Goal: Task Accomplishment & Management: Use online tool/utility

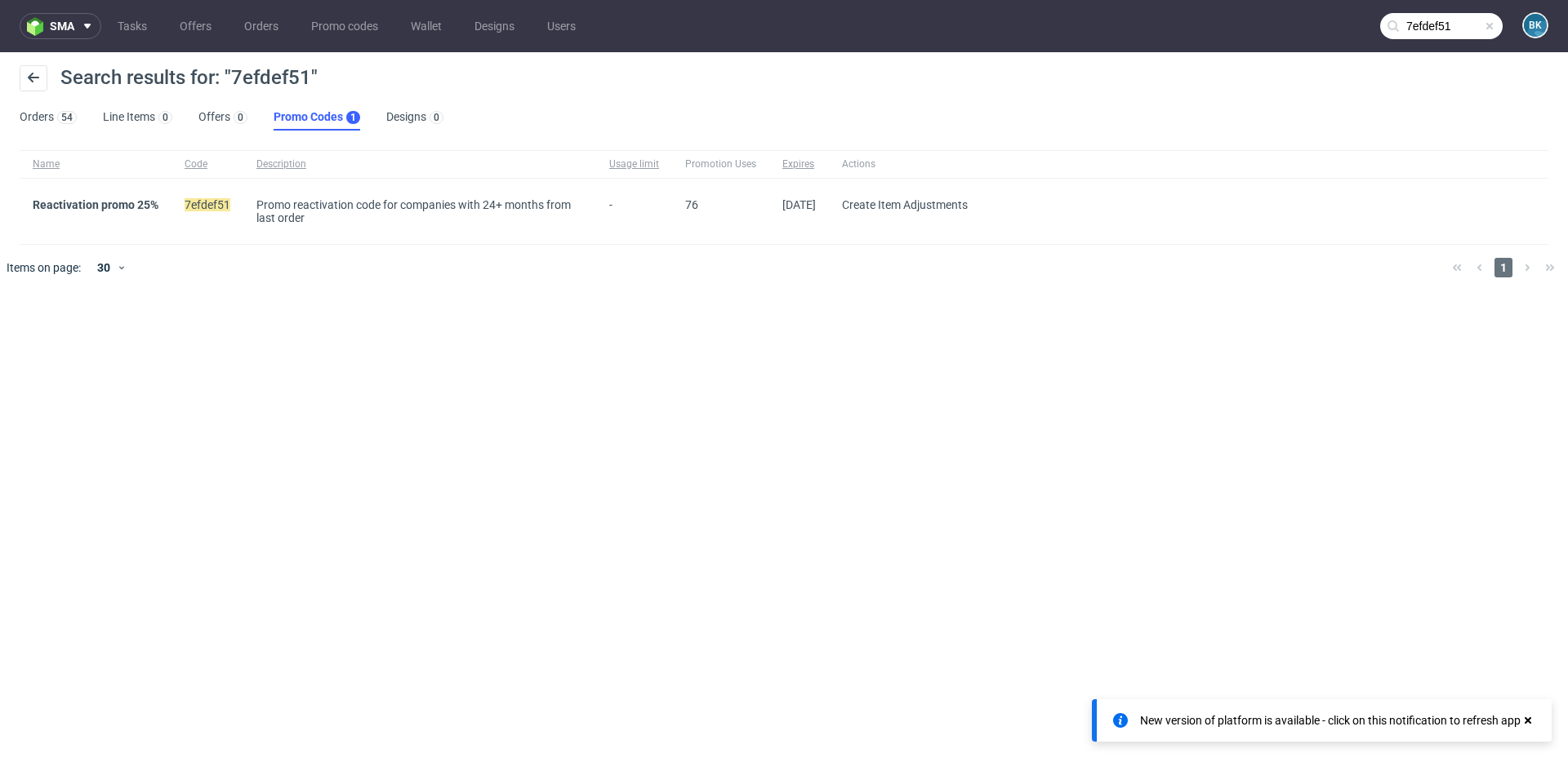
scroll to position [13, 0]
click at [53, 22] on span "sma" at bounding box center [62, 26] width 25 height 11
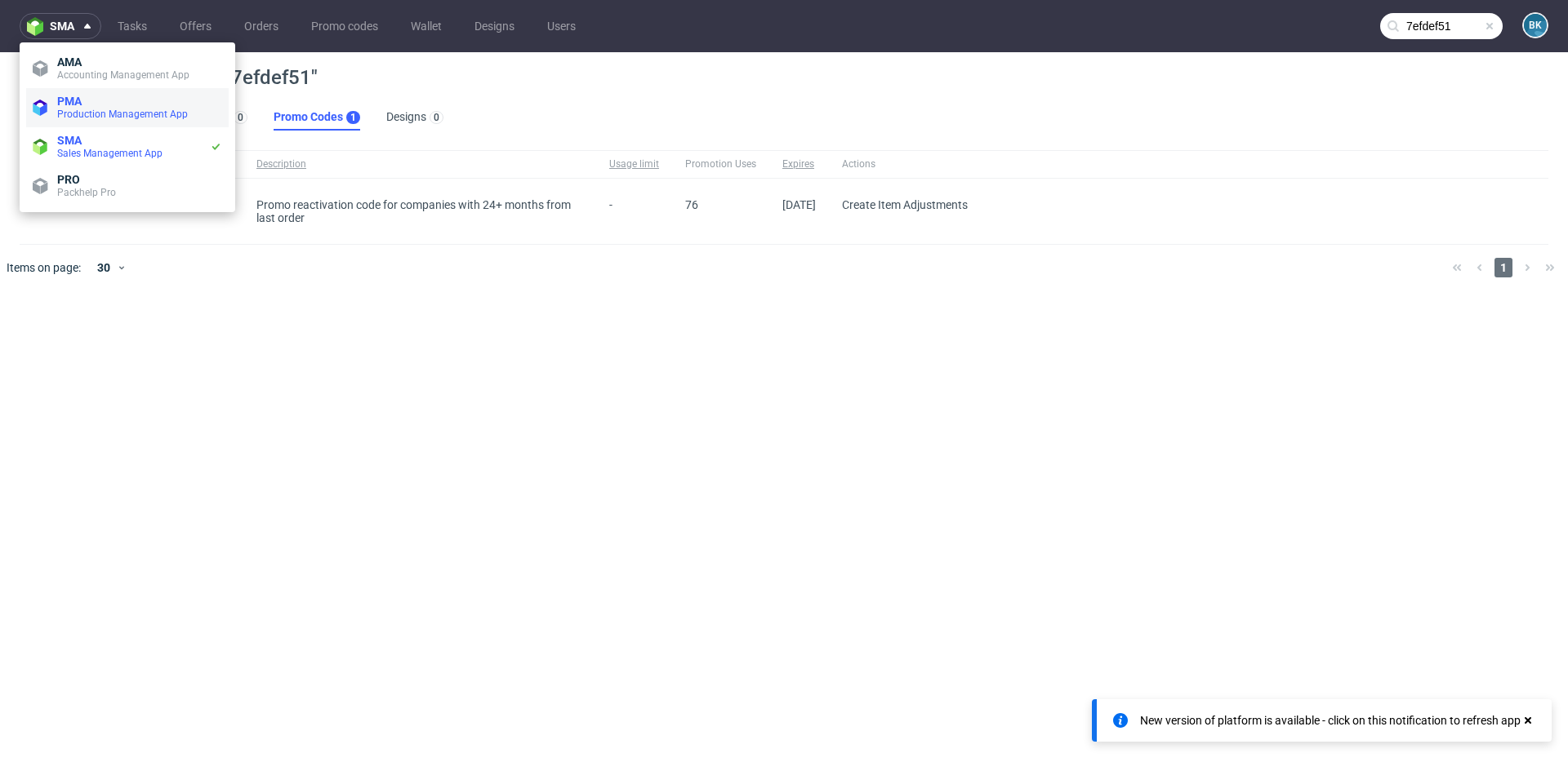
click at [87, 111] on span "Production Management App" at bounding box center [122, 114] width 130 height 11
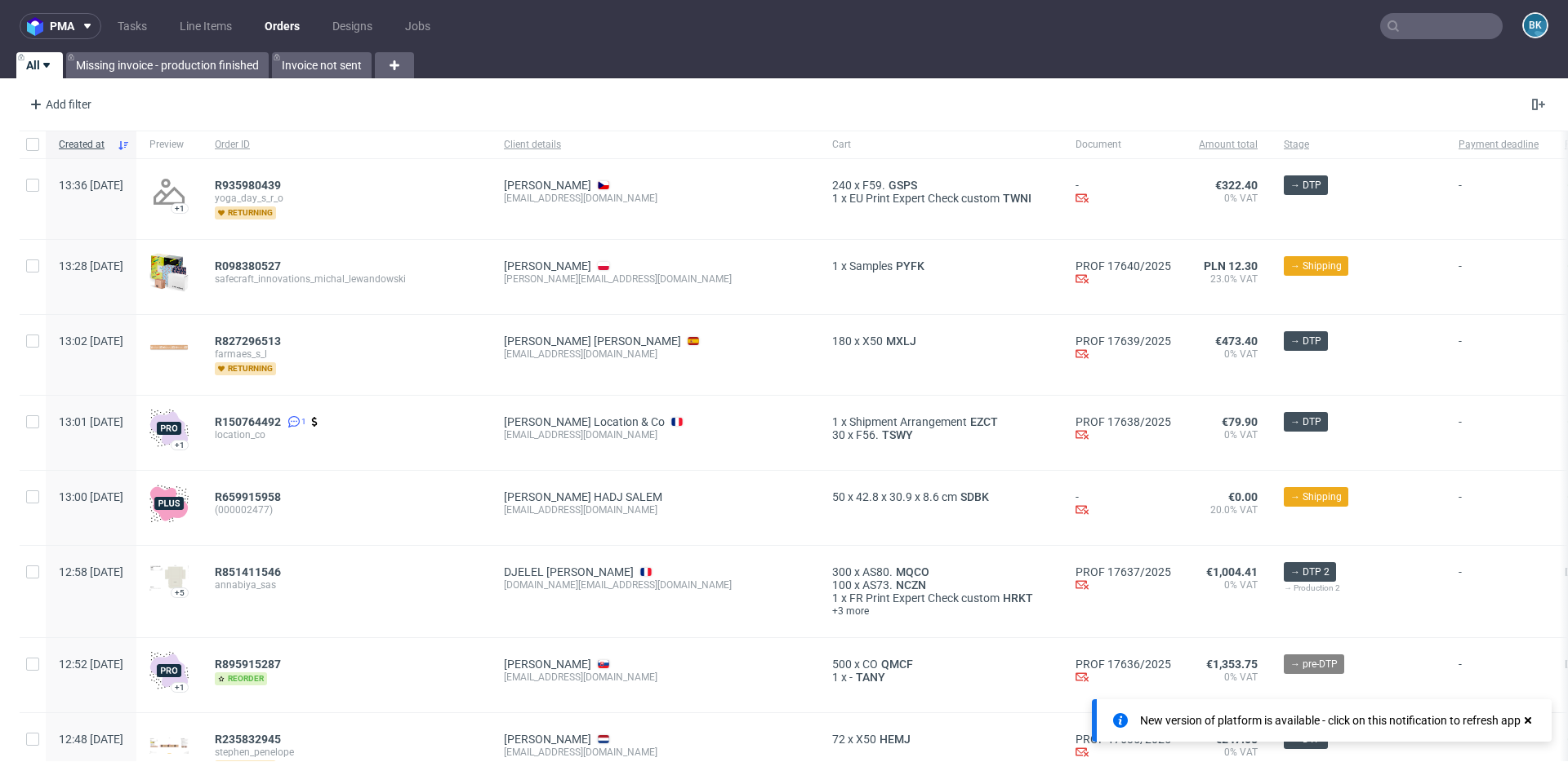
click at [1421, 36] on input "text" at bounding box center [1440, 26] width 122 height 26
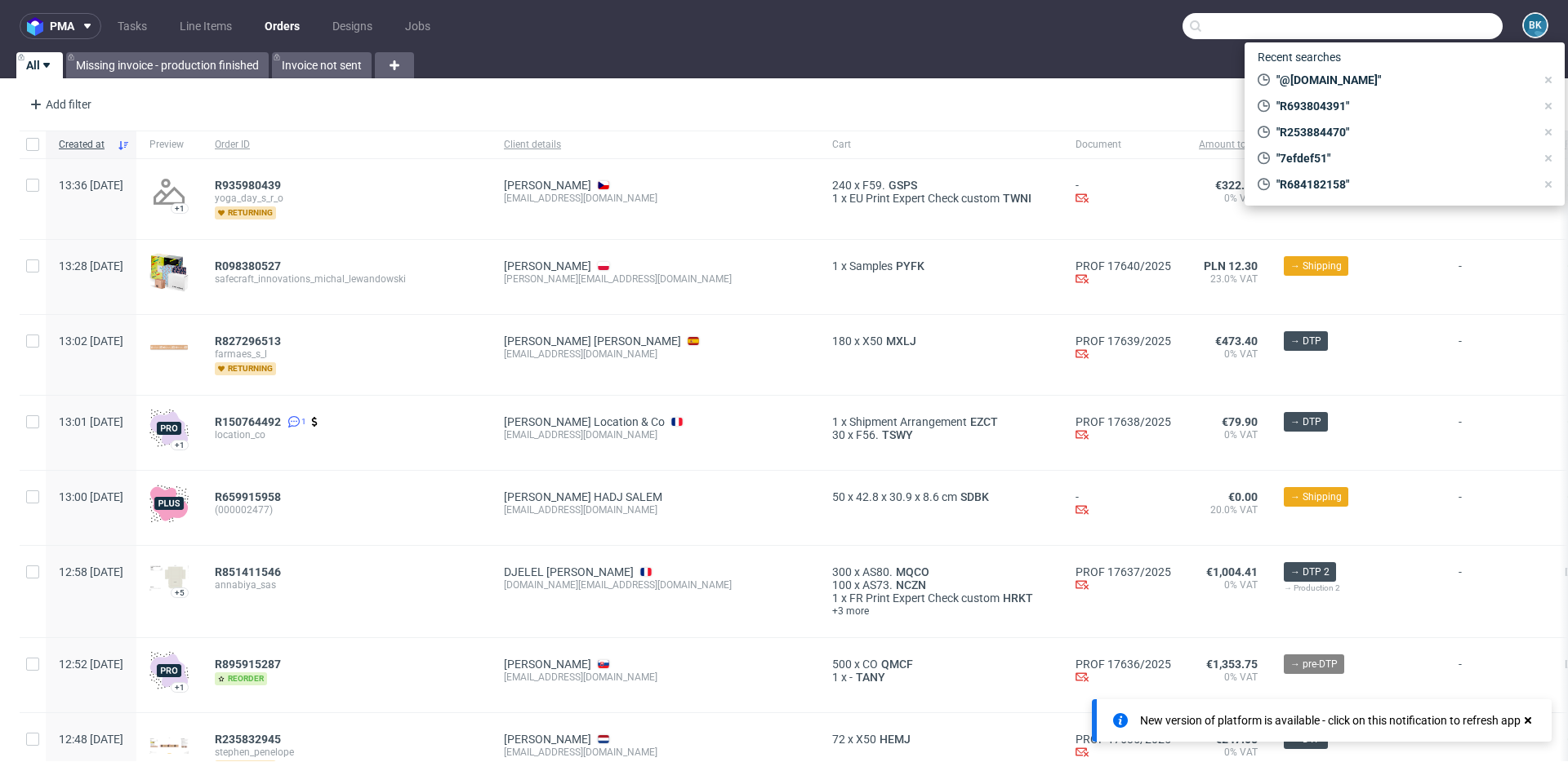
paste input "R744609914"
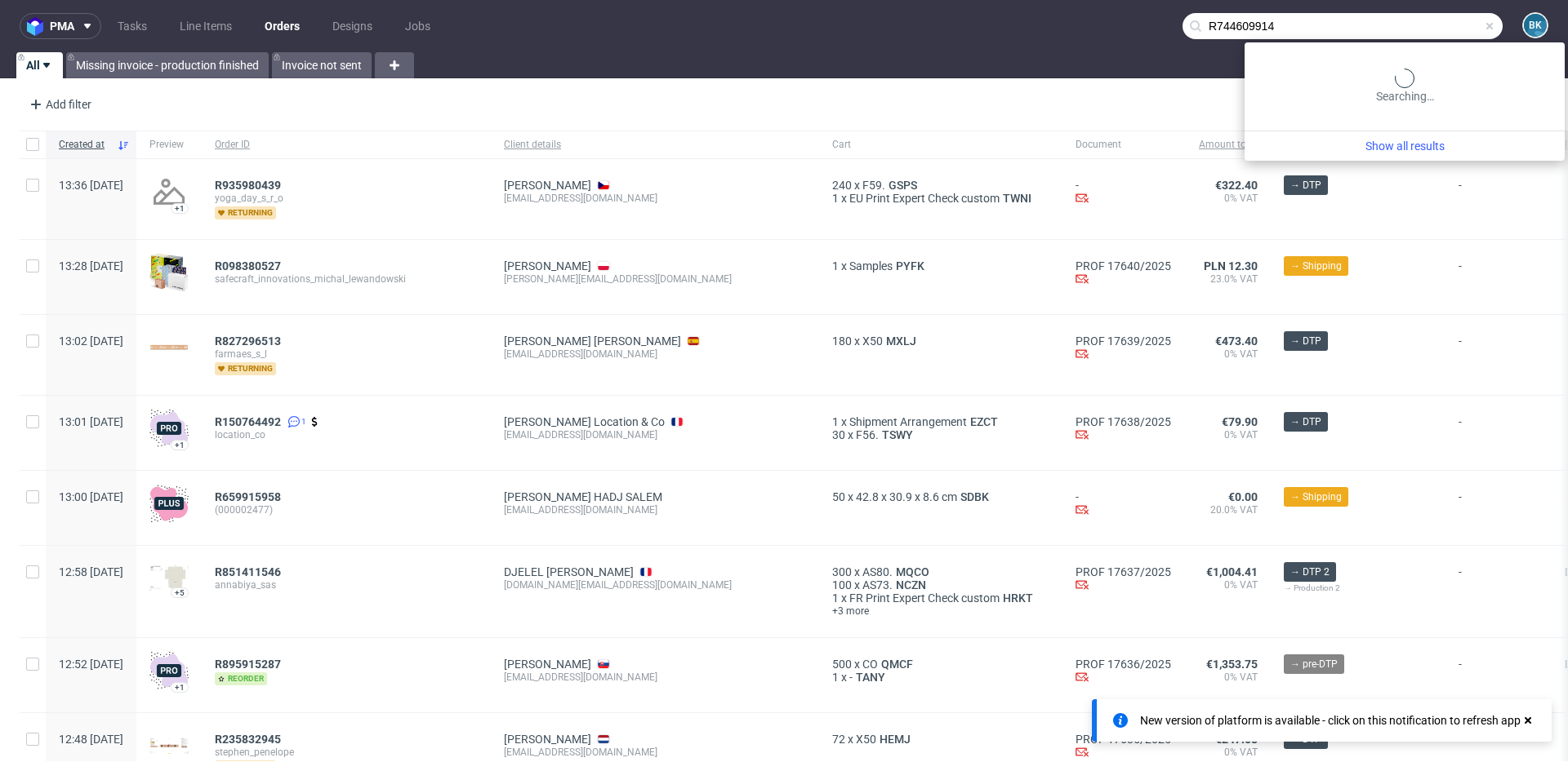
type input "R744609914"
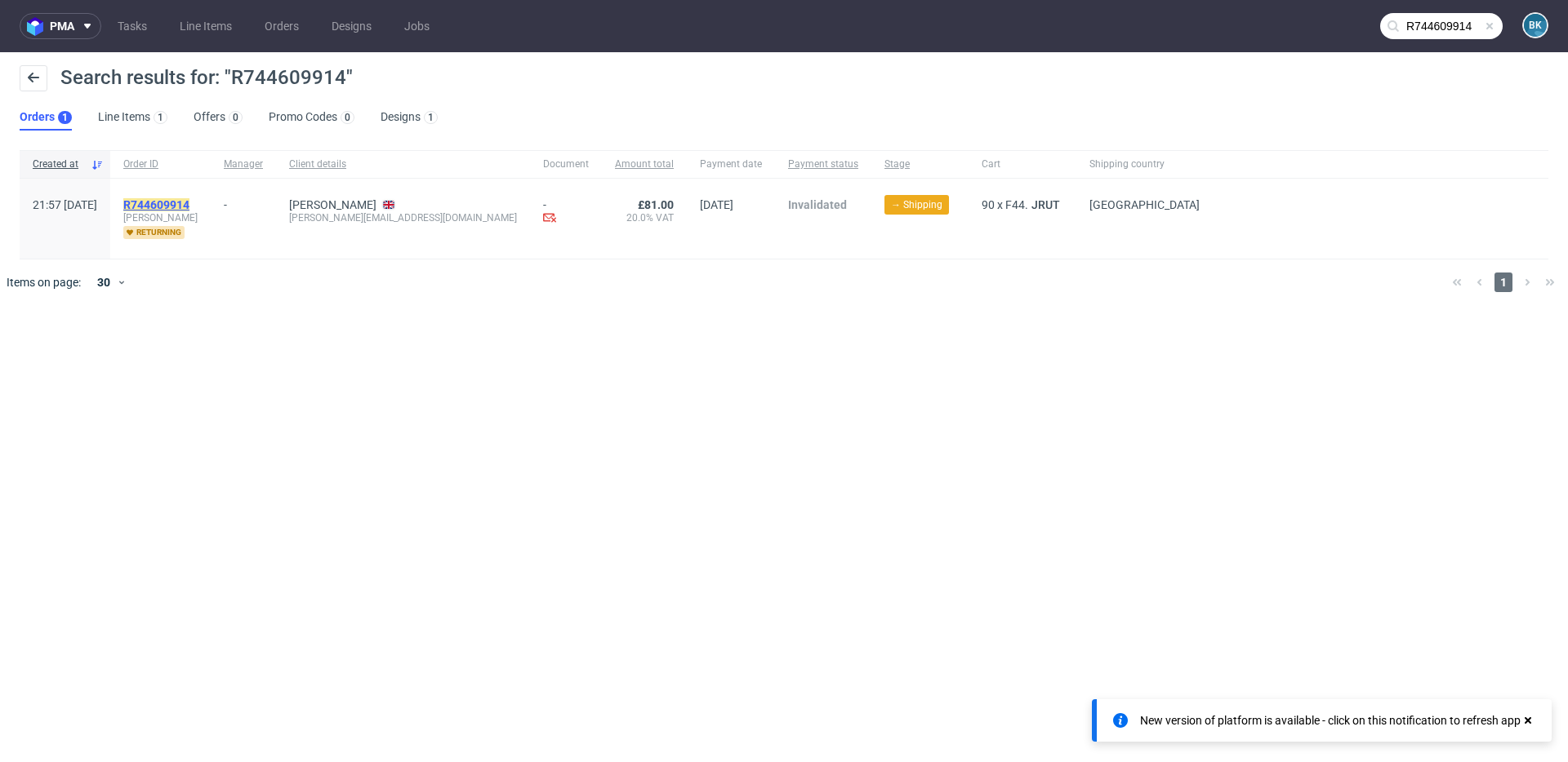
click at [189, 199] on mark "R744609914" at bounding box center [156, 205] width 66 height 13
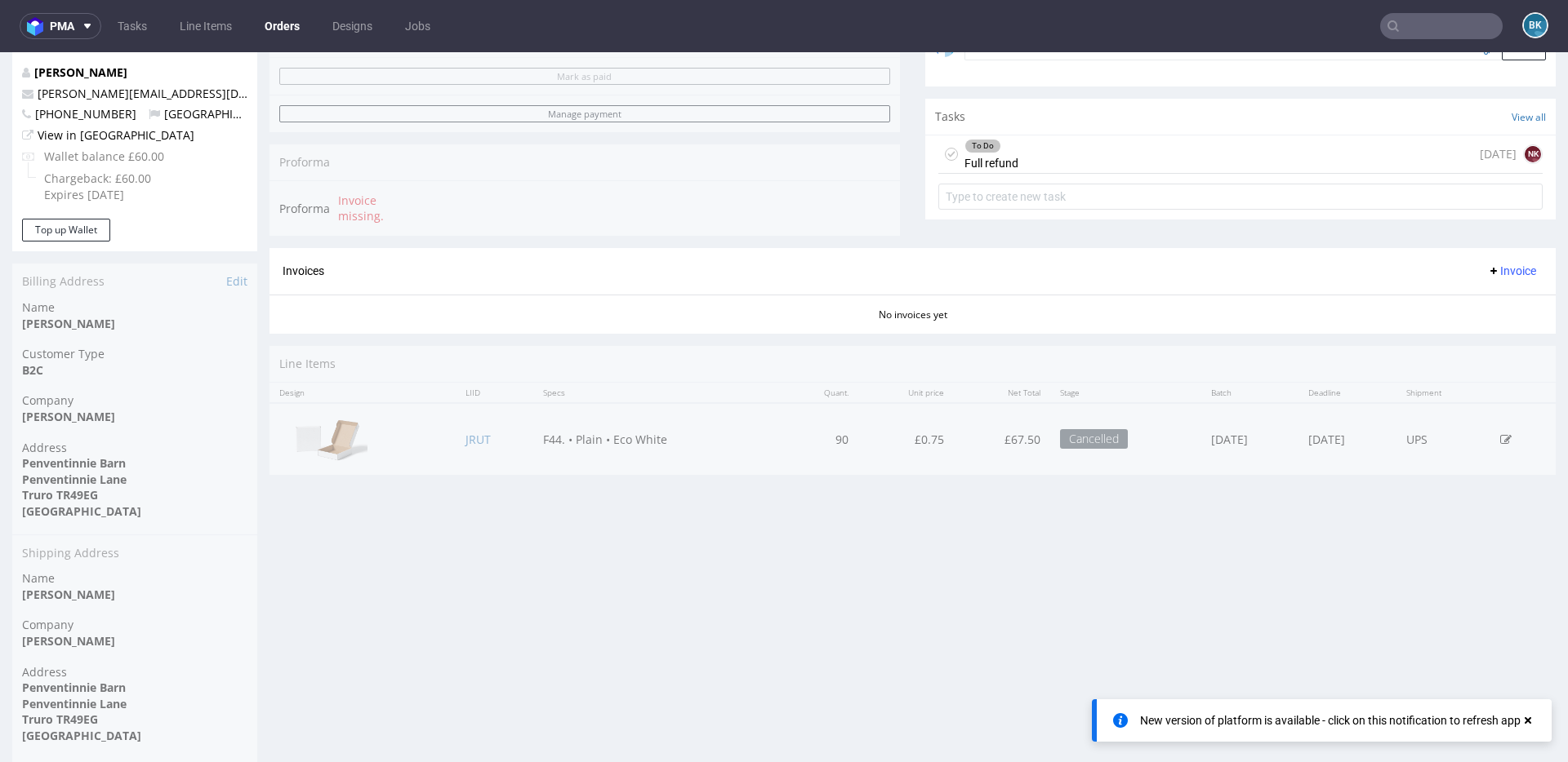
scroll to position [568, 0]
click at [1362, 719] on div "New version of platform is available - click on this notification to refresh app" at bounding box center [1330, 721] width 380 height 16
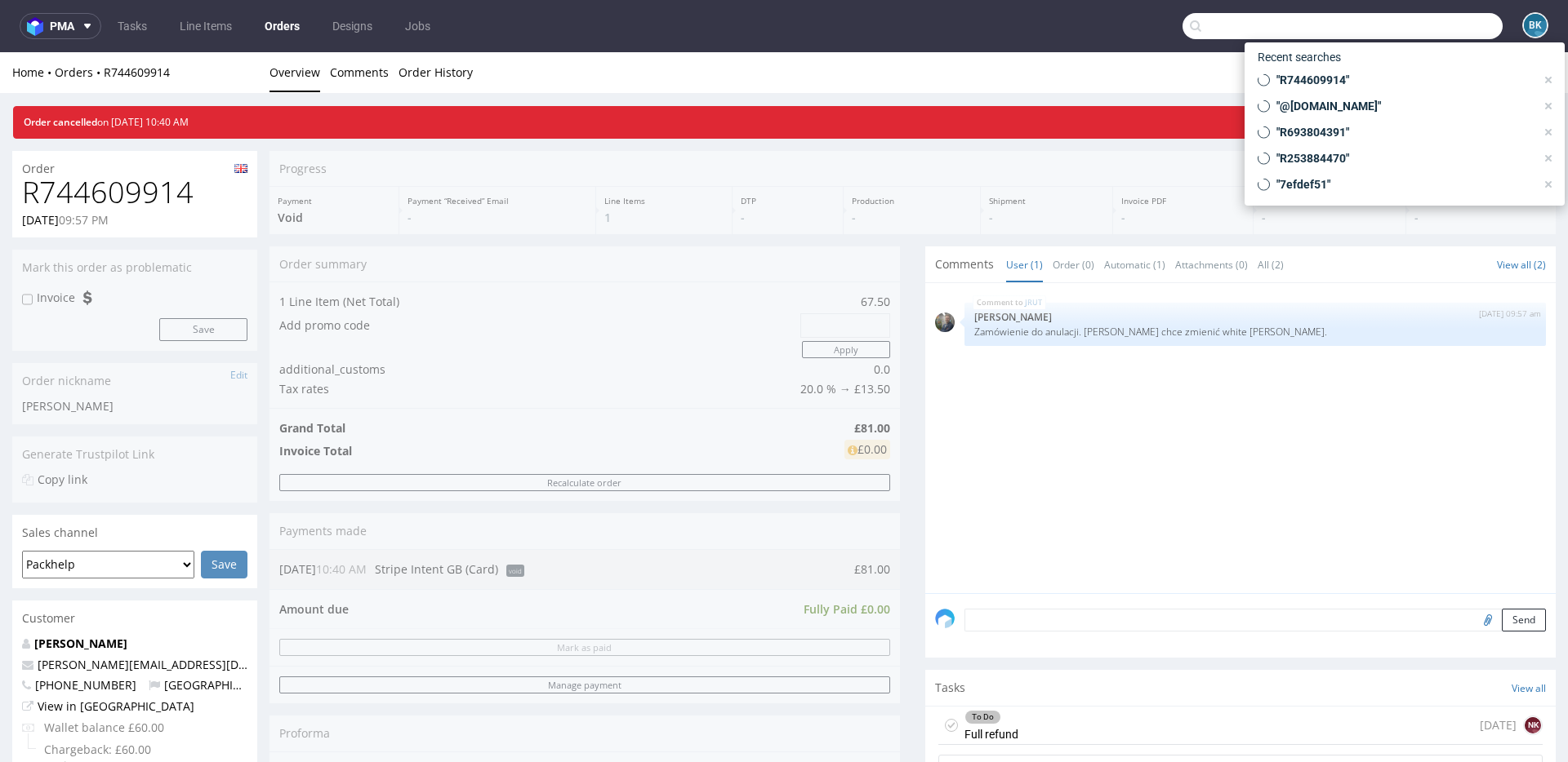
click at [1429, 30] on input "text" at bounding box center [1342, 26] width 320 height 26
paste input "R043451792"
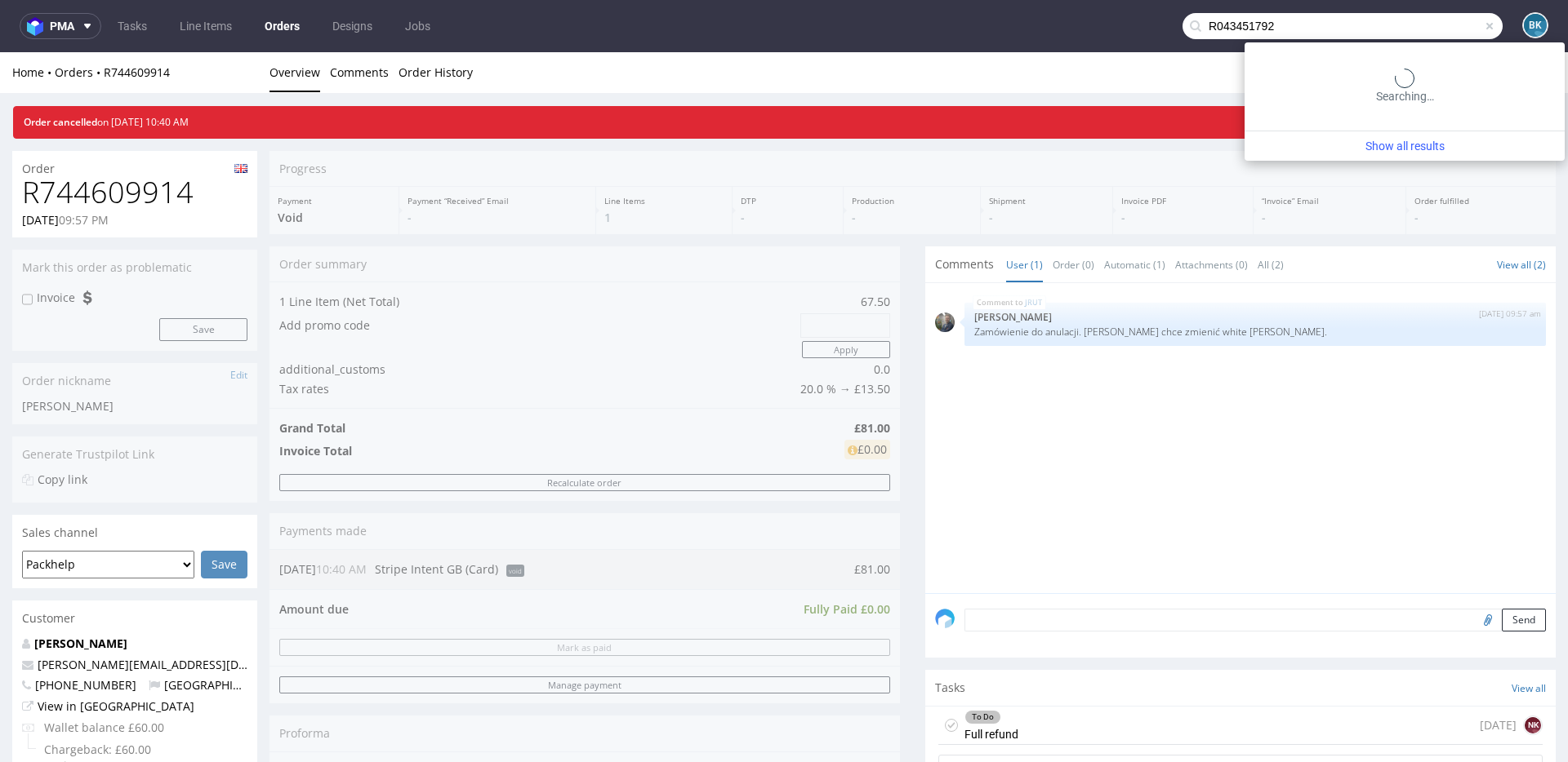
type input "R043451792"
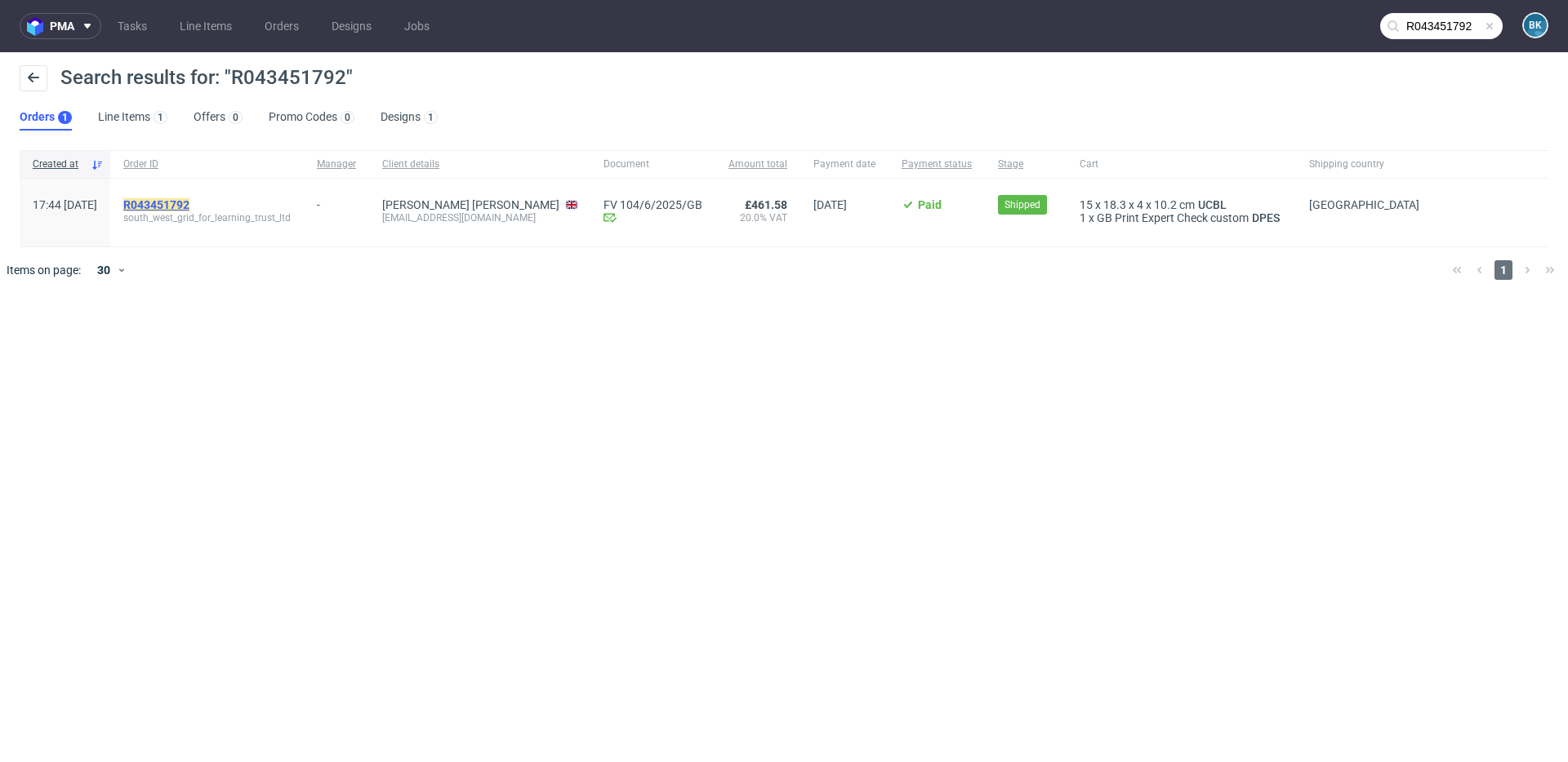
click at [183, 206] on mark "R043451792" at bounding box center [156, 205] width 66 height 13
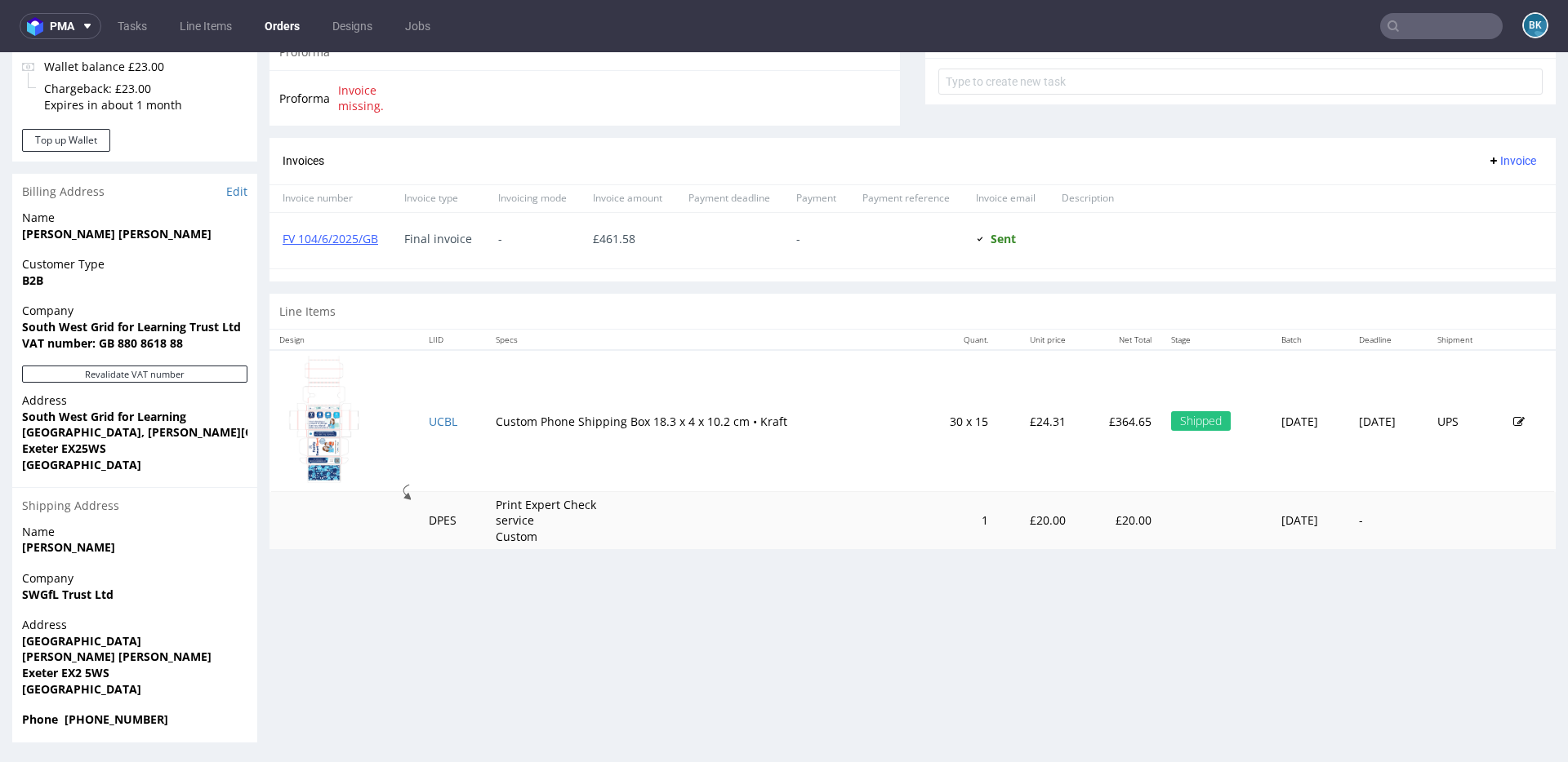
scroll to position [4, 0]
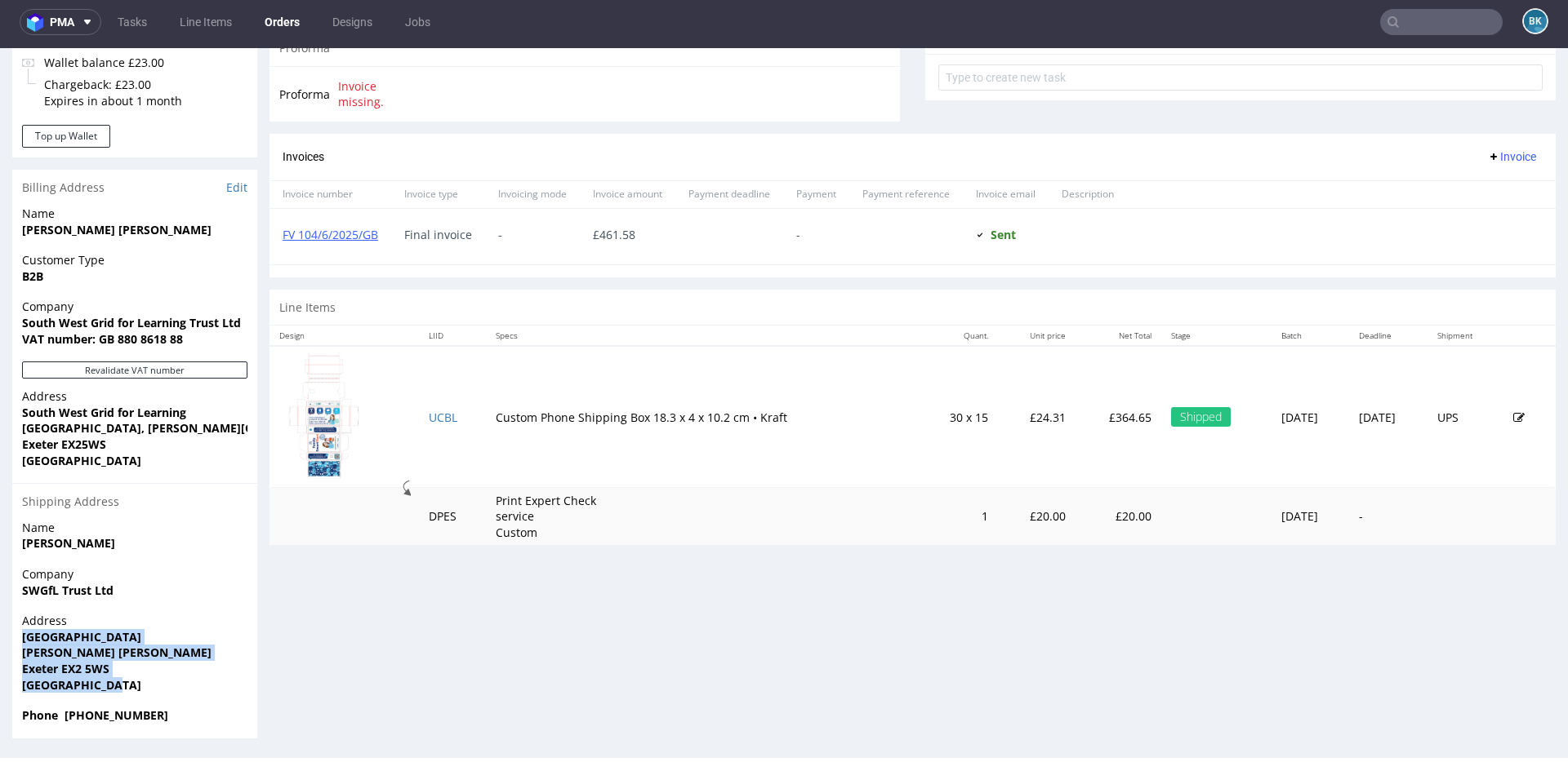
drag, startPoint x: 21, startPoint y: 638, endPoint x: 131, endPoint y: 681, distance: 118.1
click at [131, 681] on p "Address Belvedere House Pynes Hill Exeter EX2 5WS United Kingdom" at bounding box center [134, 653] width 225 height 80
copy p "Belvedere House Pynes Hill Exeter EX2 5WS United Kingdom"
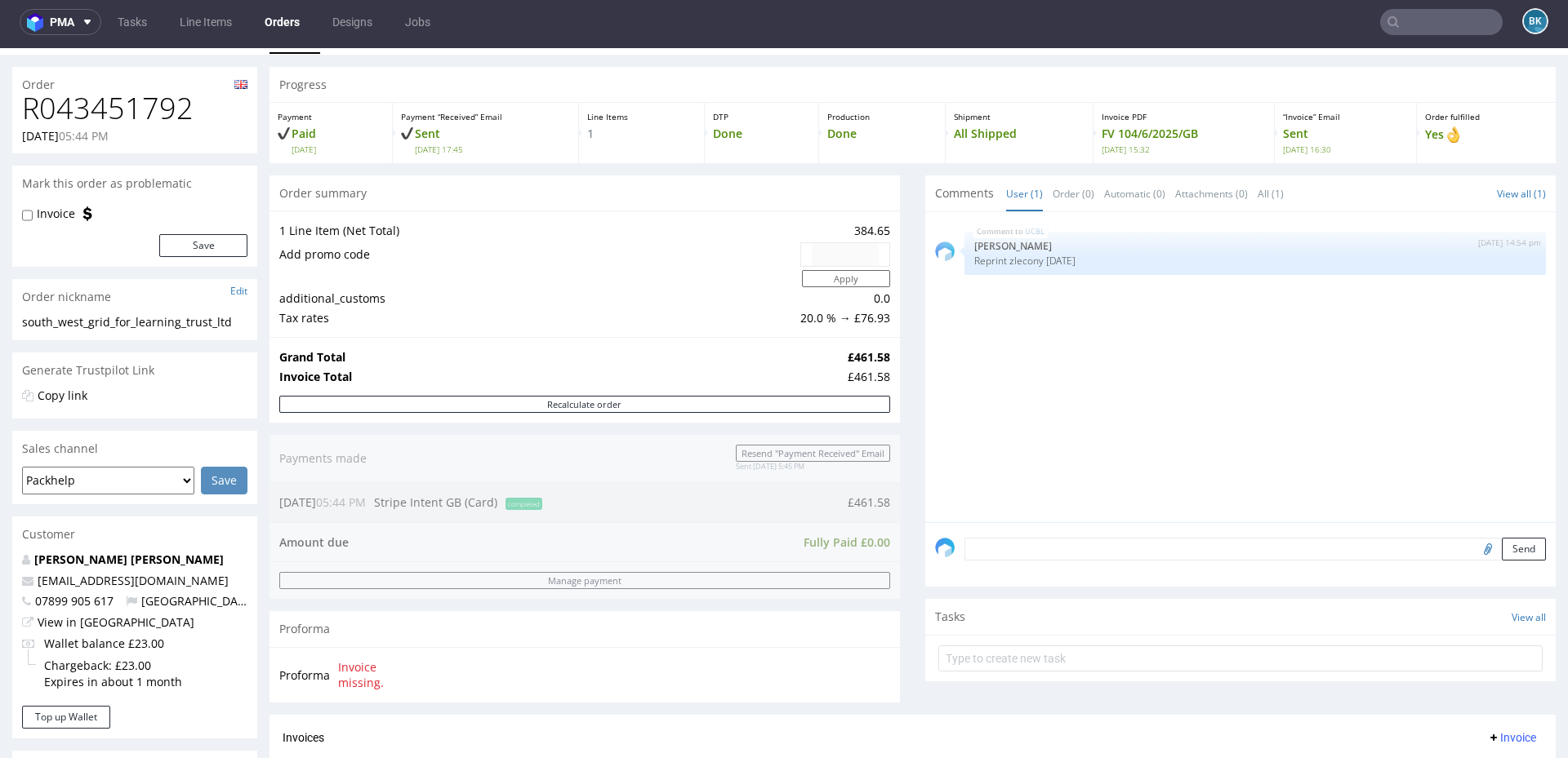
scroll to position [0, 0]
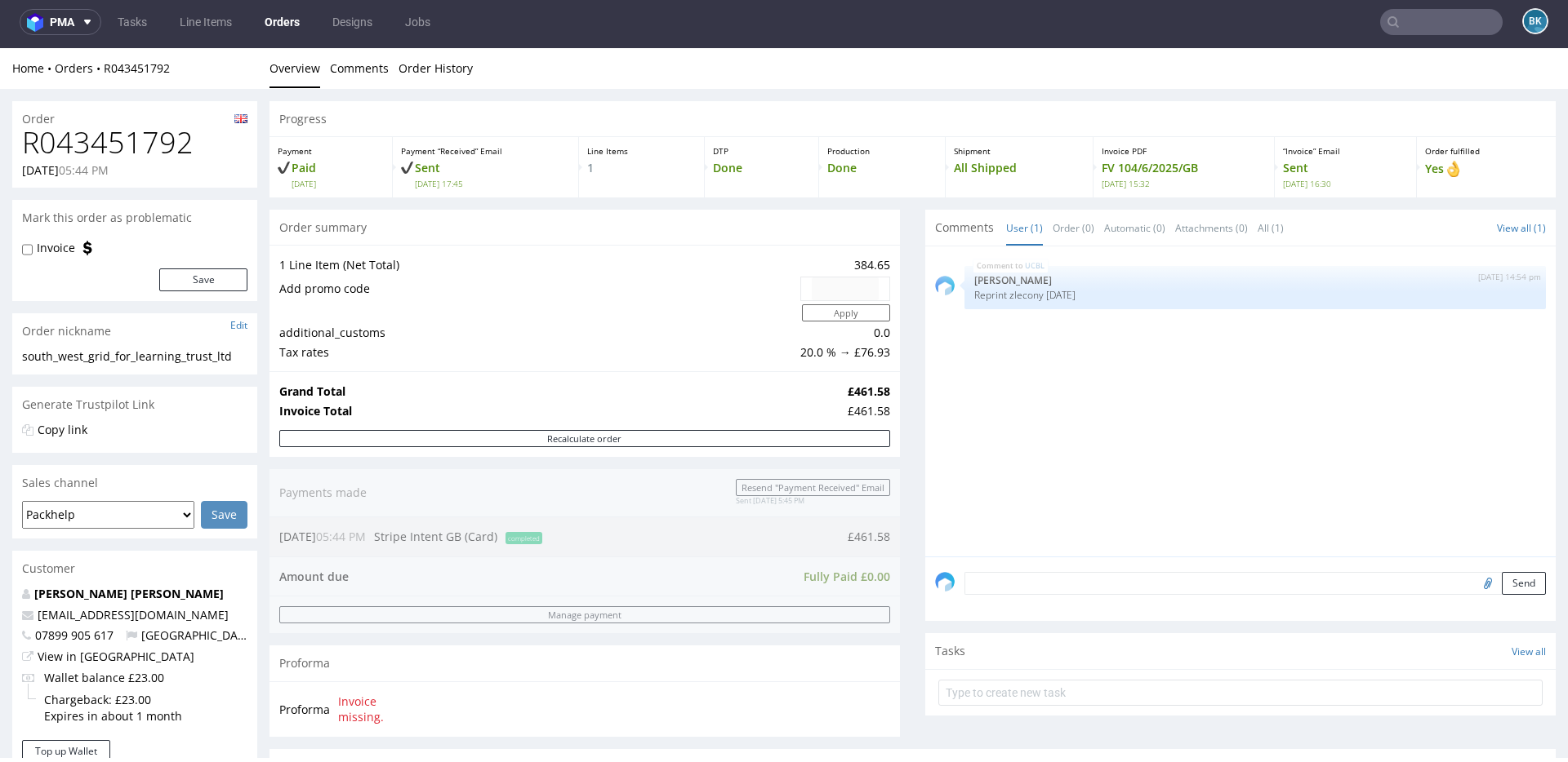
click at [125, 140] on h1 "R043451792" at bounding box center [134, 143] width 225 height 33
copy h1 "R043451792"
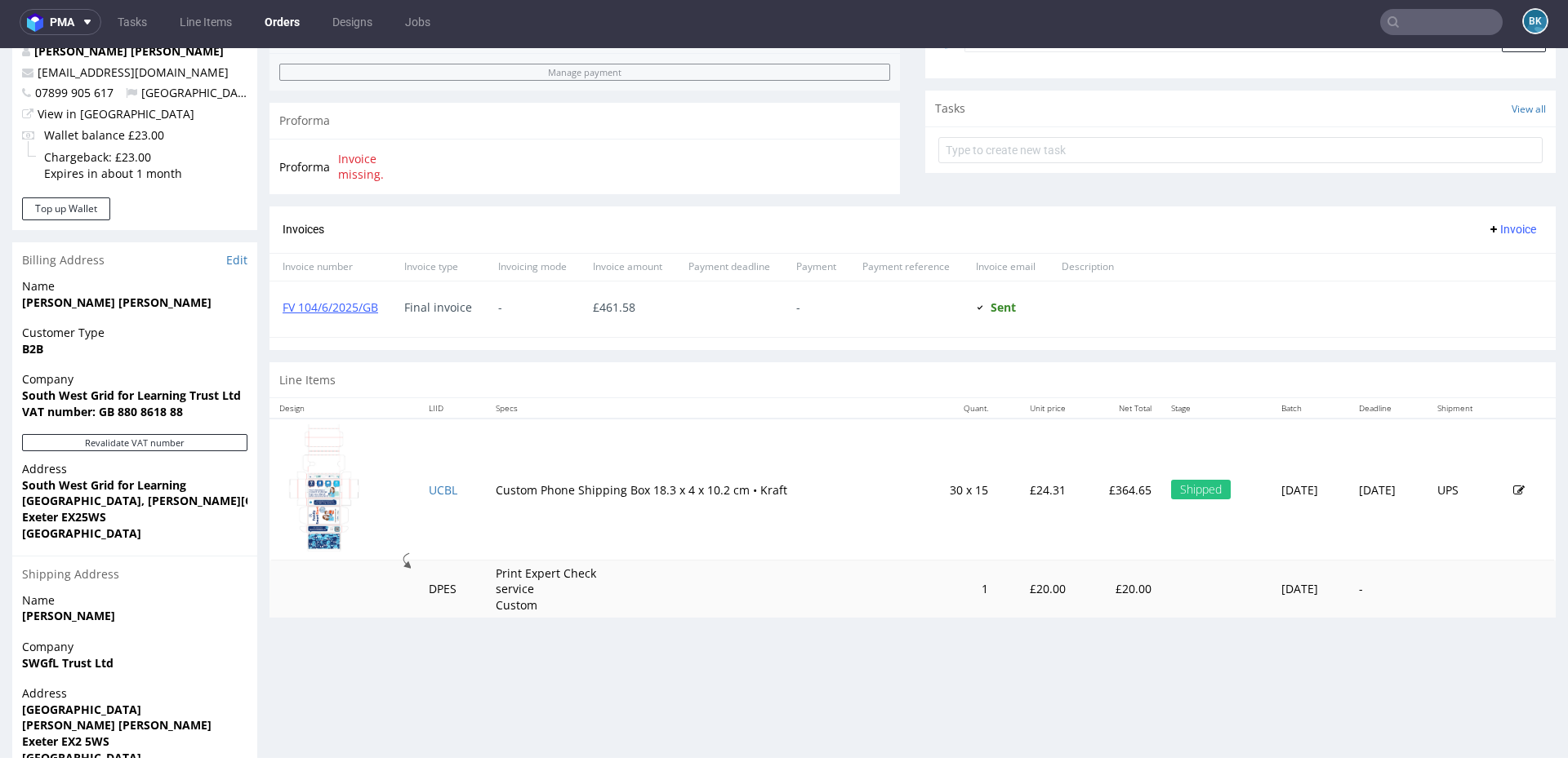
scroll to position [615, 0]
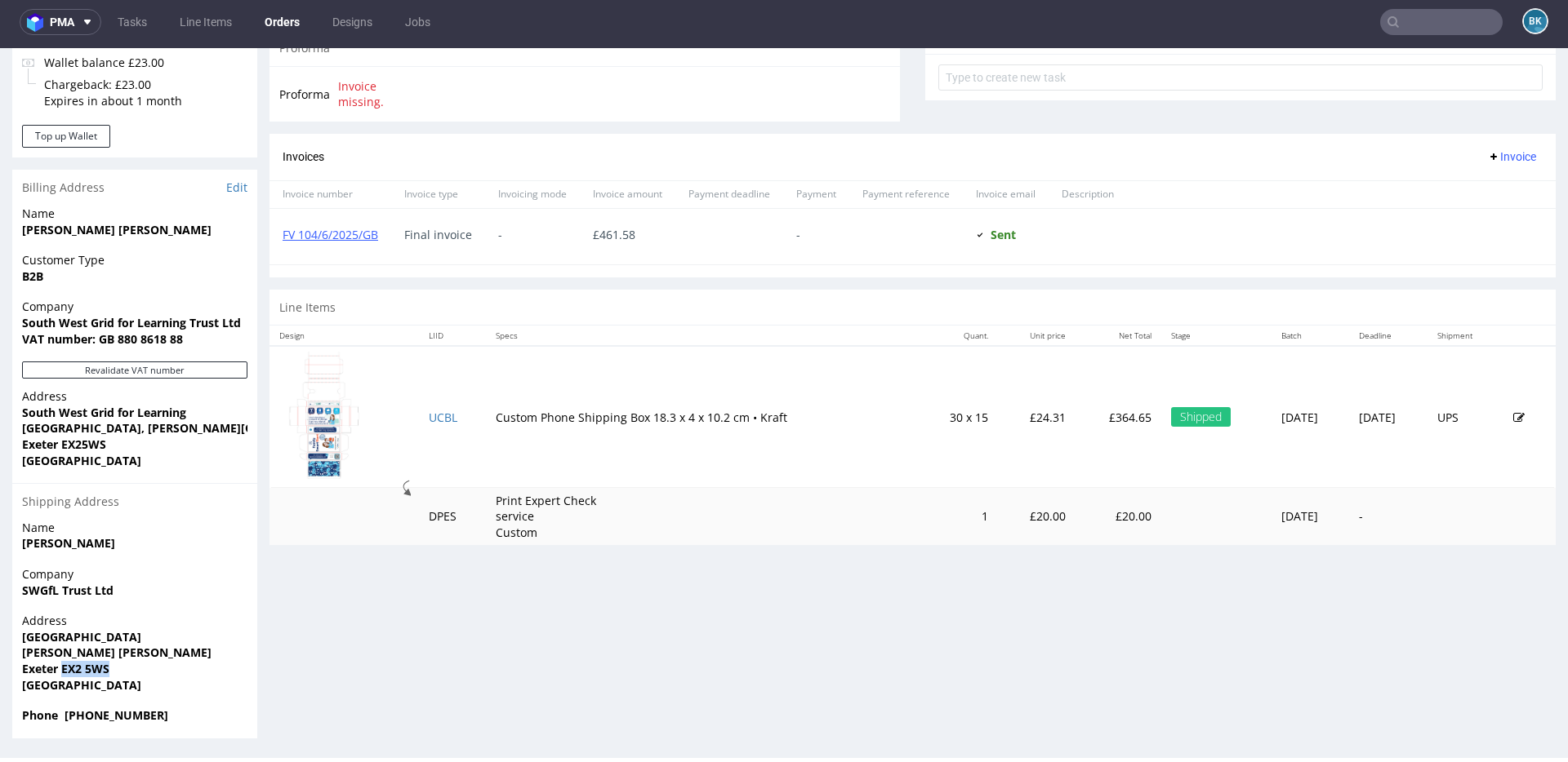
drag, startPoint x: 61, startPoint y: 668, endPoint x: 134, endPoint y: 668, distance: 73.0
click at [135, 668] on span "Exeter EX2 5WS" at bounding box center [134, 669] width 225 height 16
copy strong "EX2 5WS"
click at [176, 523] on span "Name" at bounding box center [134, 528] width 225 height 16
click at [127, 28] on link "Tasks" at bounding box center [132, 22] width 49 height 26
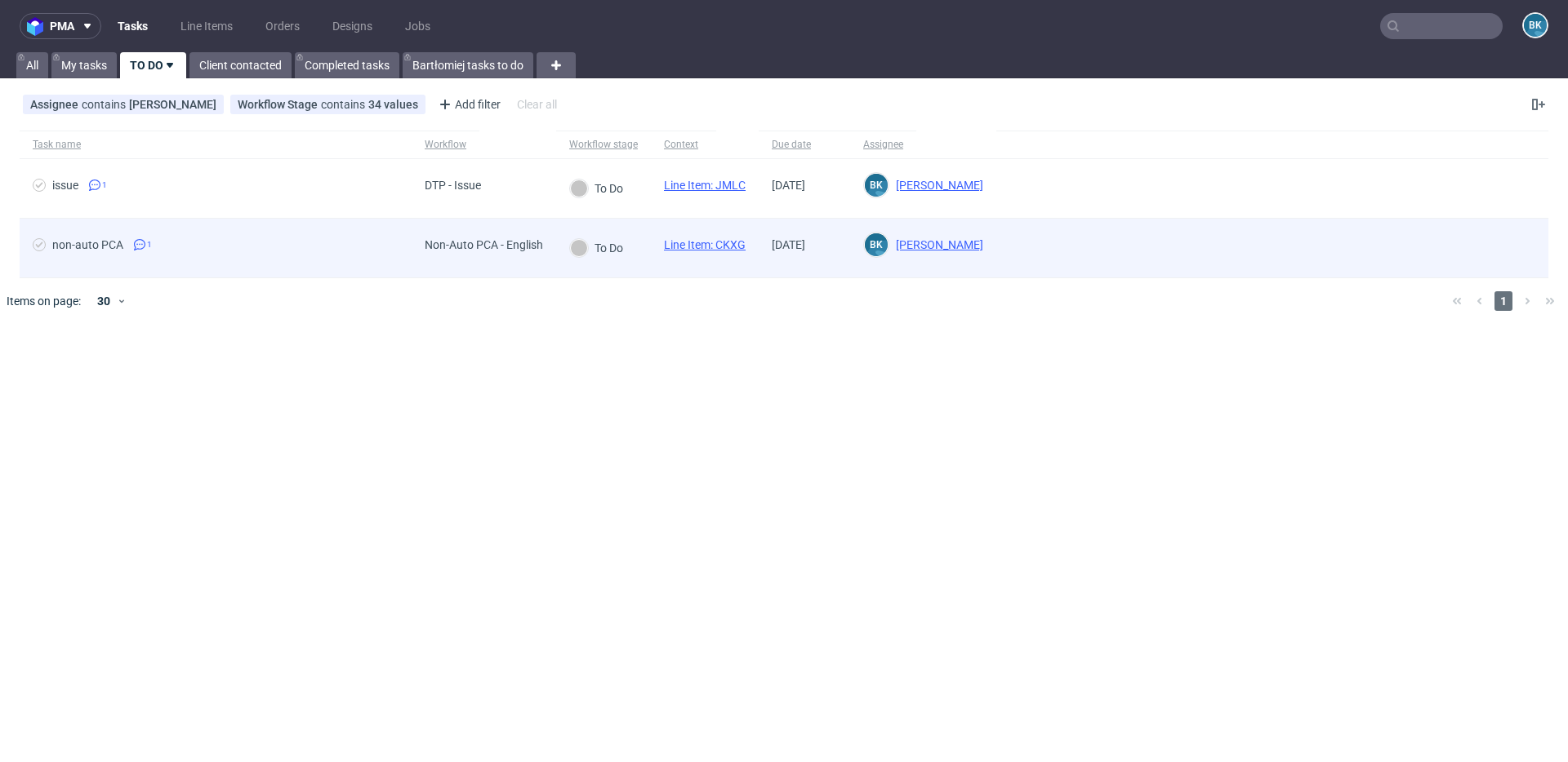
click at [729, 244] on link "Line Item: CKXG" at bounding box center [705, 245] width 82 height 13
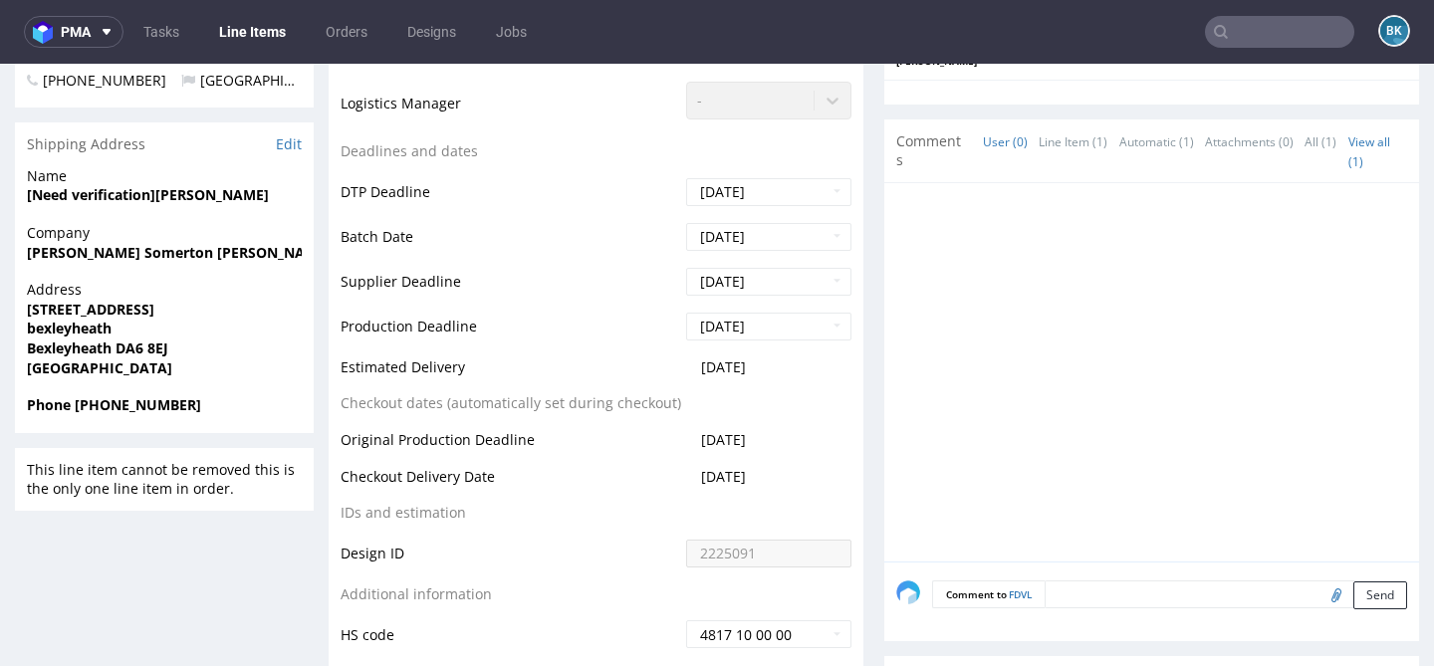
scroll to position [742, 0]
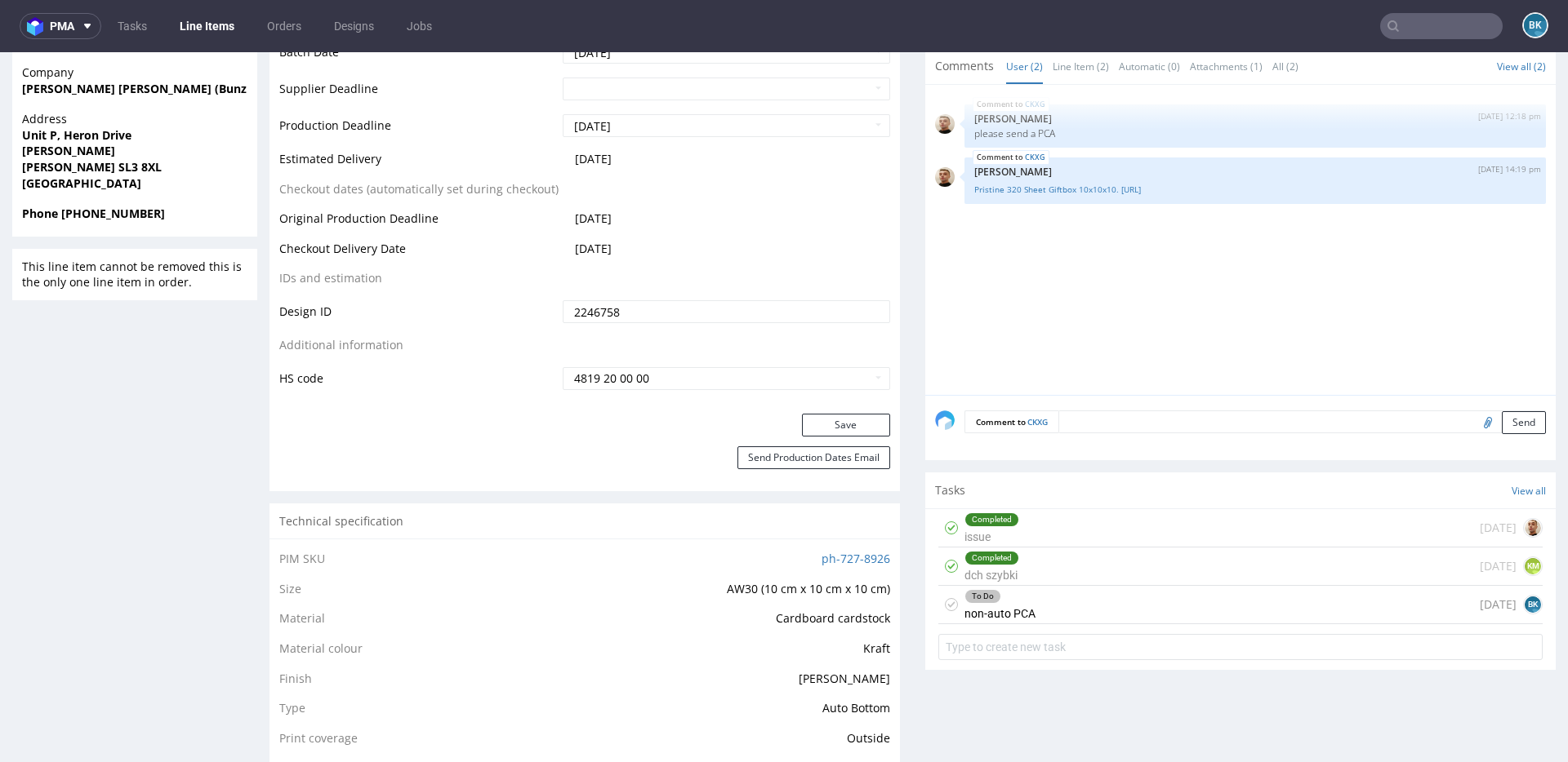
scroll to position [767, 0]
click at [1084, 607] on div "To Do non-auto PCA today BK" at bounding box center [1240, 602] width 604 height 39
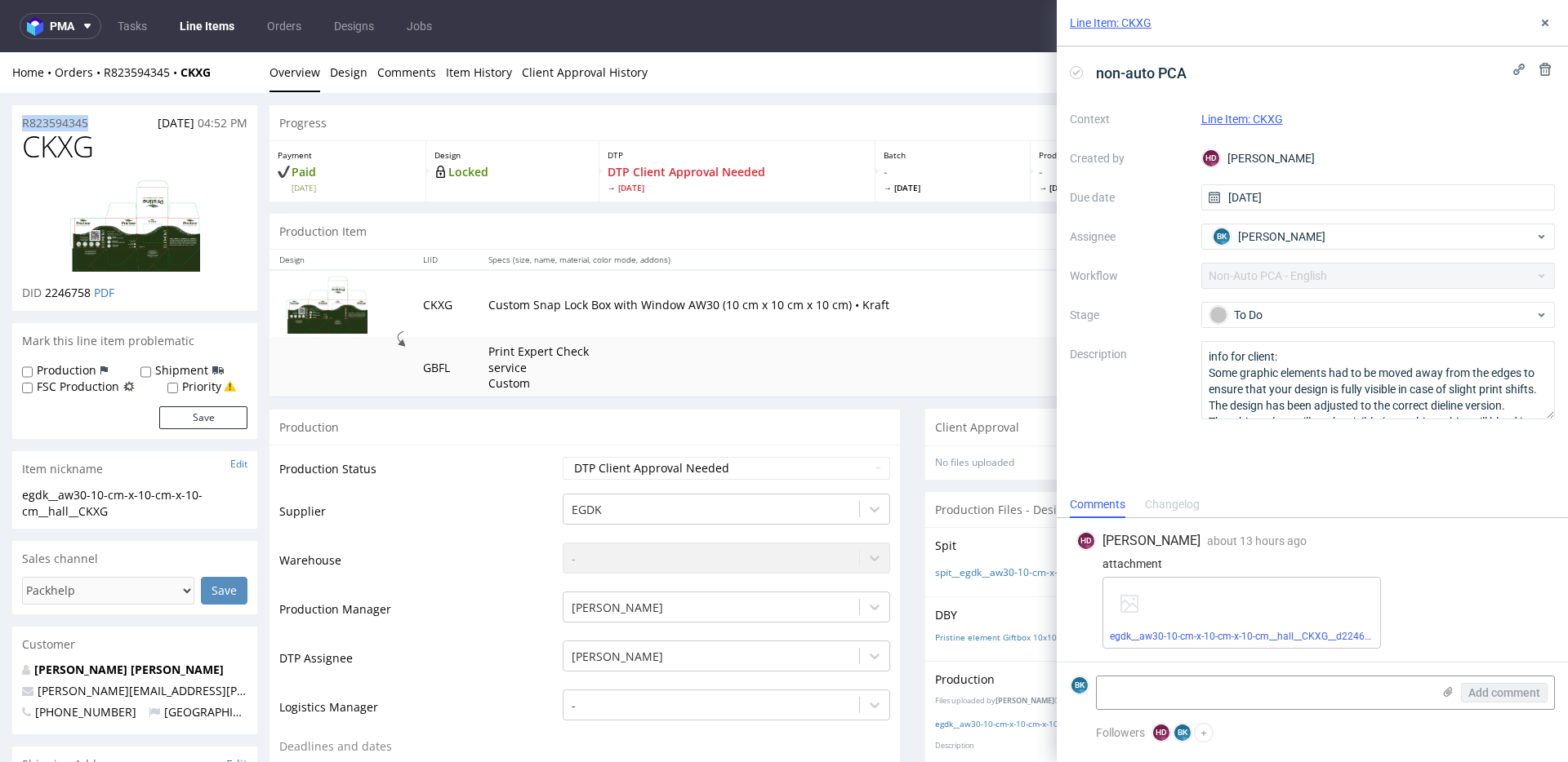
drag, startPoint x: 98, startPoint y: 125, endPoint x: 7, endPoint y: 125, distance: 91.0
copy p "R823594345"
click at [1543, 18] on icon at bounding box center [1545, 23] width 13 height 13
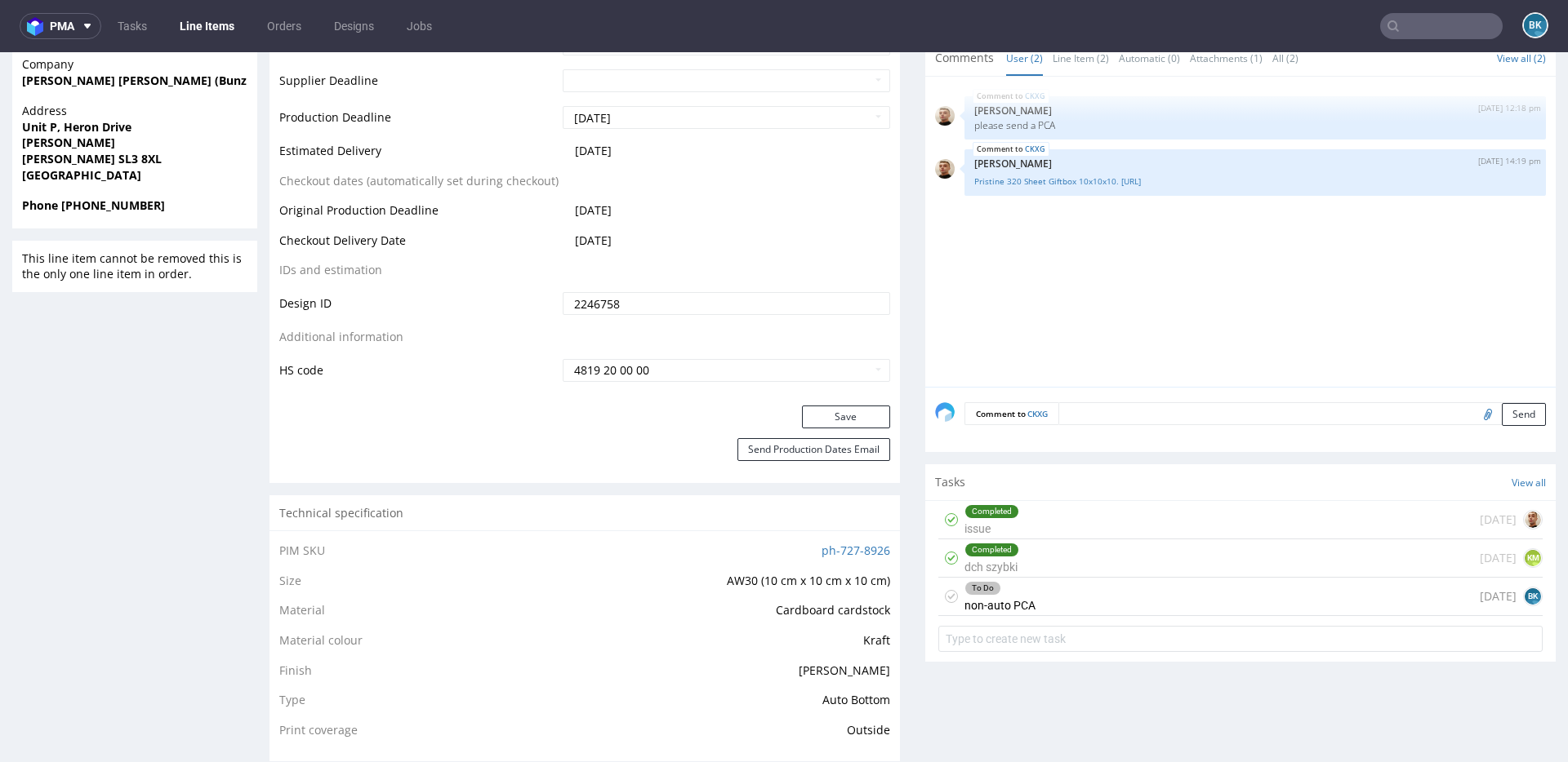
scroll to position [778, 0]
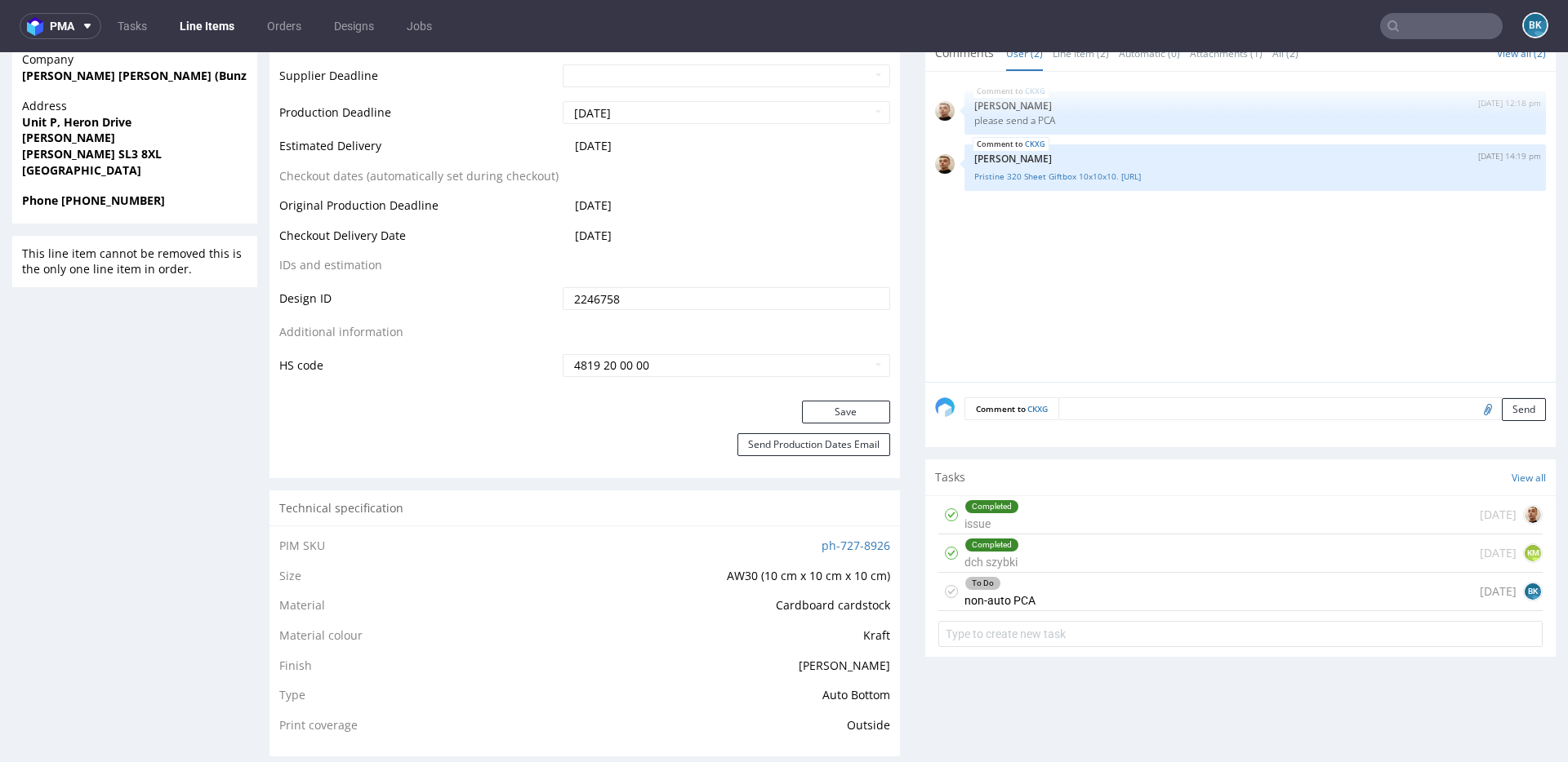
click at [1029, 595] on div "To Do non-auto PCA today BK" at bounding box center [1240, 592] width 604 height 39
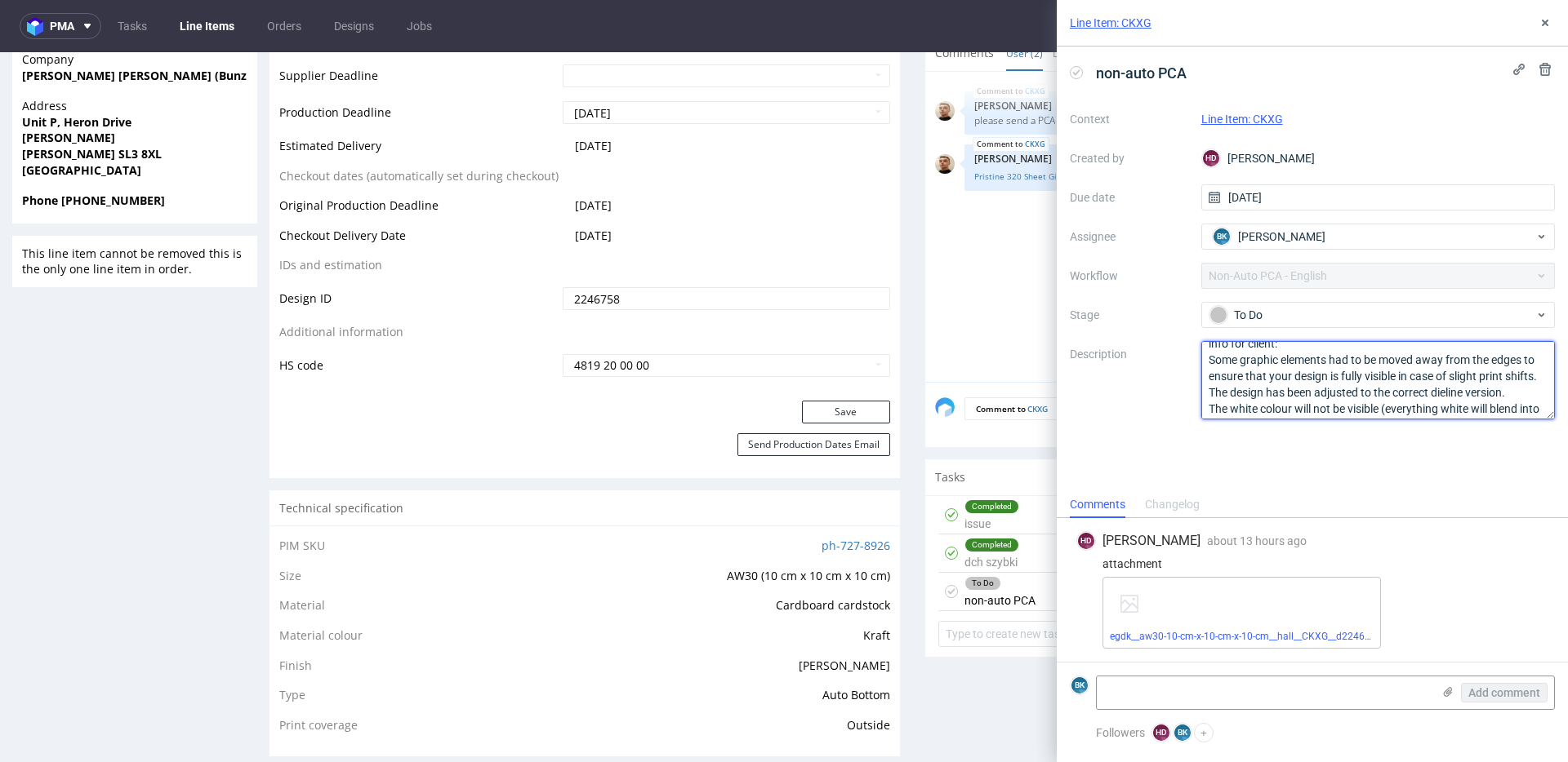
scroll to position [148, 0]
drag, startPoint x: 1209, startPoint y: 356, endPoint x: 1304, endPoint y: 451, distance: 134.4
click at [1304, 451] on div "non-auto PCA Context Line Item: CKXG Created by HD Hapka Dominika Due date 20/0…" at bounding box center [1312, 269] width 511 height 445
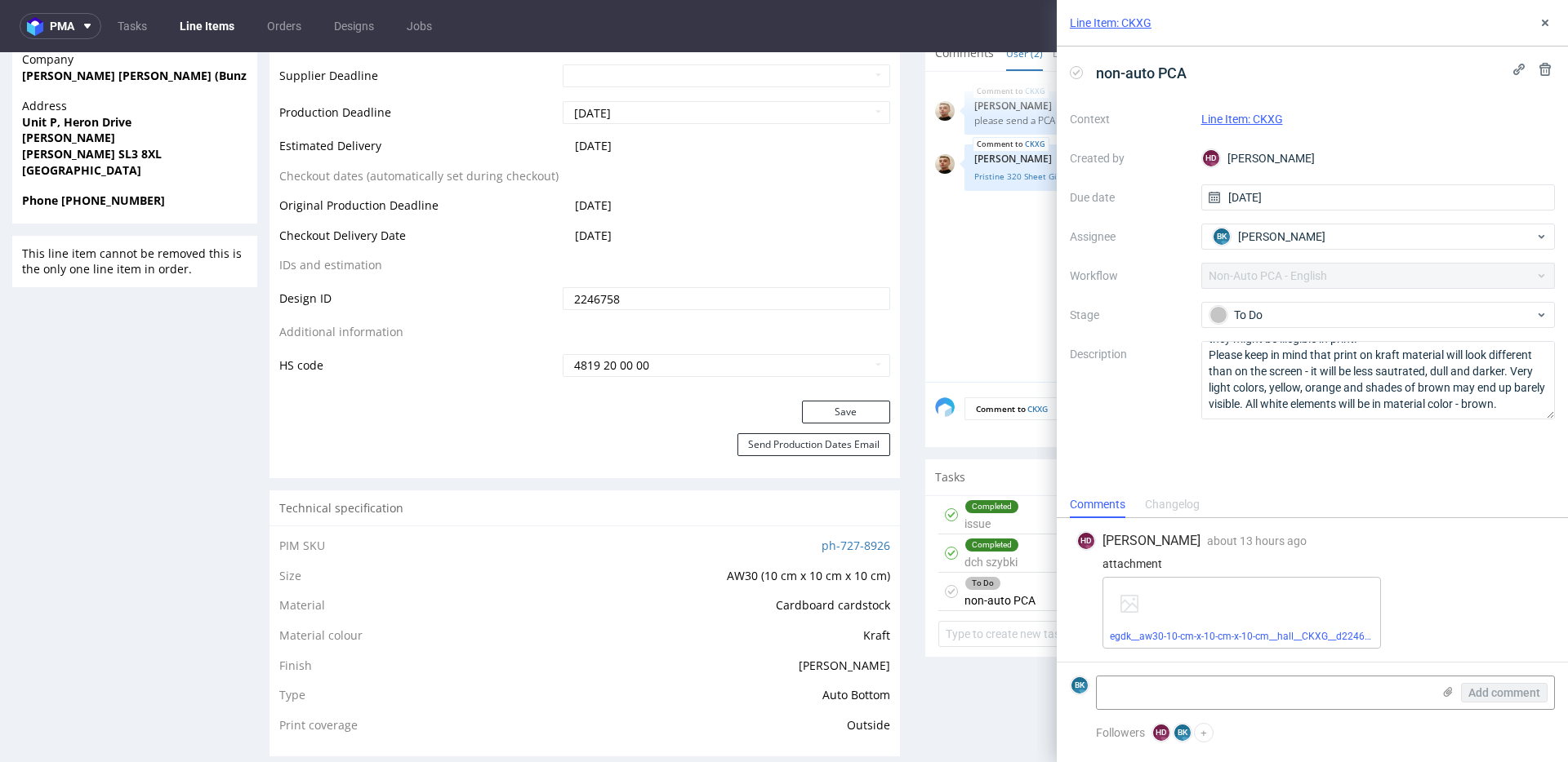
click at [1283, 596] on div "egdk__aw30-10-cm-x-10-cm-x-10-cm__hall__CKXG__d2246758__oR823594345.pdf" at bounding box center [1242, 613] width 279 height 72
click at [1265, 635] on link "egdk__aw30-10-cm-x-10-cm-x-10-cm__hall__CKXG__d2246758__oR823594345.pdf" at bounding box center [1289, 637] width 360 height 11
click at [1180, 694] on textarea at bounding box center [1264, 693] width 334 height 33
paste textarea "[URL][DOMAIN_NAME]"
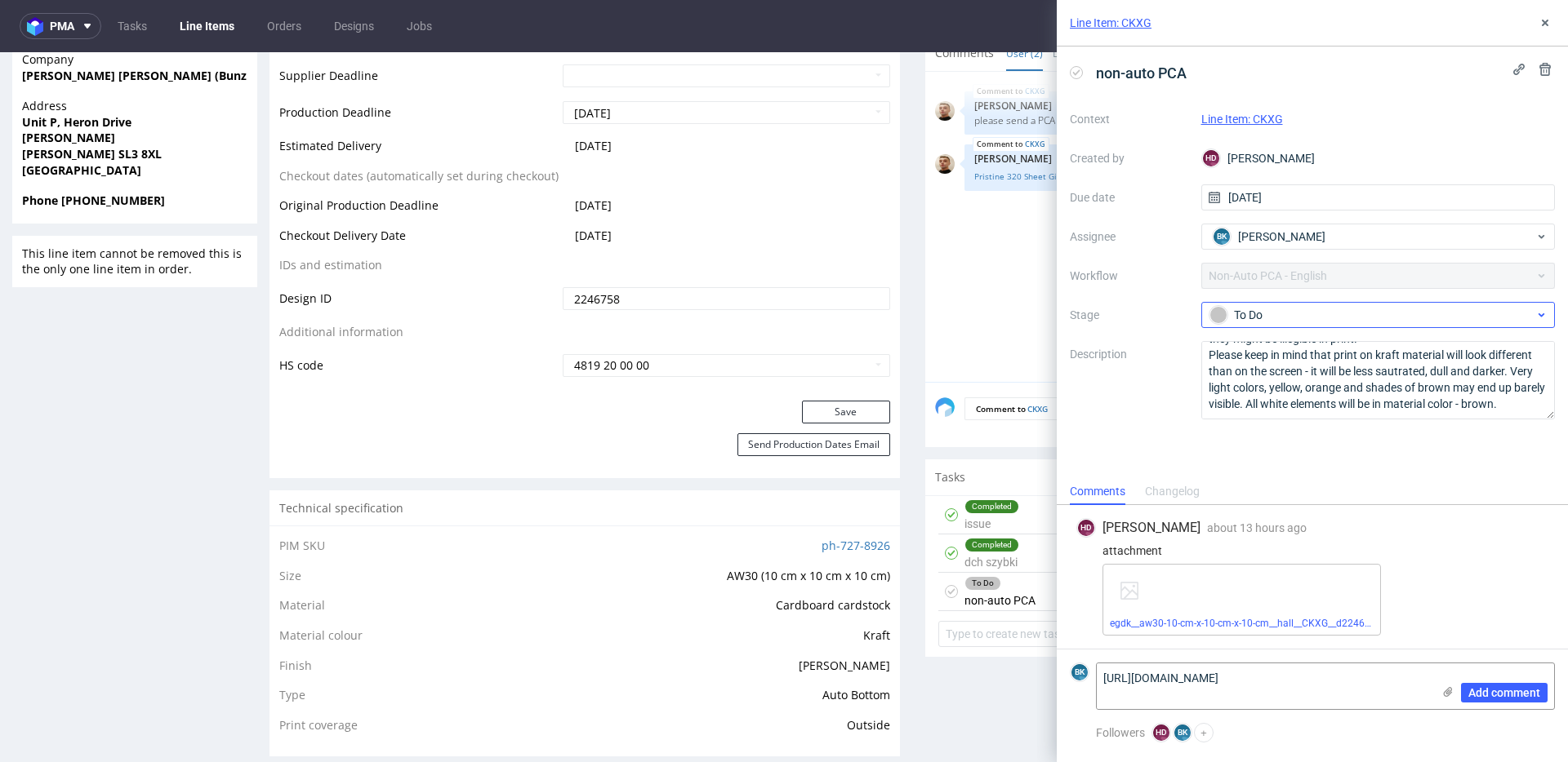
type textarea "https://app-eu1.hubspot.com/contacts/25600958/record/0-5/210143049970/"
click at [1275, 315] on div "To Do" at bounding box center [1371, 315] width 325 height 18
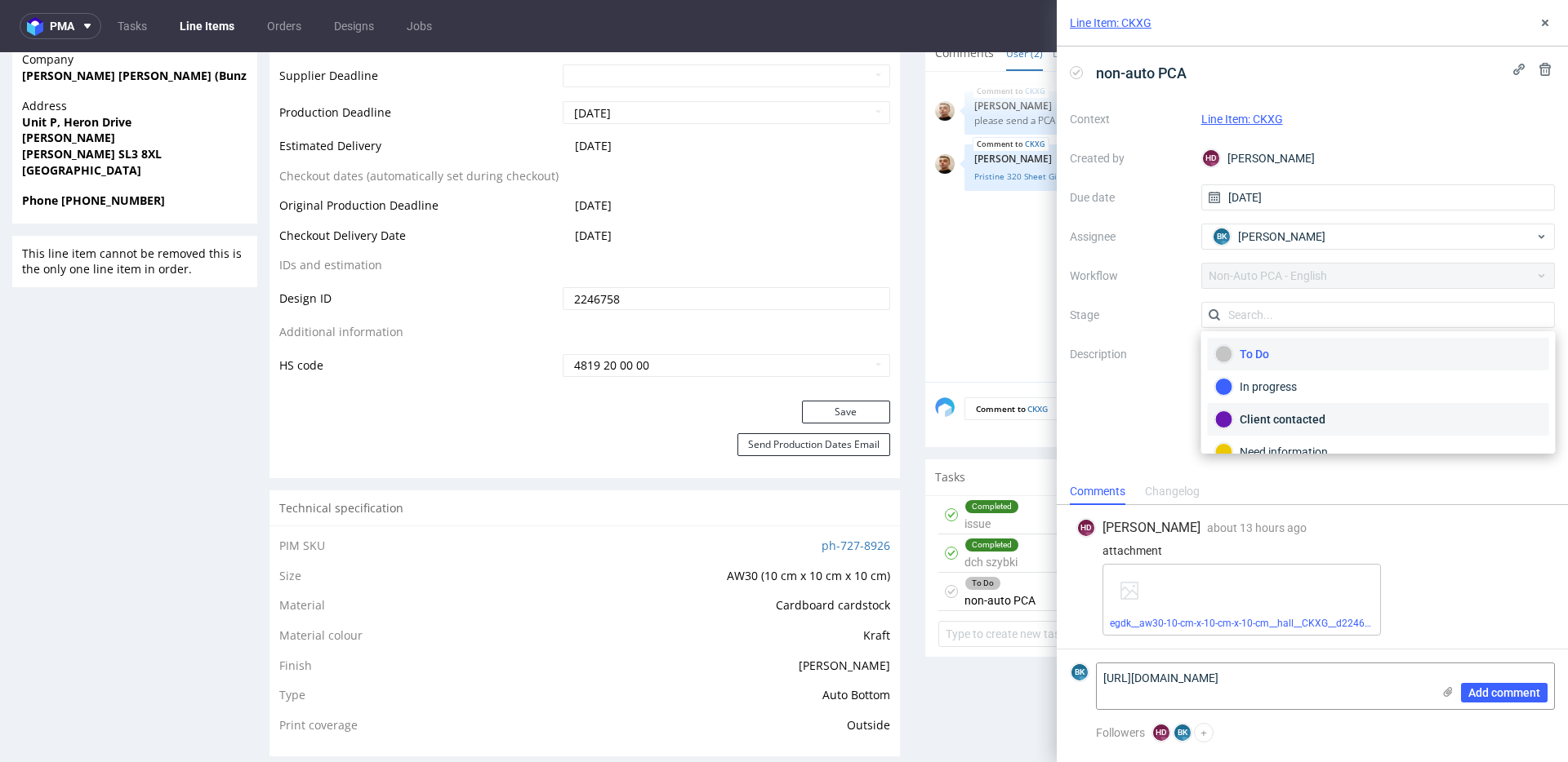
click at [1283, 422] on div "Client contacted" at bounding box center [1378, 420] width 326 height 18
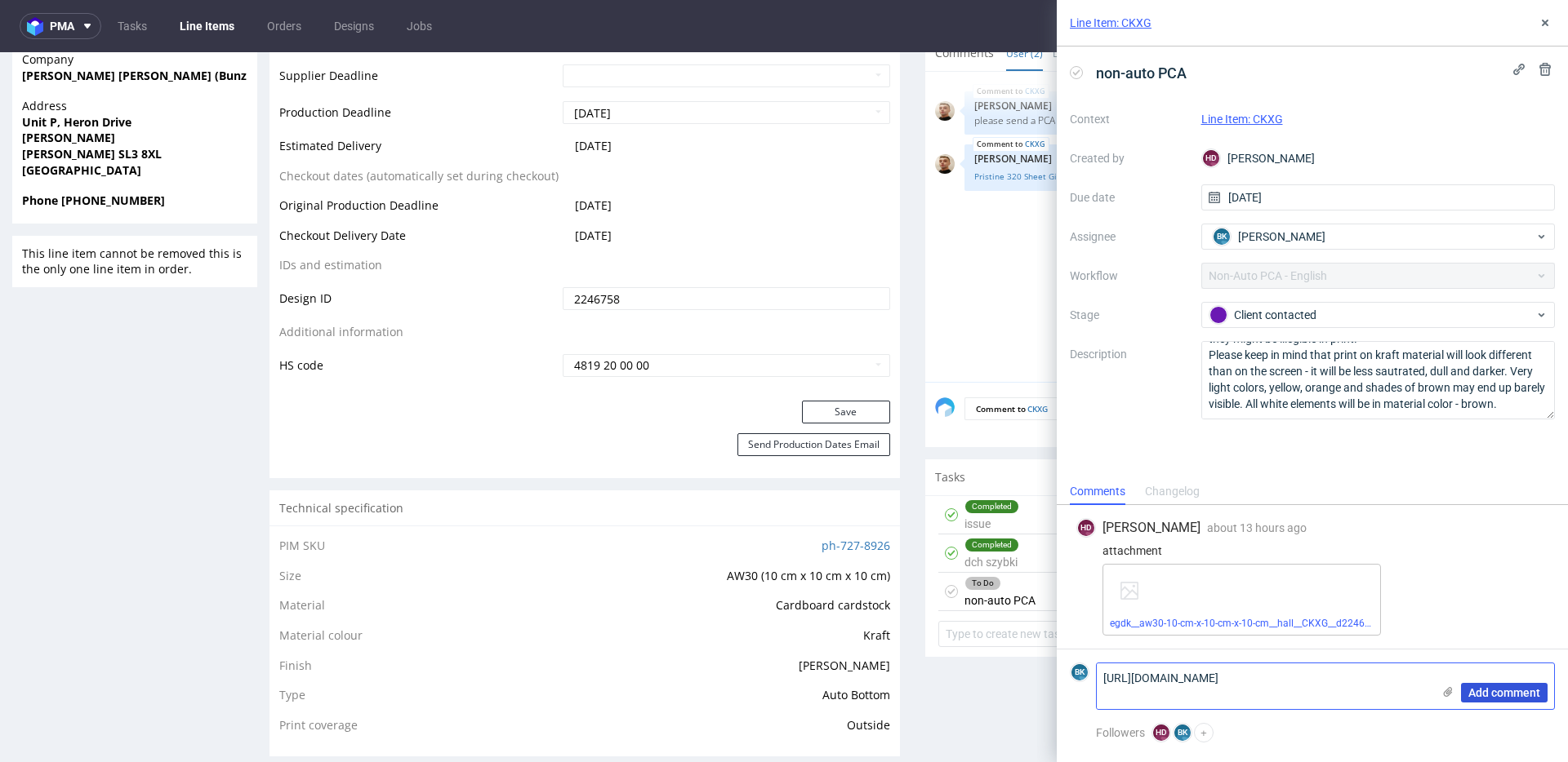
click at [1509, 685] on button "Add comment" at bounding box center [1504, 693] width 87 height 20
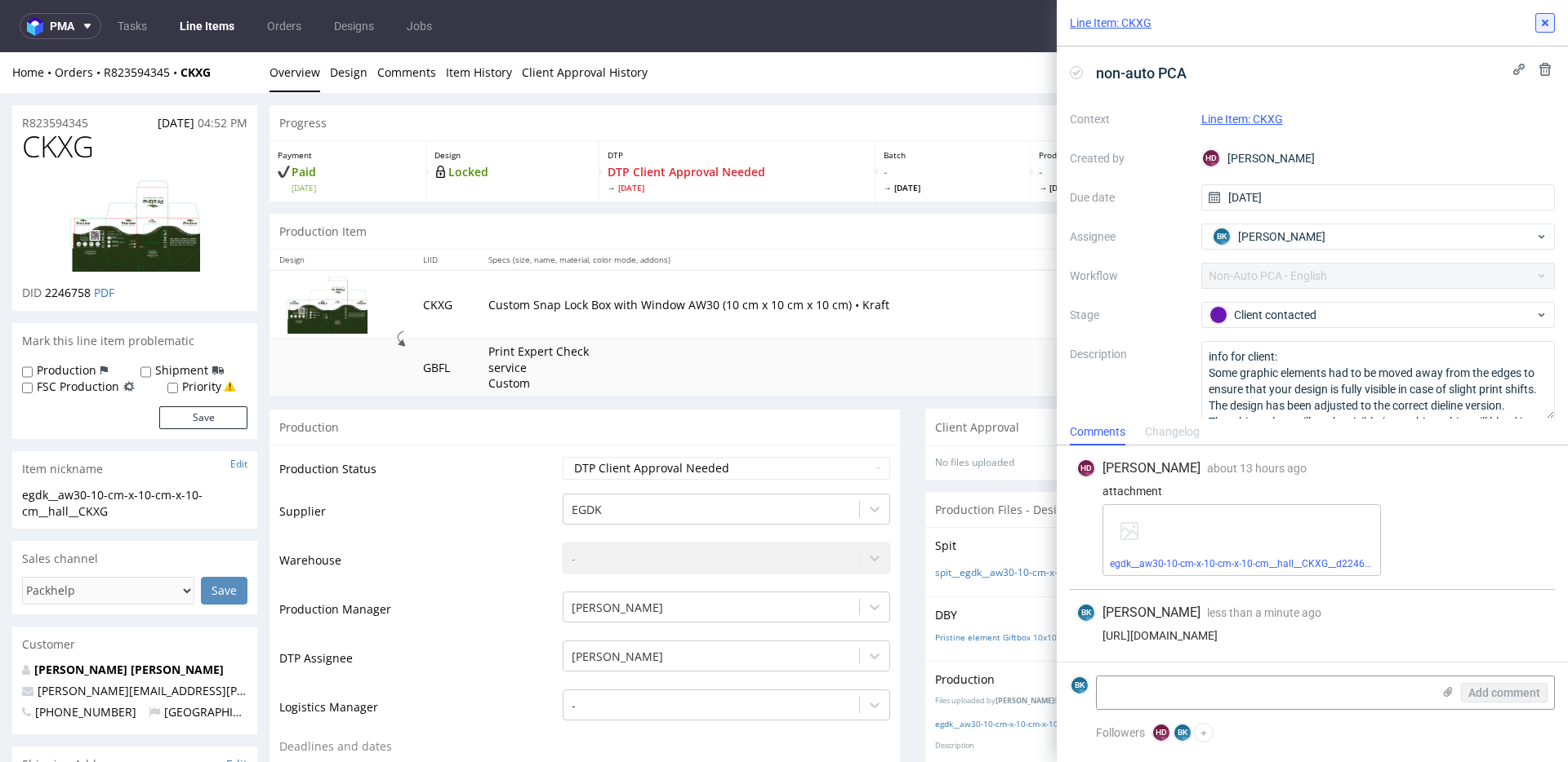
click at [1551, 14] on button at bounding box center [1545, 23] width 20 height 20
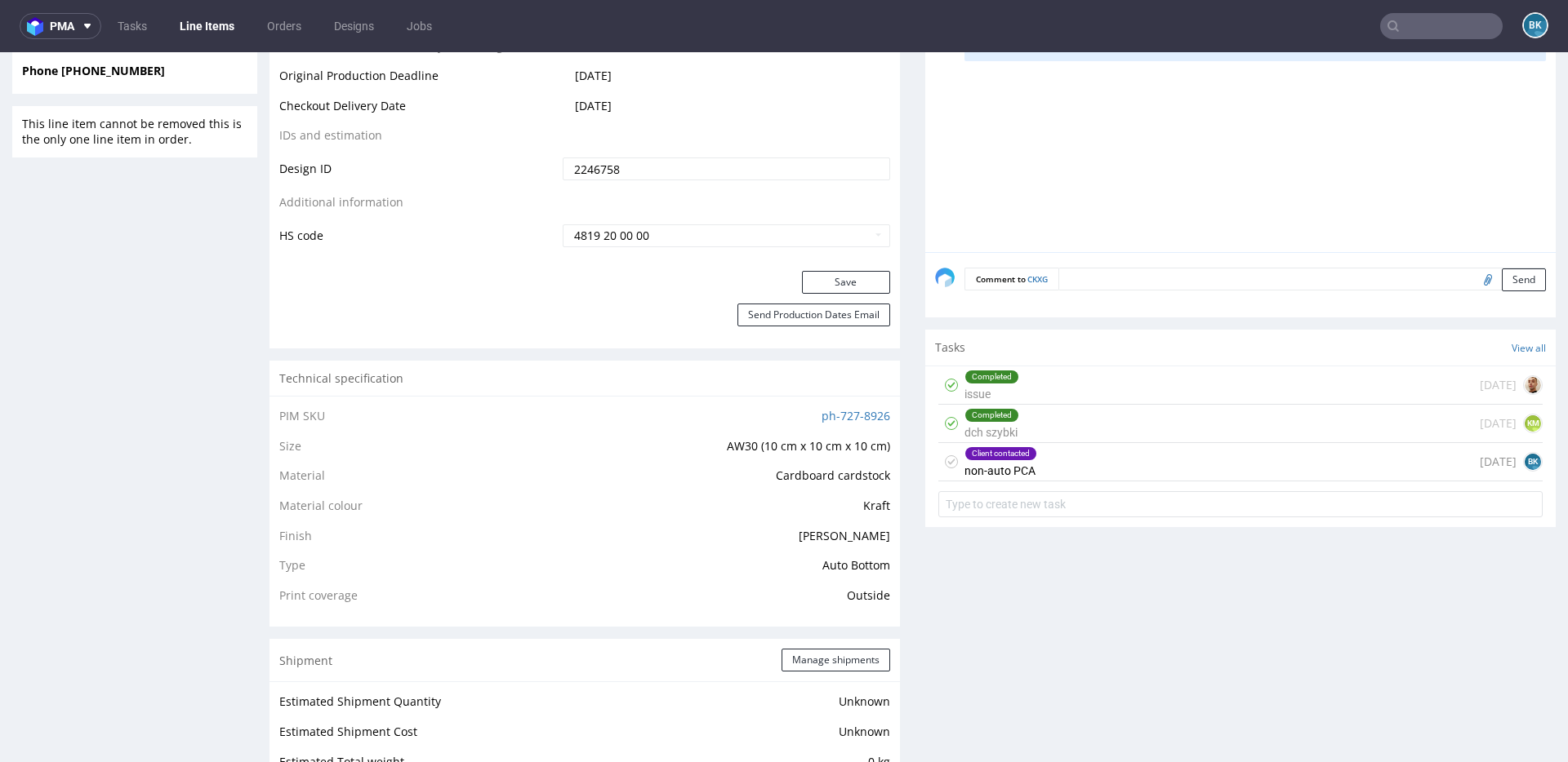
scroll to position [958, 0]
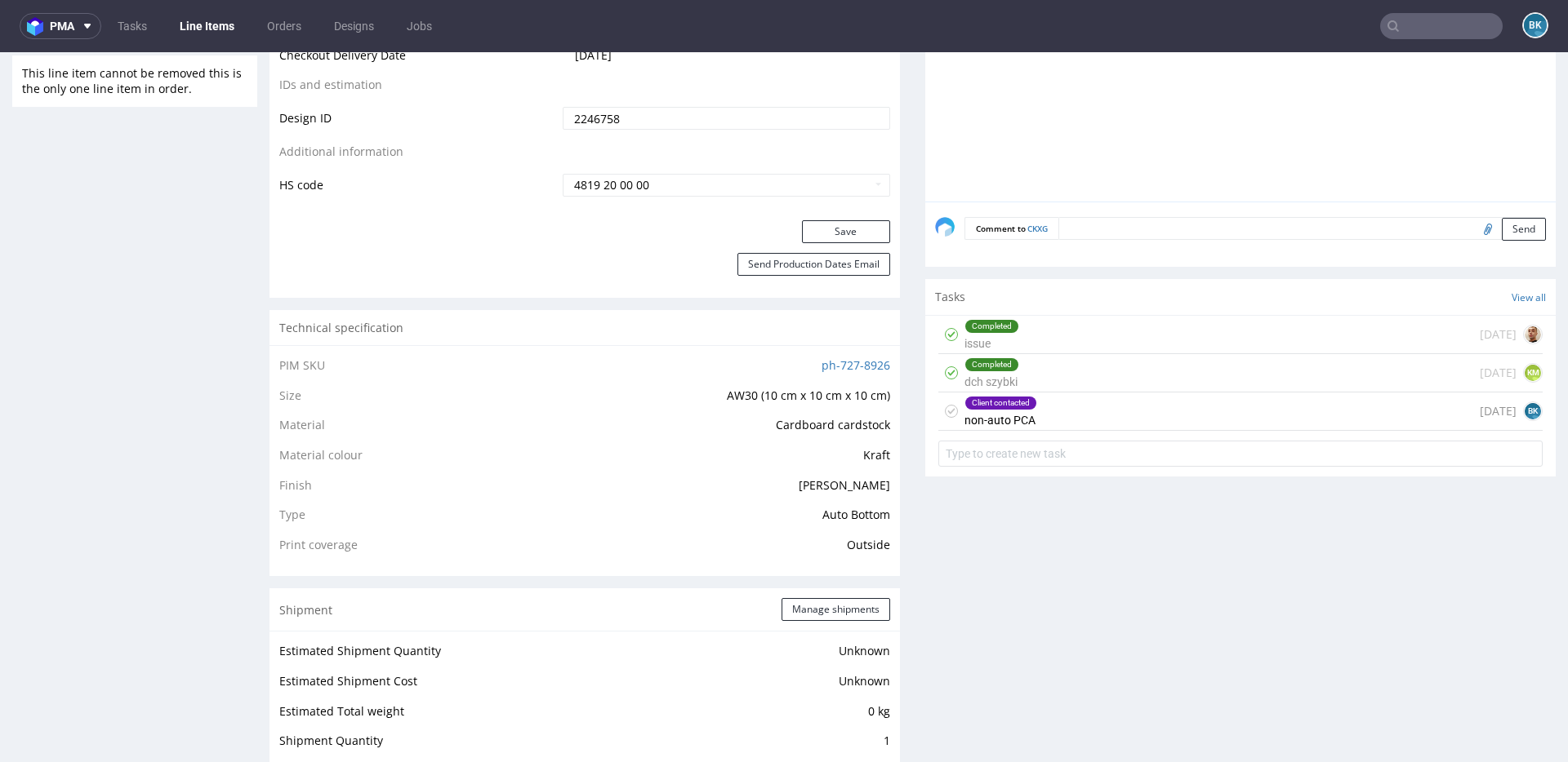
click at [1031, 427] on div "Client contacted non-auto PCA today BK" at bounding box center [1240, 411] width 604 height 39
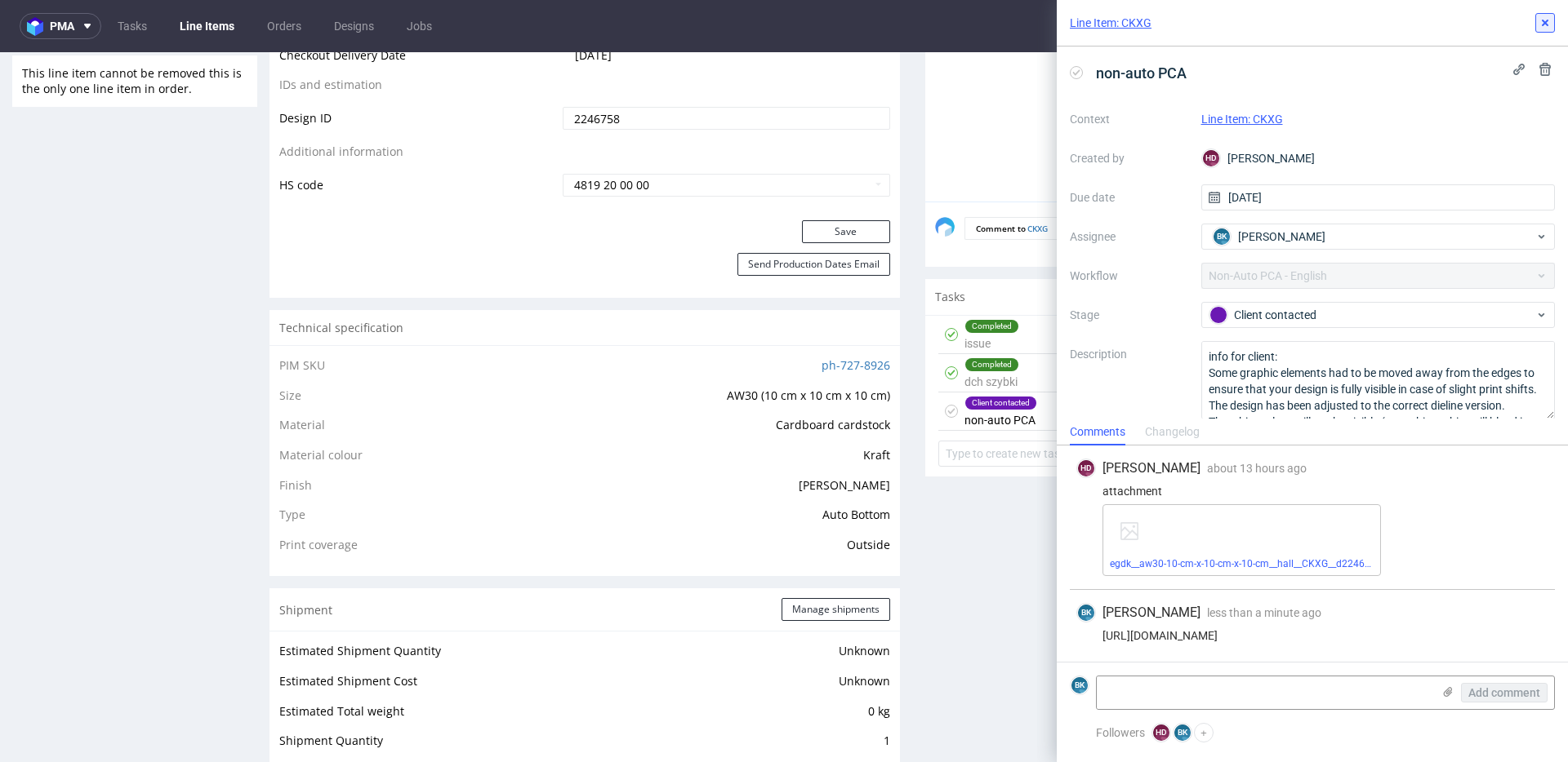
click at [1543, 26] on icon at bounding box center [1545, 23] width 13 height 13
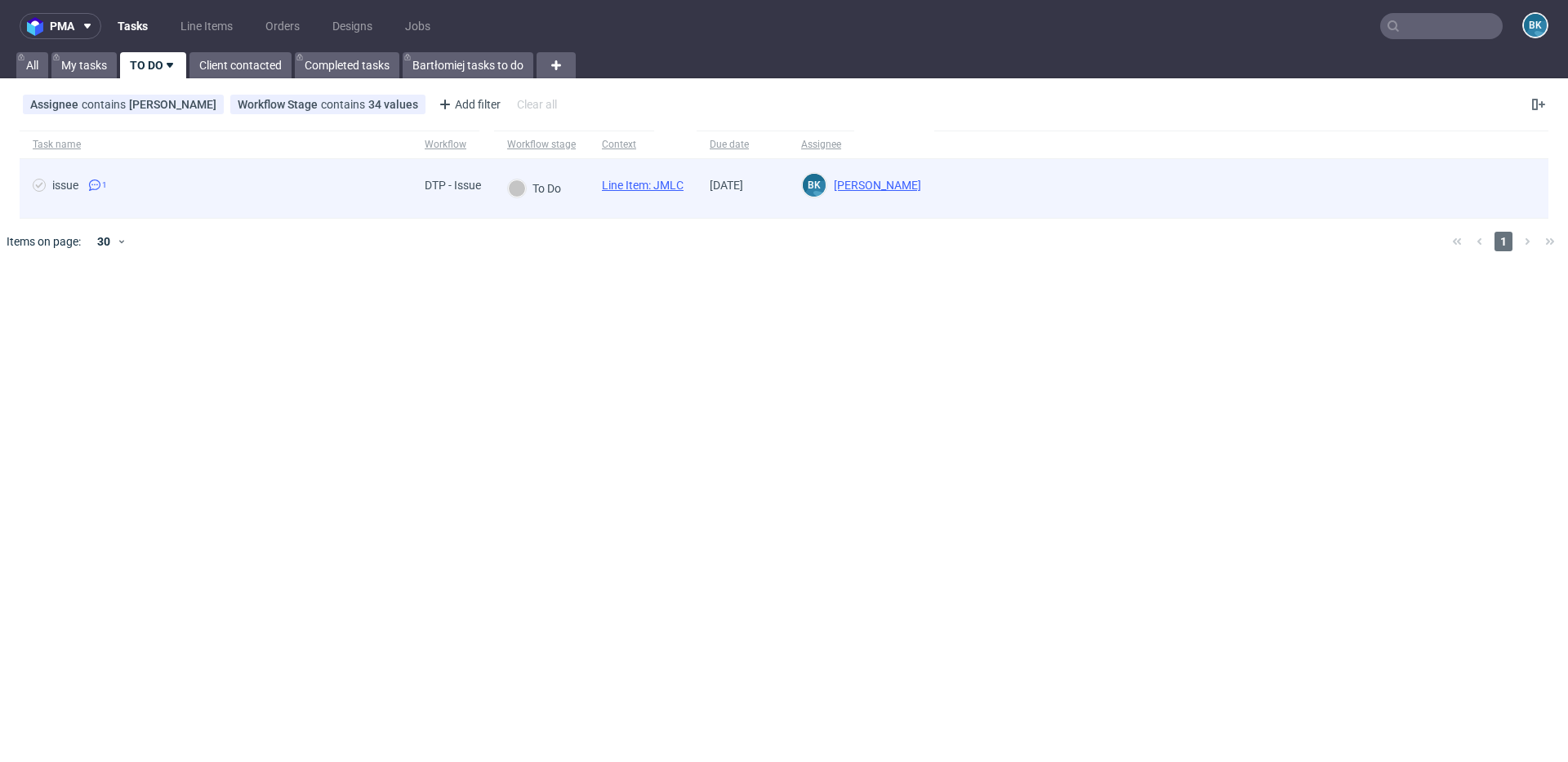
click at [645, 182] on link "Line Item: JMLC" at bounding box center [643, 185] width 82 height 13
click at [652, 184] on link "Line Item: JMLC" at bounding box center [643, 185] width 82 height 13
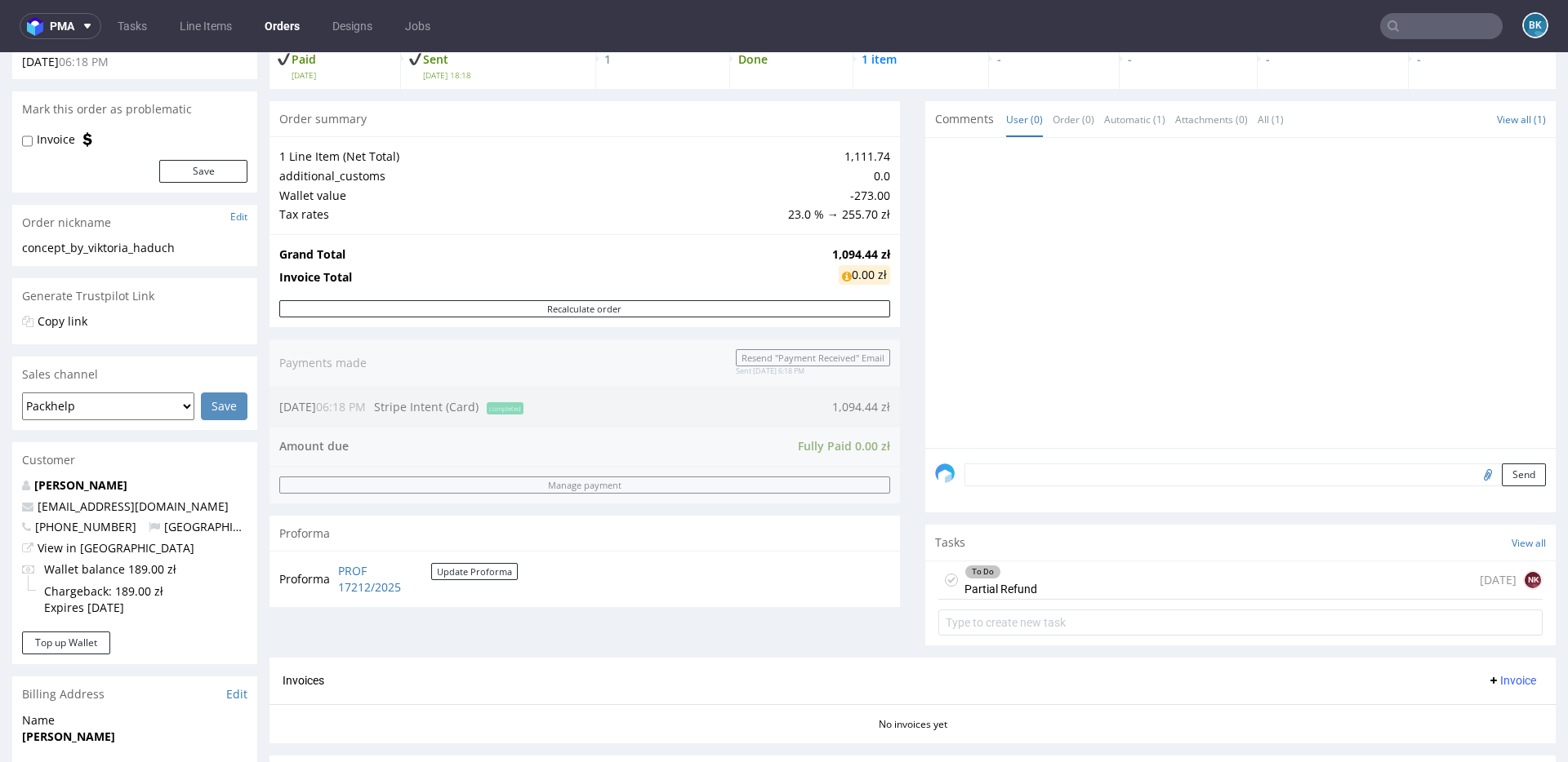
scroll to position [111, 0]
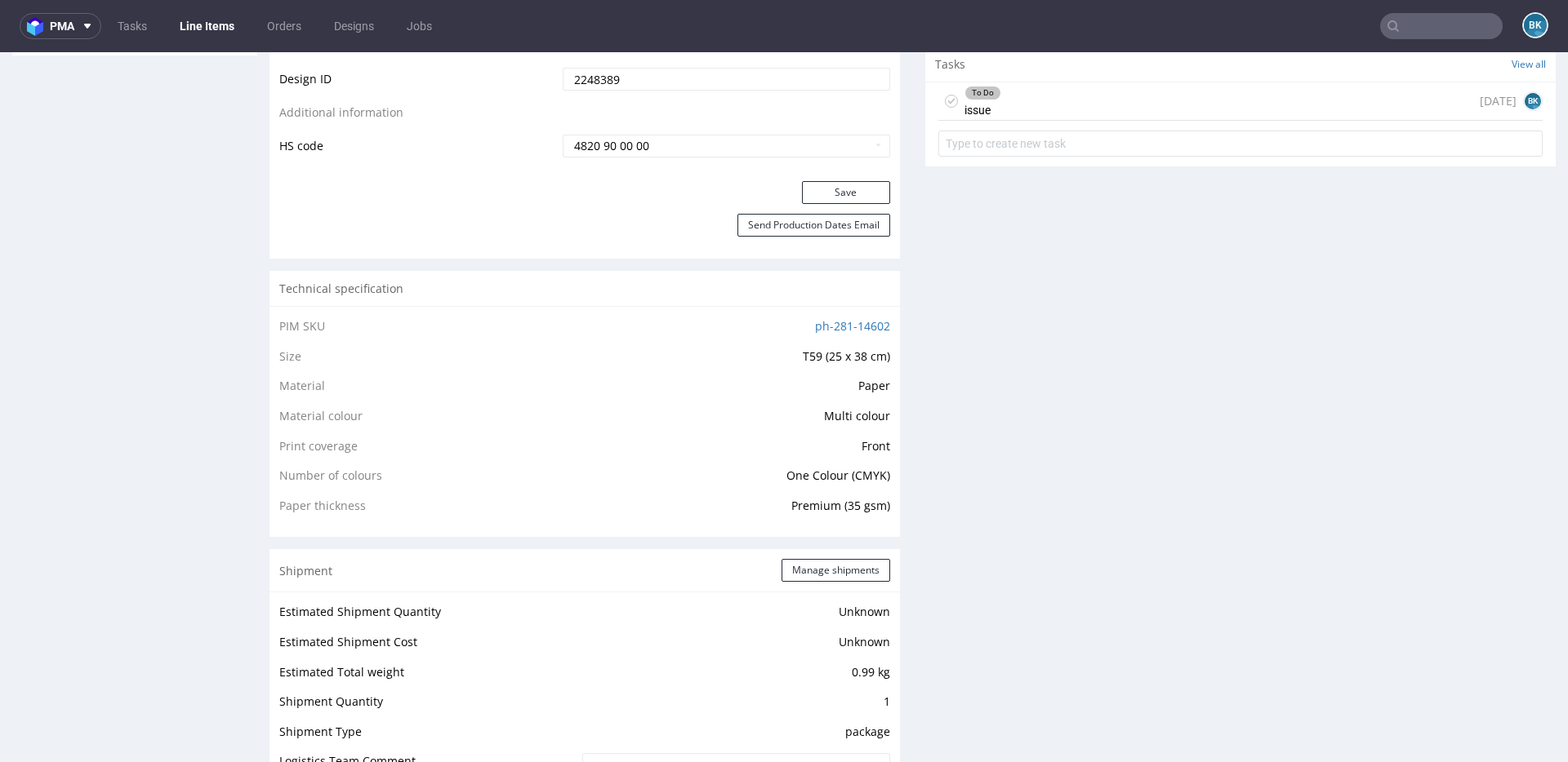
scroll to position [714, 0]
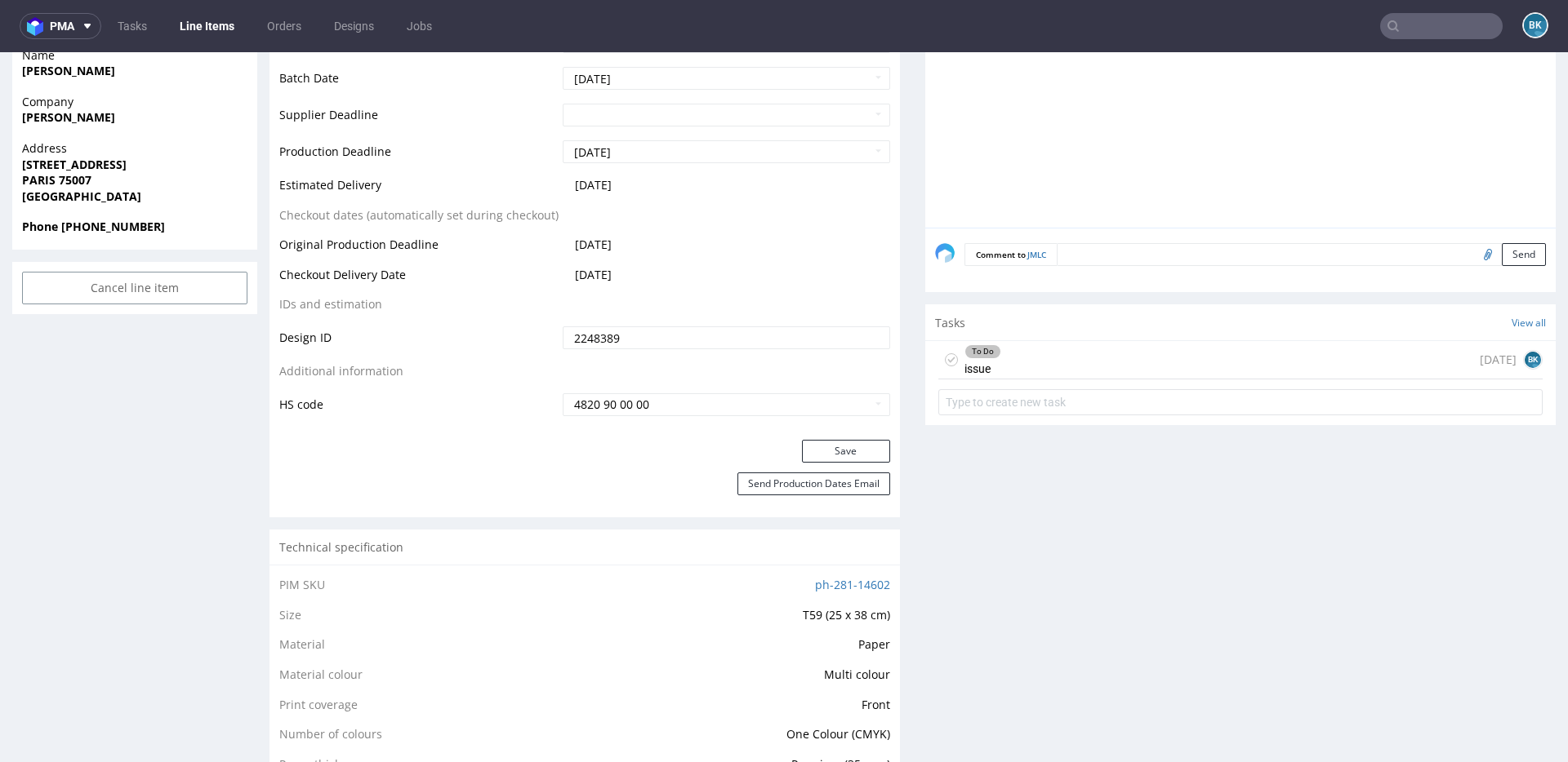
click at [1166, 361] on div "To Do issue today BK" at bounding box center [1240, 360] width 604 height 39
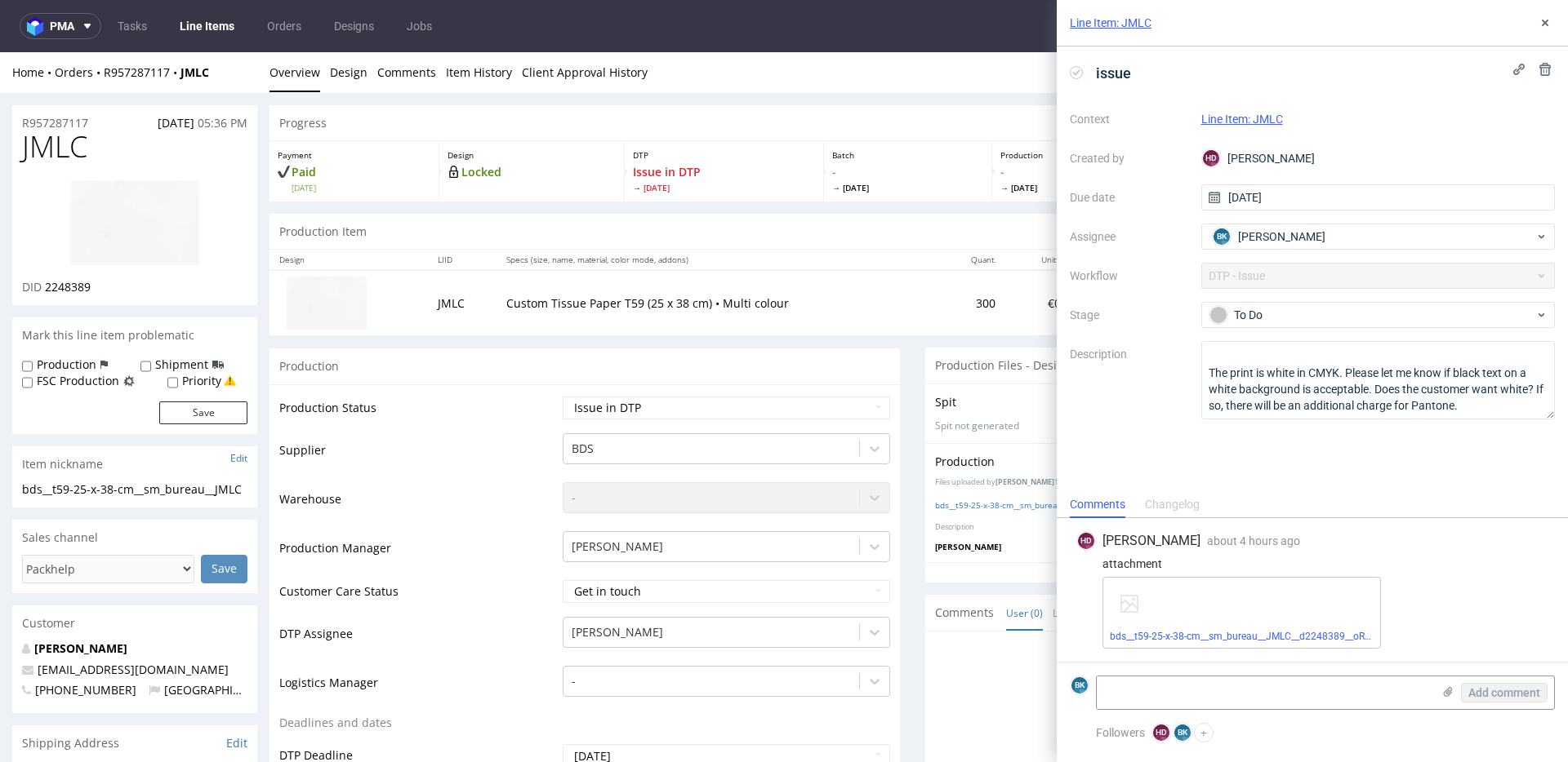
click at [166, 243] on img at bounding box center [134, 223] width 130 height 87
drag, startPoint x: 98, startPoint y: 119, endPoint x: 1, endPoint y: 120, distance: 97.0
copy p "R957287117"
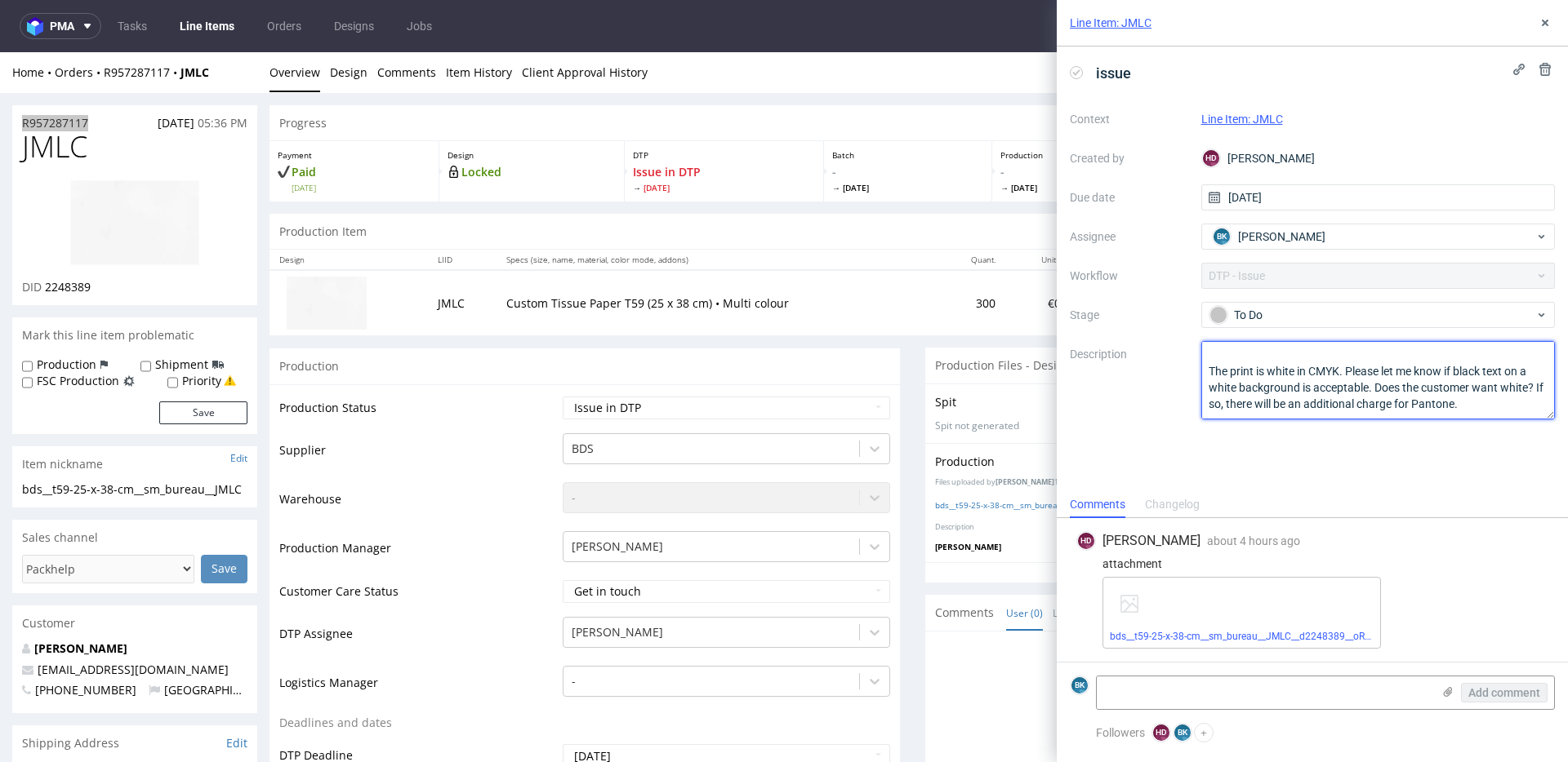
drag, startPoint x: 1210, startPoint y: 368, endPoint x: 1375, endPoint y: 388, distance: 166.2
click at [1375, 388] on textarea "White in CMYK is impossible. The print is white in CMYK. Please let me know if …" at bounding box center [1378, 380] width 354 height 79
click at [1354, 460] on div "issue Context Line Item: JMLC Created by HD Hapka Dominika Due date 20/08/2025 …" at bounding box center [1312, 269] width 511 height 445
click at [1263, 631] on link "bds__t59-25-x-38-cm__sm_bureau__JMLC__d2248389__oR957287117.pdf" at bounding box center [1271, 637] width 323 height 11
click at [1241, 700] on textarea at bounding box center [1264, 693] width 334 height 33
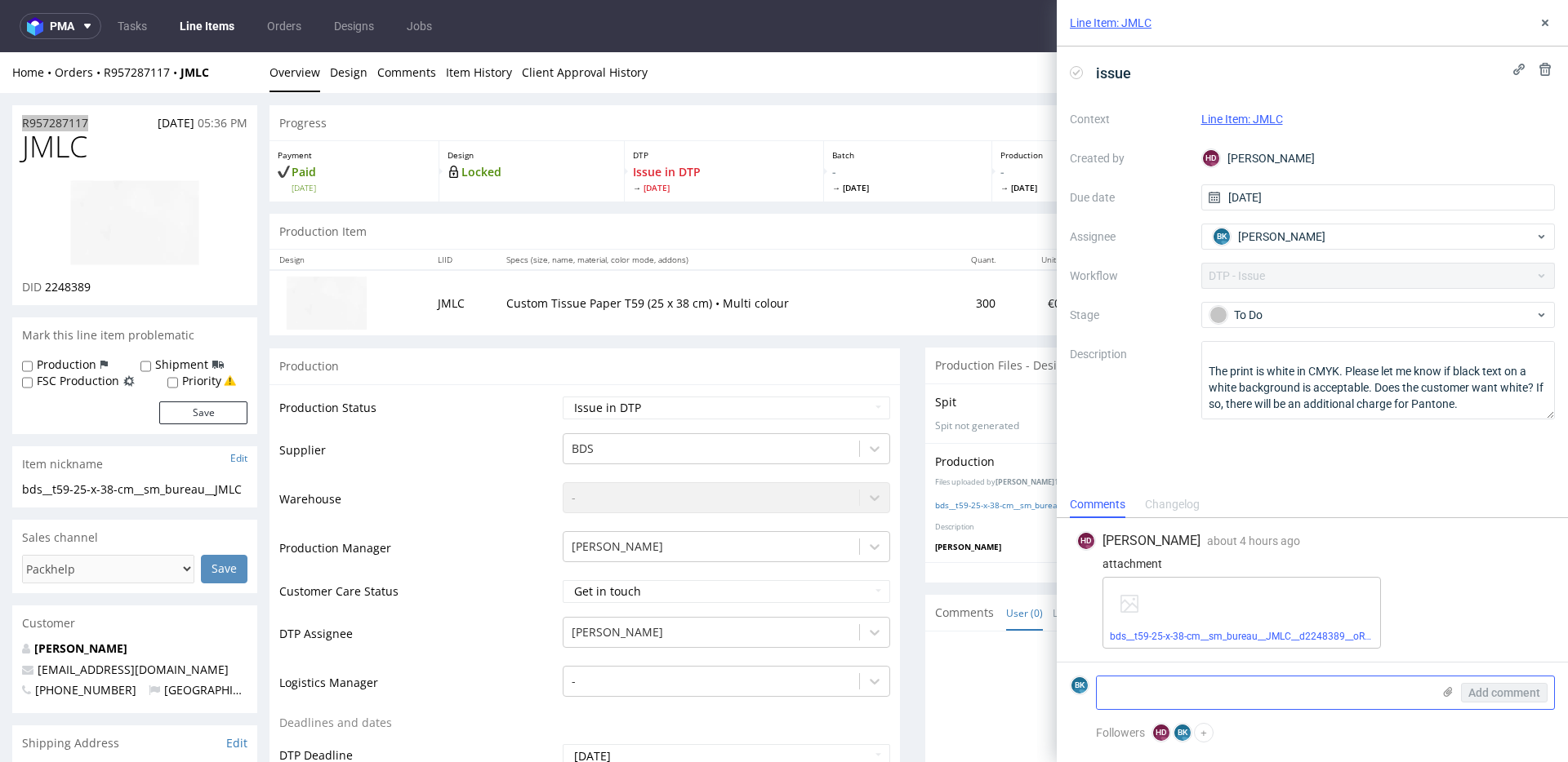
paste textarea "https://app-eu1.hubspot.com/contacts/25600958/record/0-5/209516040432/"
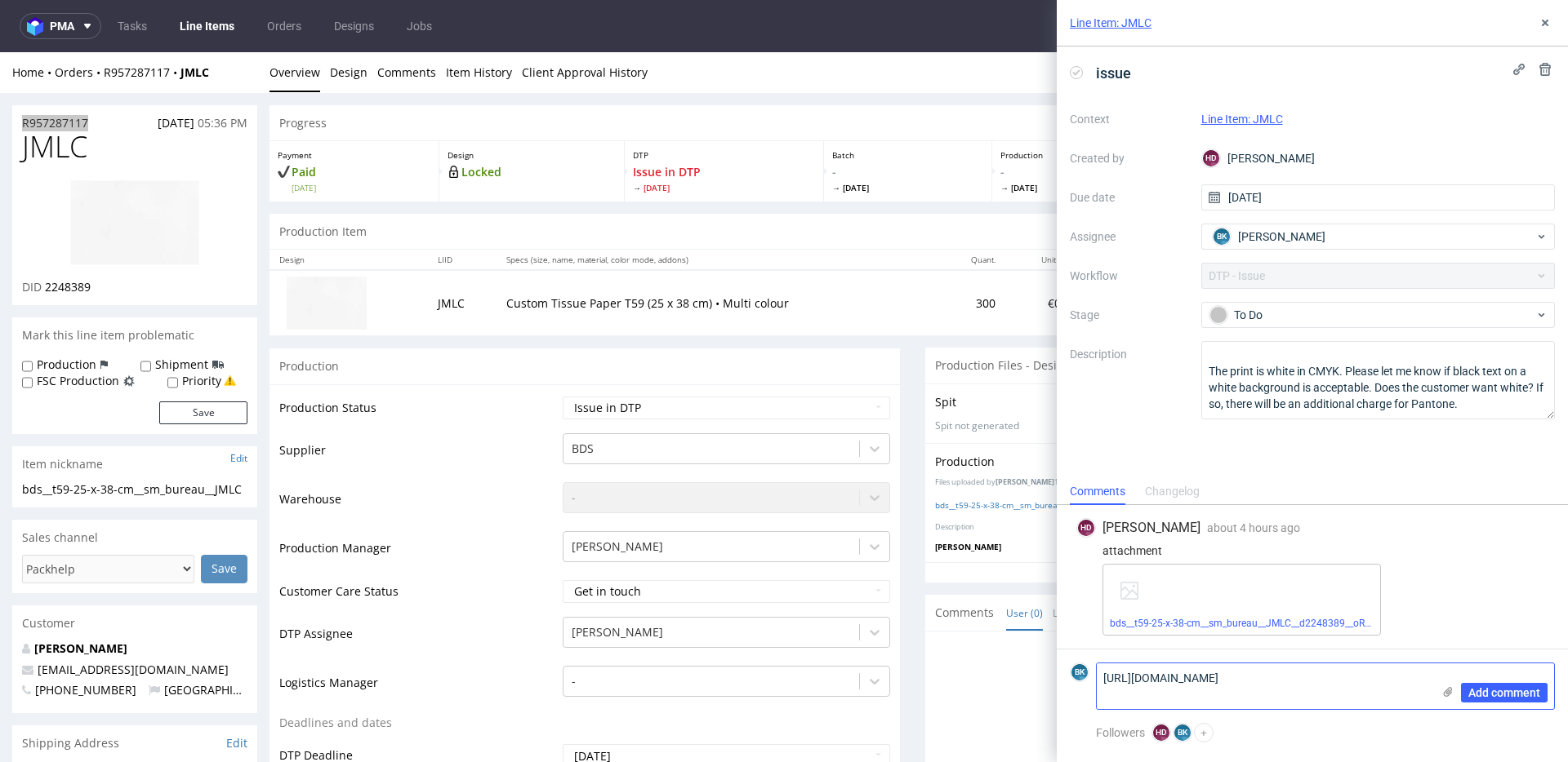
scroll to position [0, 0]
type textarea "https://app-eu1.hubspot.com/contacts/25600958/record/0-5/209516040432/"
click at [1482, 689] on span "Add comment" at bounding box center [1504, 693] width 72 height 11
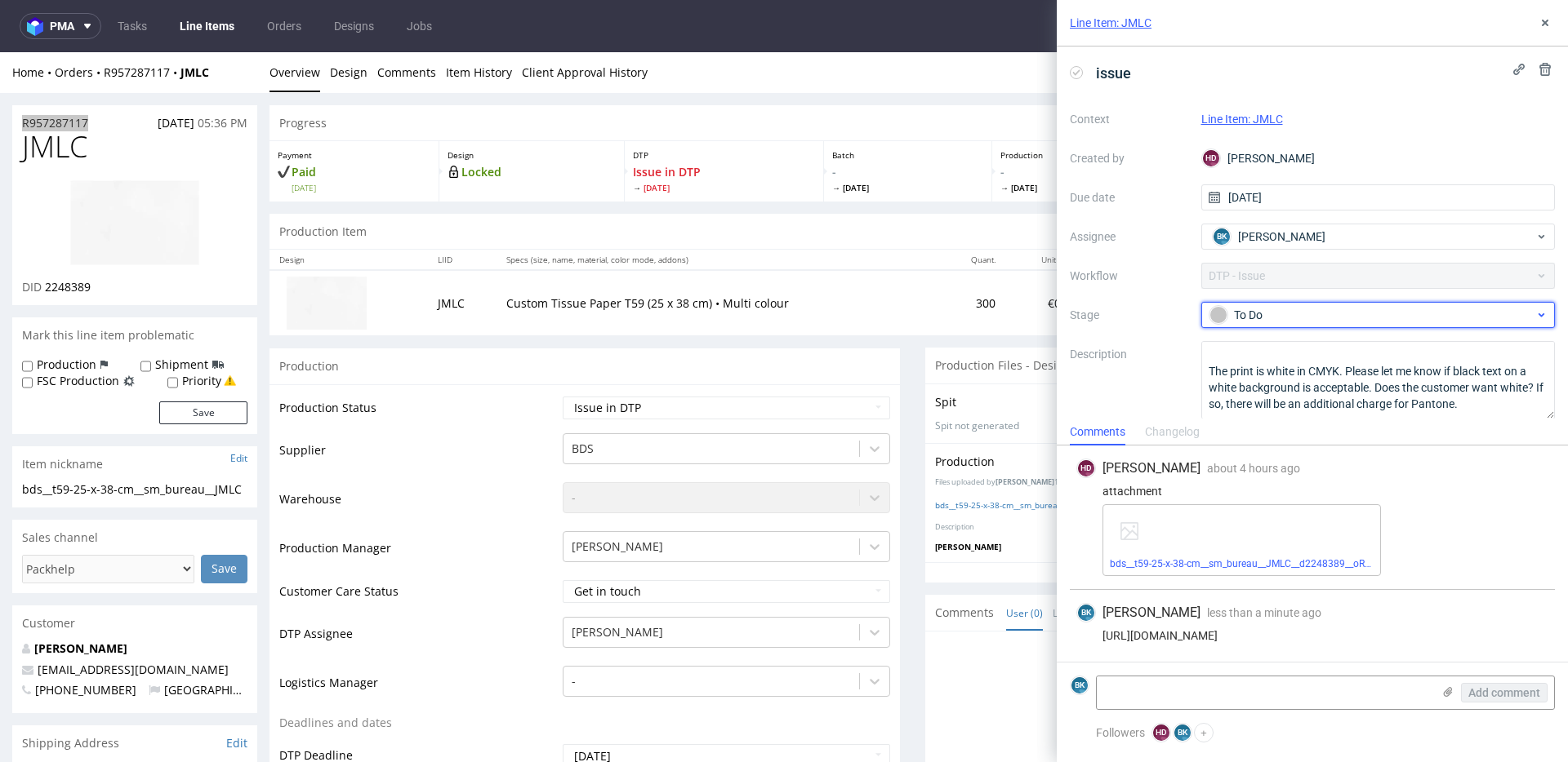
click at [1325, 320] on div "To Do" at bounding box center [1371, 315] width 325 height 18
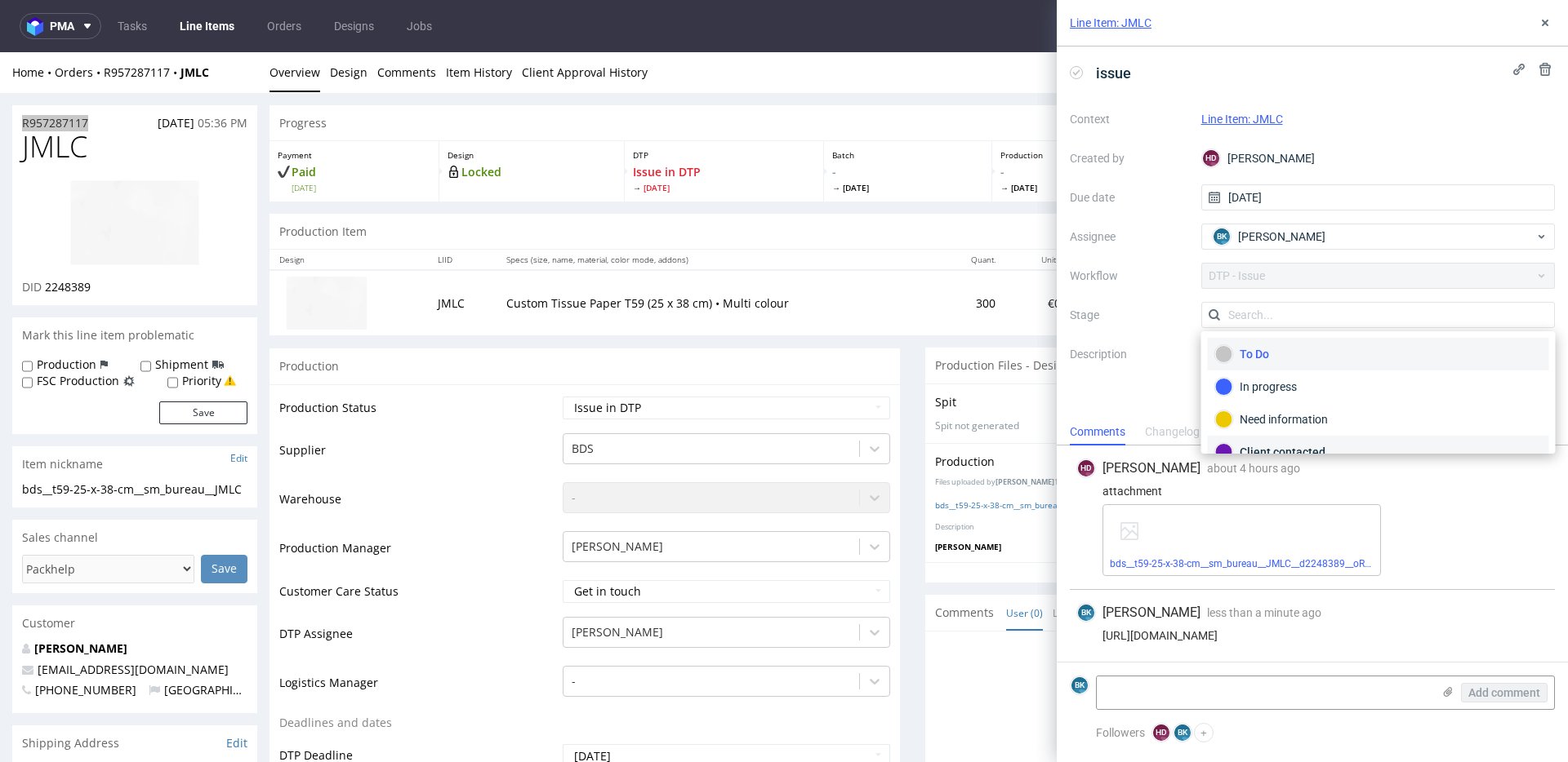
click at [1266, 444] on div "Client contacted" at bounding box center [1378, 452] width 326 height 18
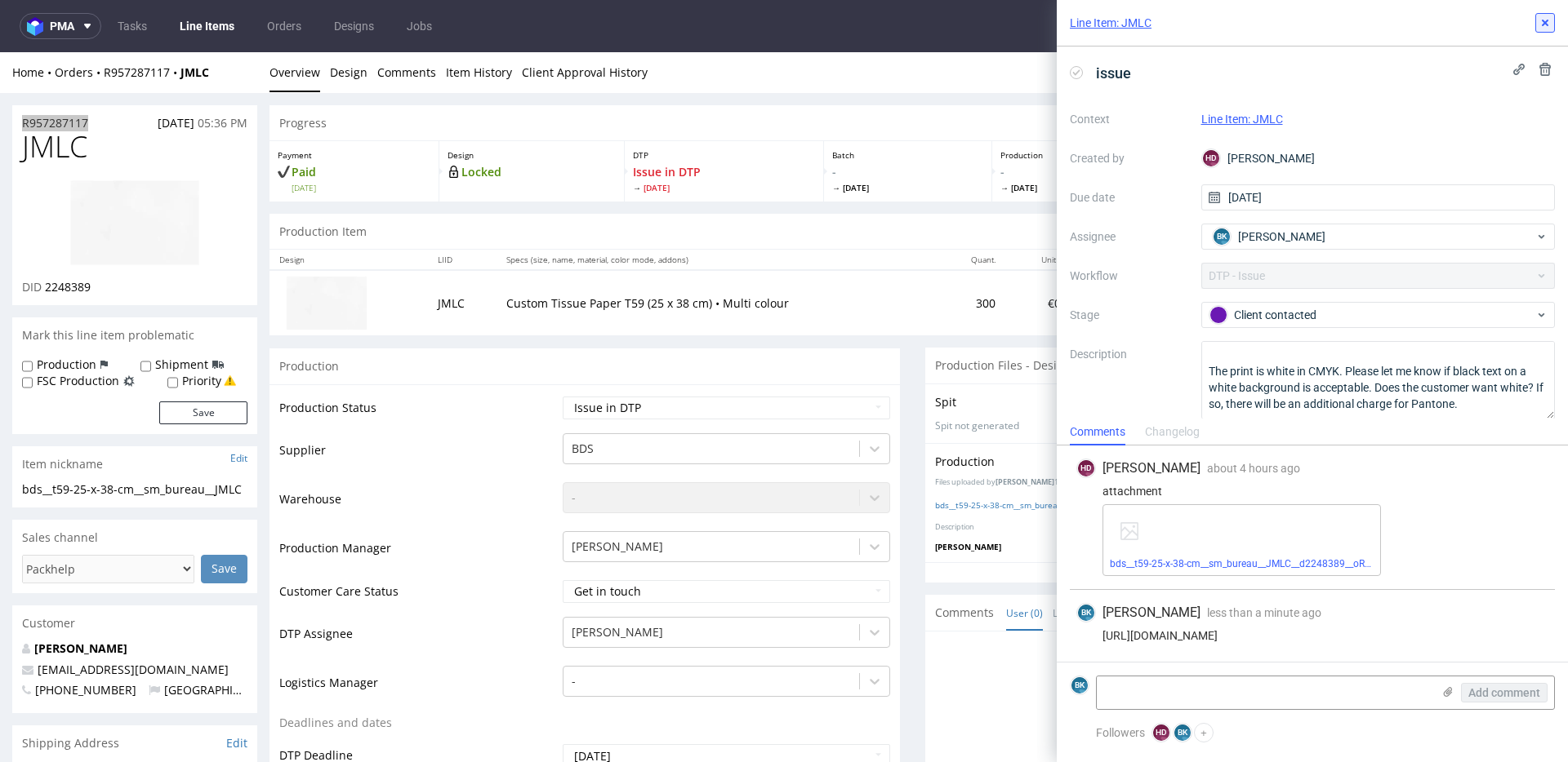
click at [1552, 22] on button at bounding box center [1545, 23] width 20 height 20
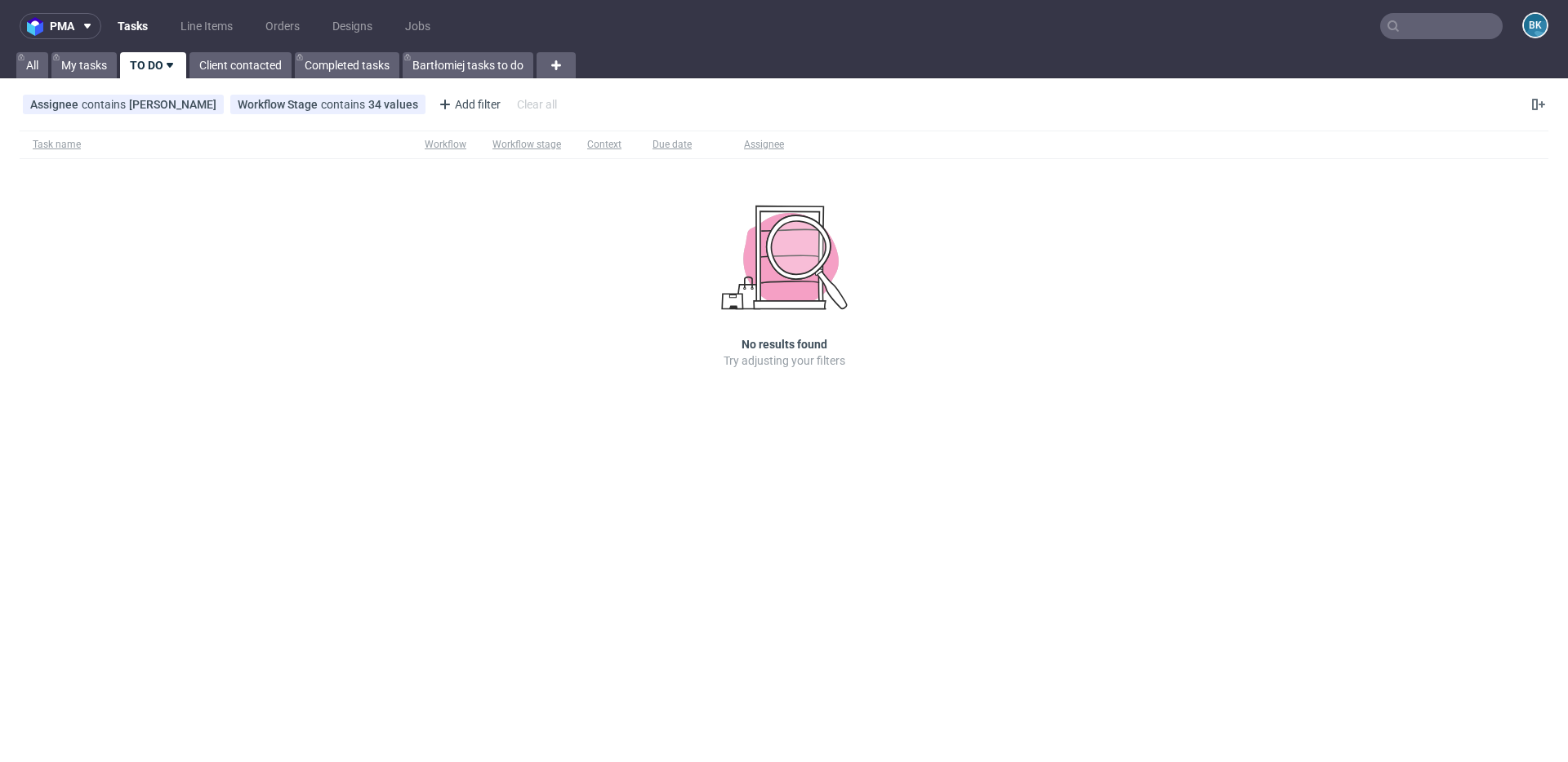
click at [1427, 24] on input "text" at bounding box center [1440, 26] width 122 height 26
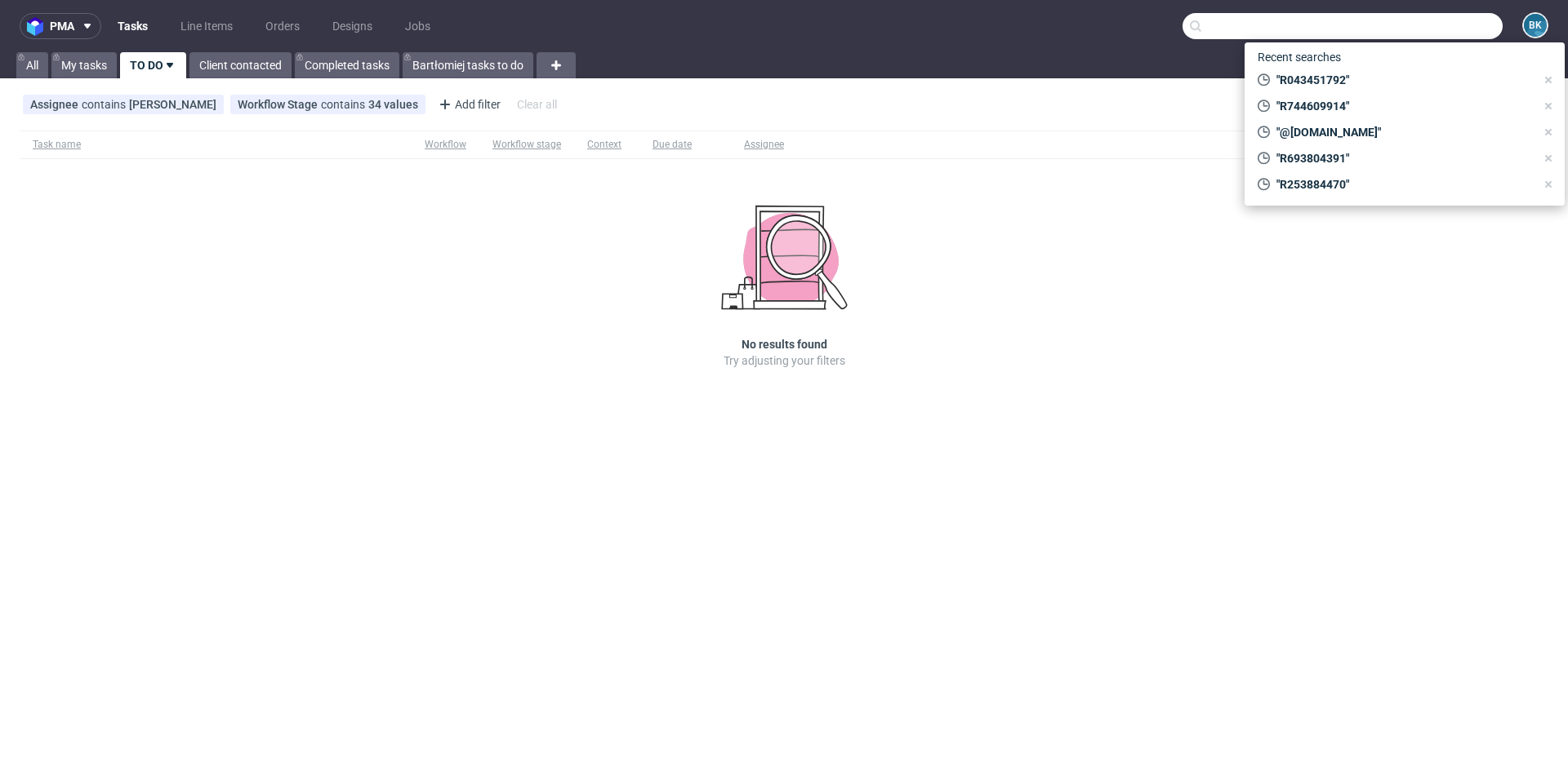
paste input "[EMAIL_ADDRESS][PERSON_NAME][DOMAIN_NAME]"
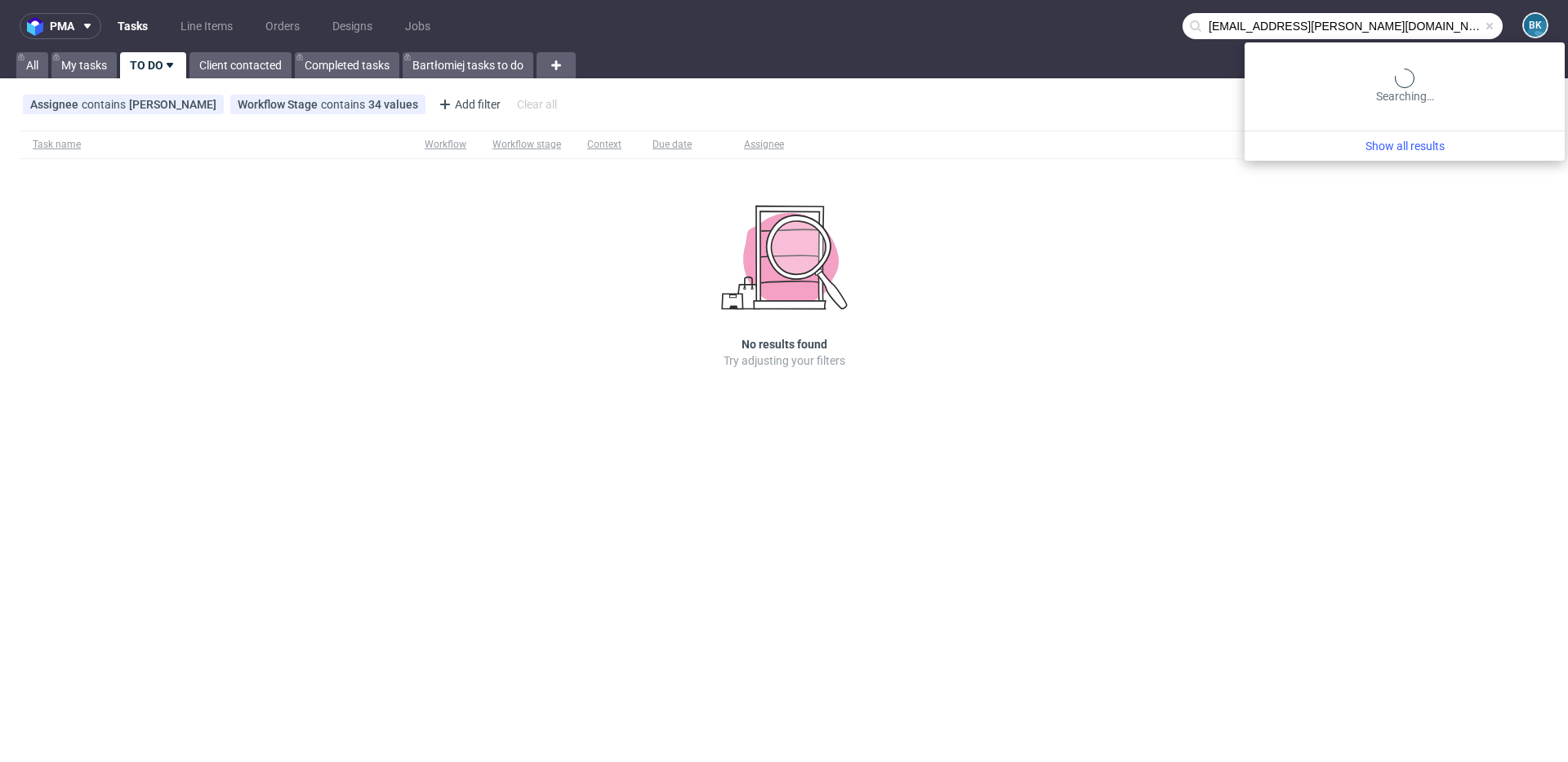
type input "[EMAIL_ADDRESS][PERSON_NAME][DOMAIN_NAME]"
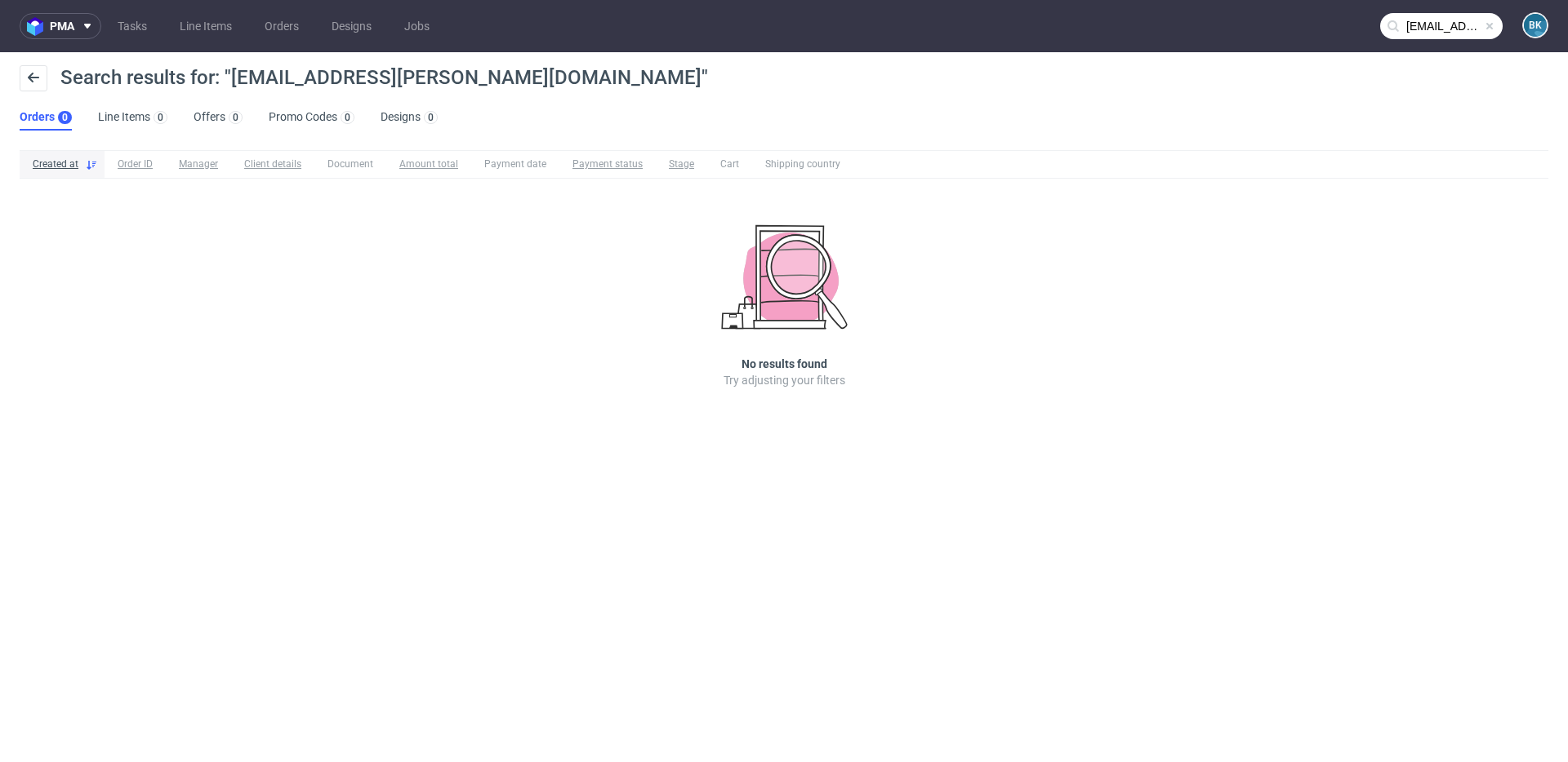
click at [1410, 24] on input "[EMAIL_ADDRESS][PERSON_NAME][DOMAIN_NAME]" at bounding box center [1440, 26] width 122 height 26
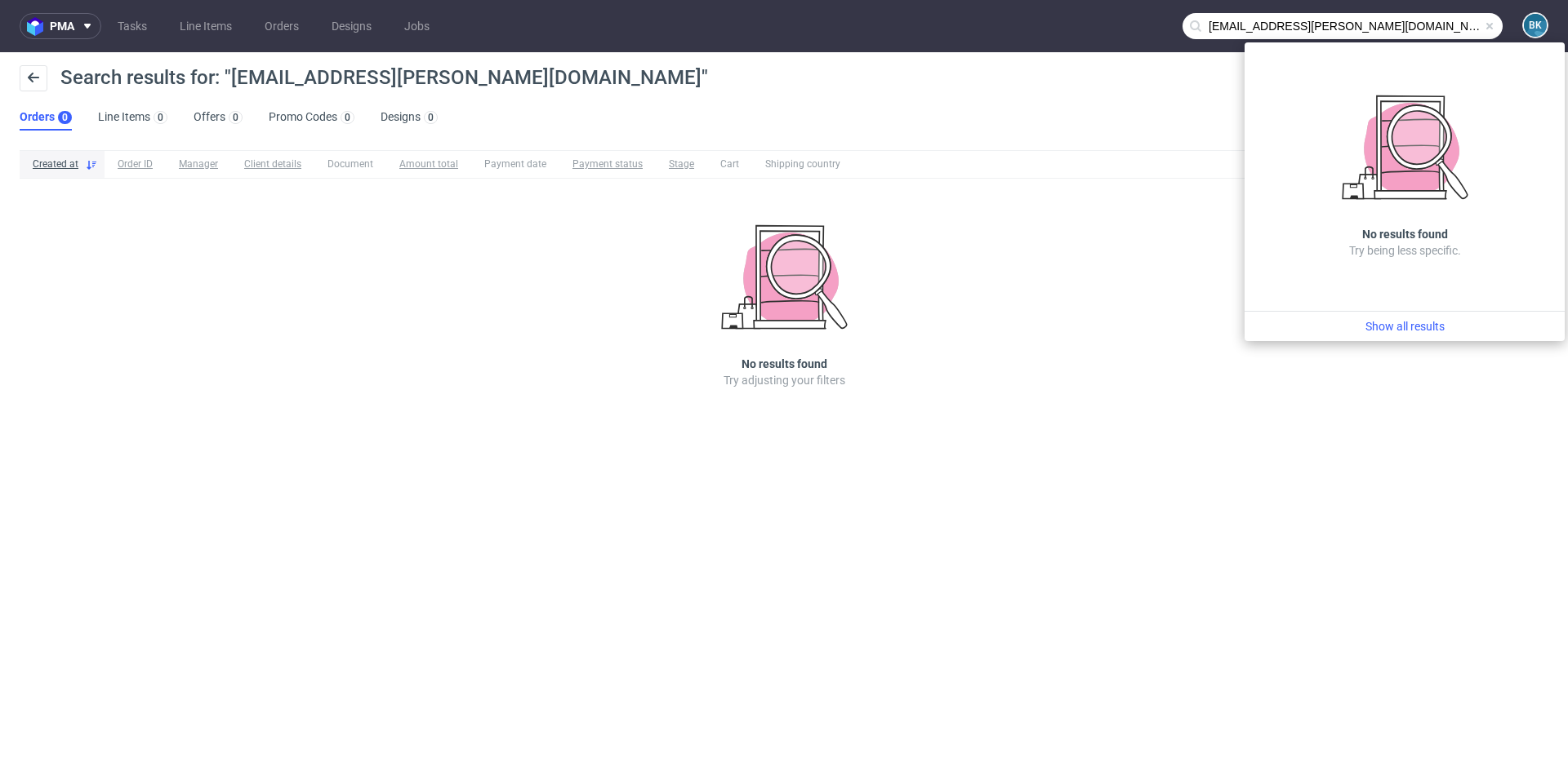
click at [1486, 25] on span at bounding box center [1489, 26] width 13 height 13
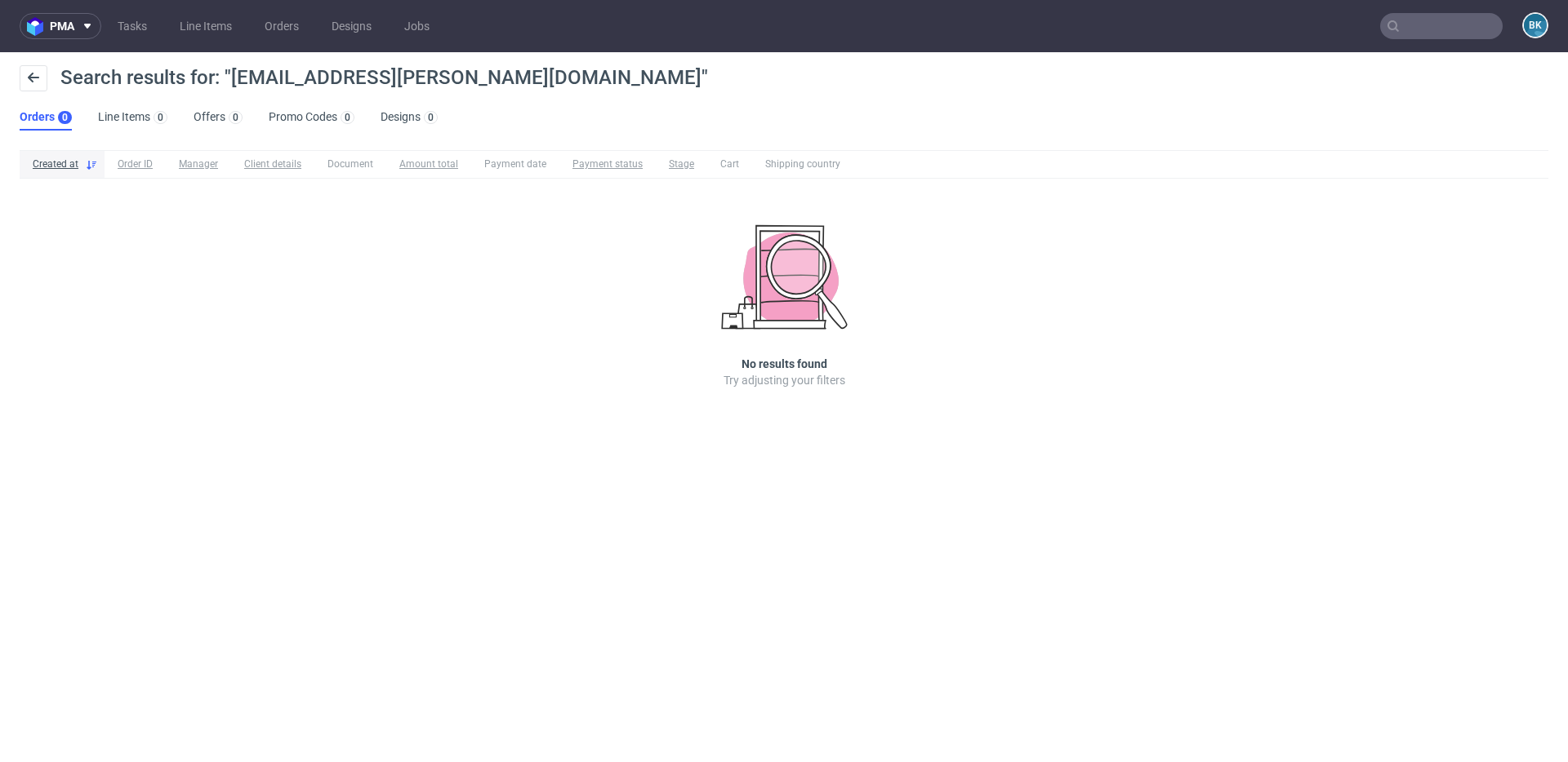
click at [1399, 25] on input "text" at bounding box center [1440, 26] width 122 height 26
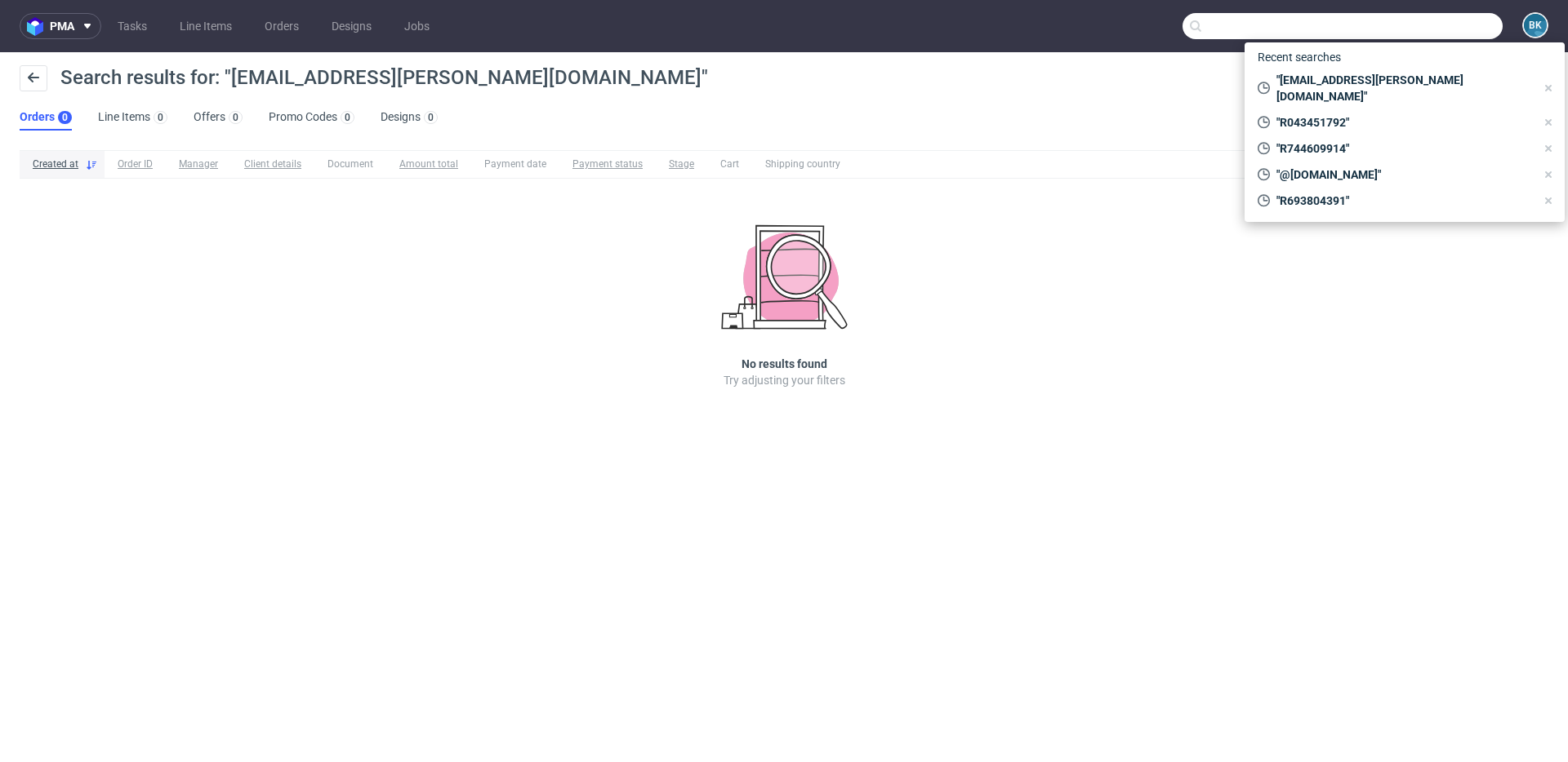
paste input "R311531990"
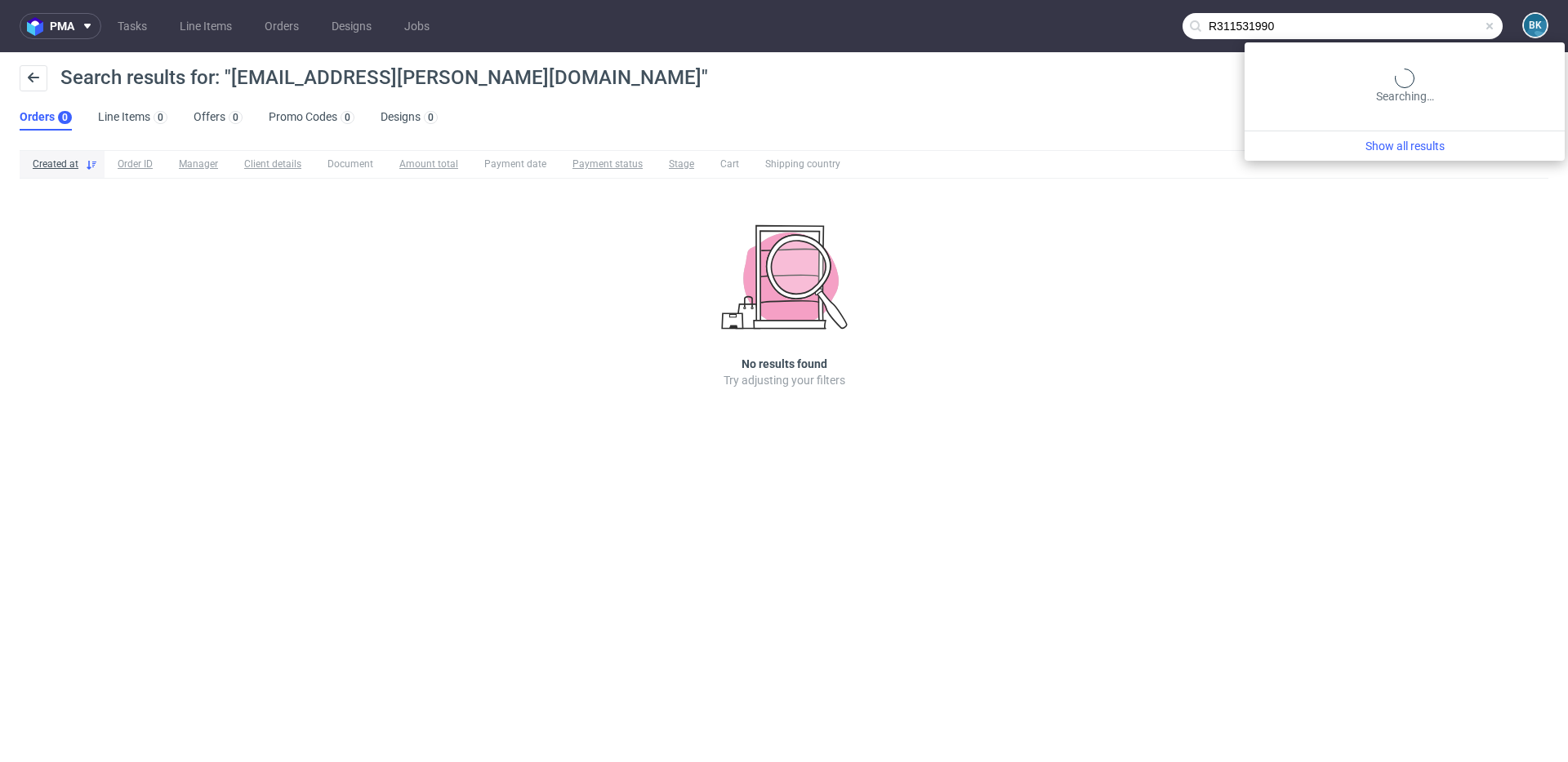
type input "R311531990"
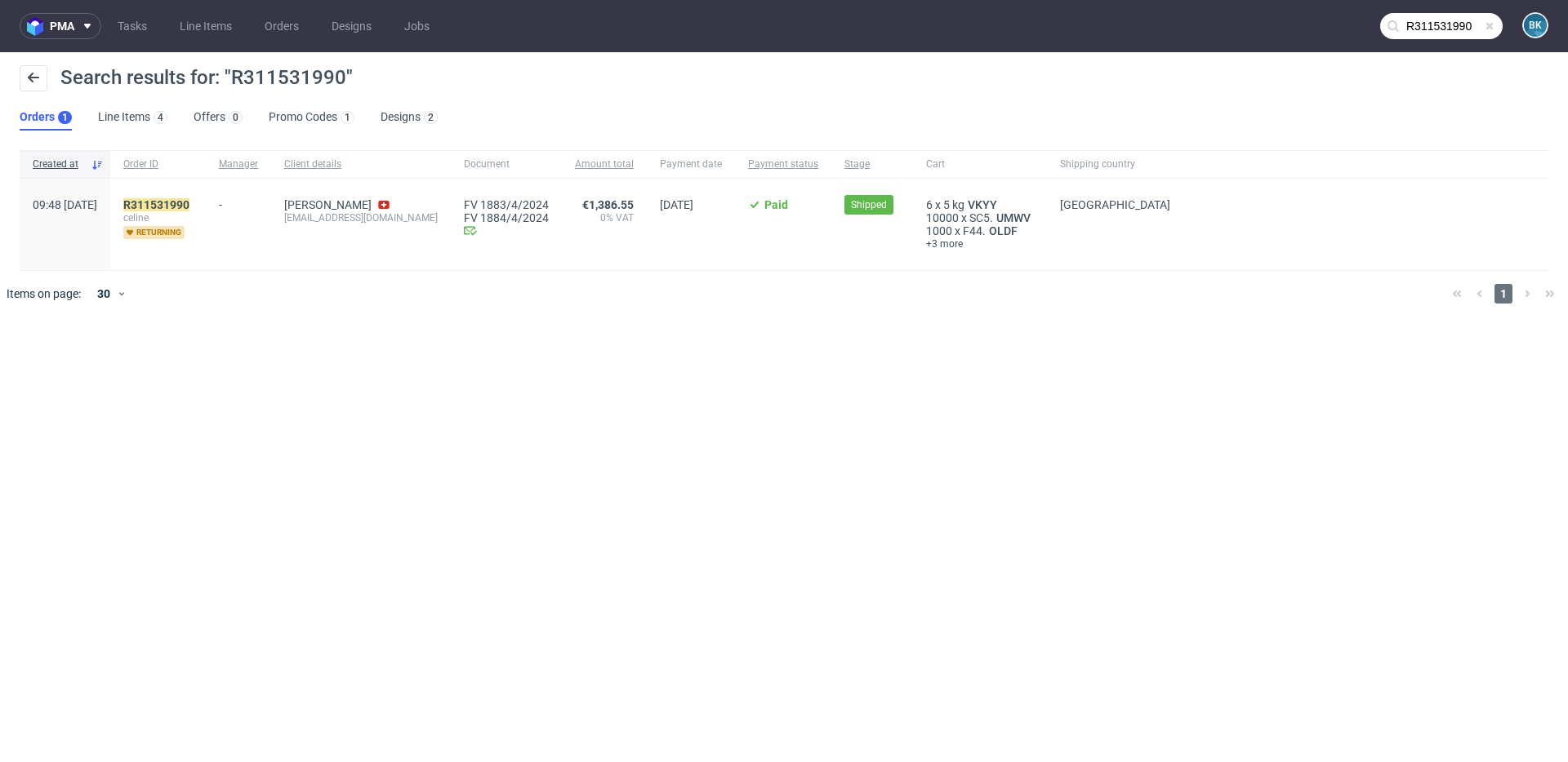
click at [206, 197] on div "R311531990 [PERSON_NAME]" at bounding box center [157, 225] width 96 height 92
click at [189, 201] on mark "R311531990" at bounding box center [156, 205] width 66 height 13
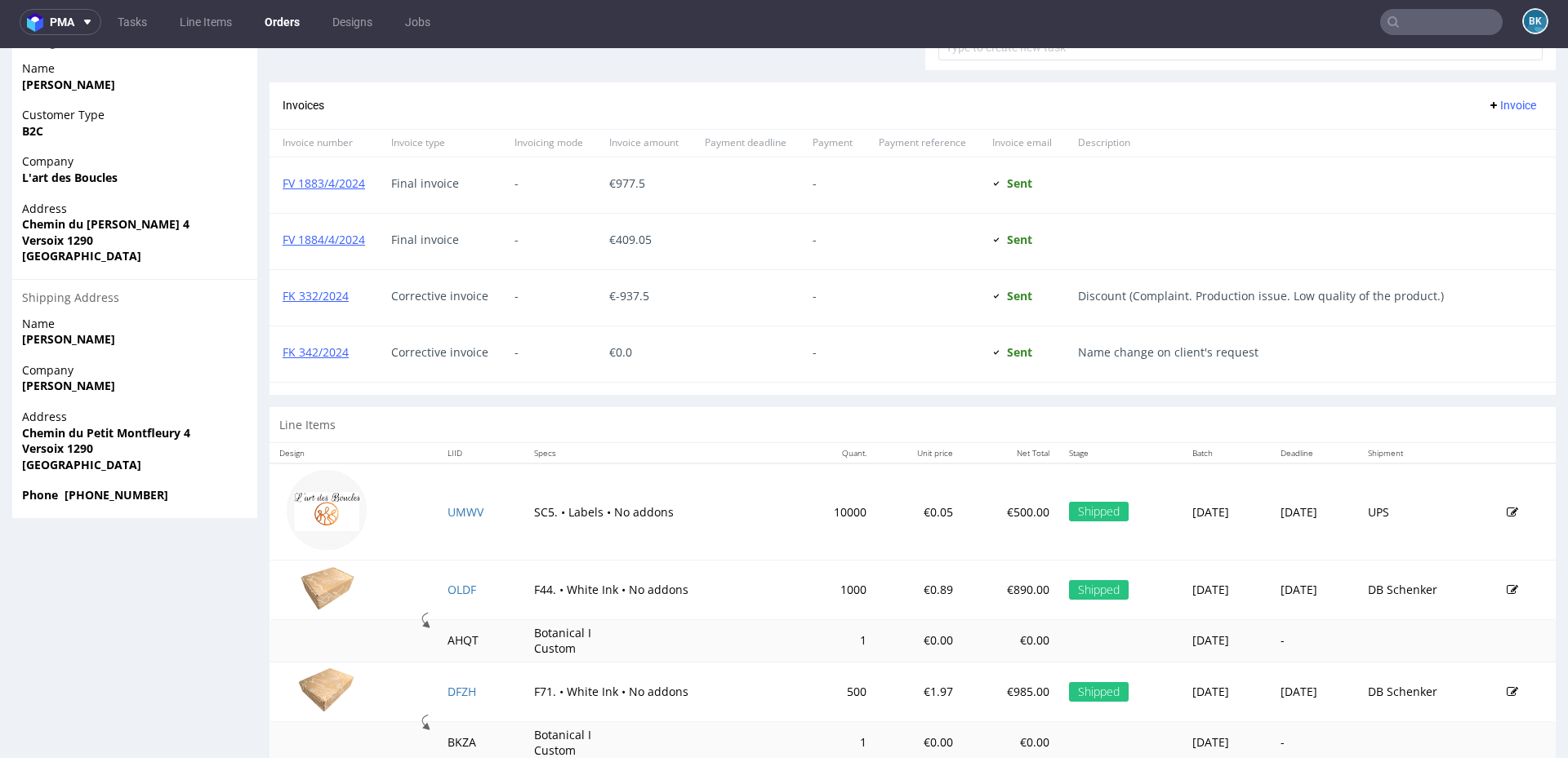
scroll to position [864, 0]
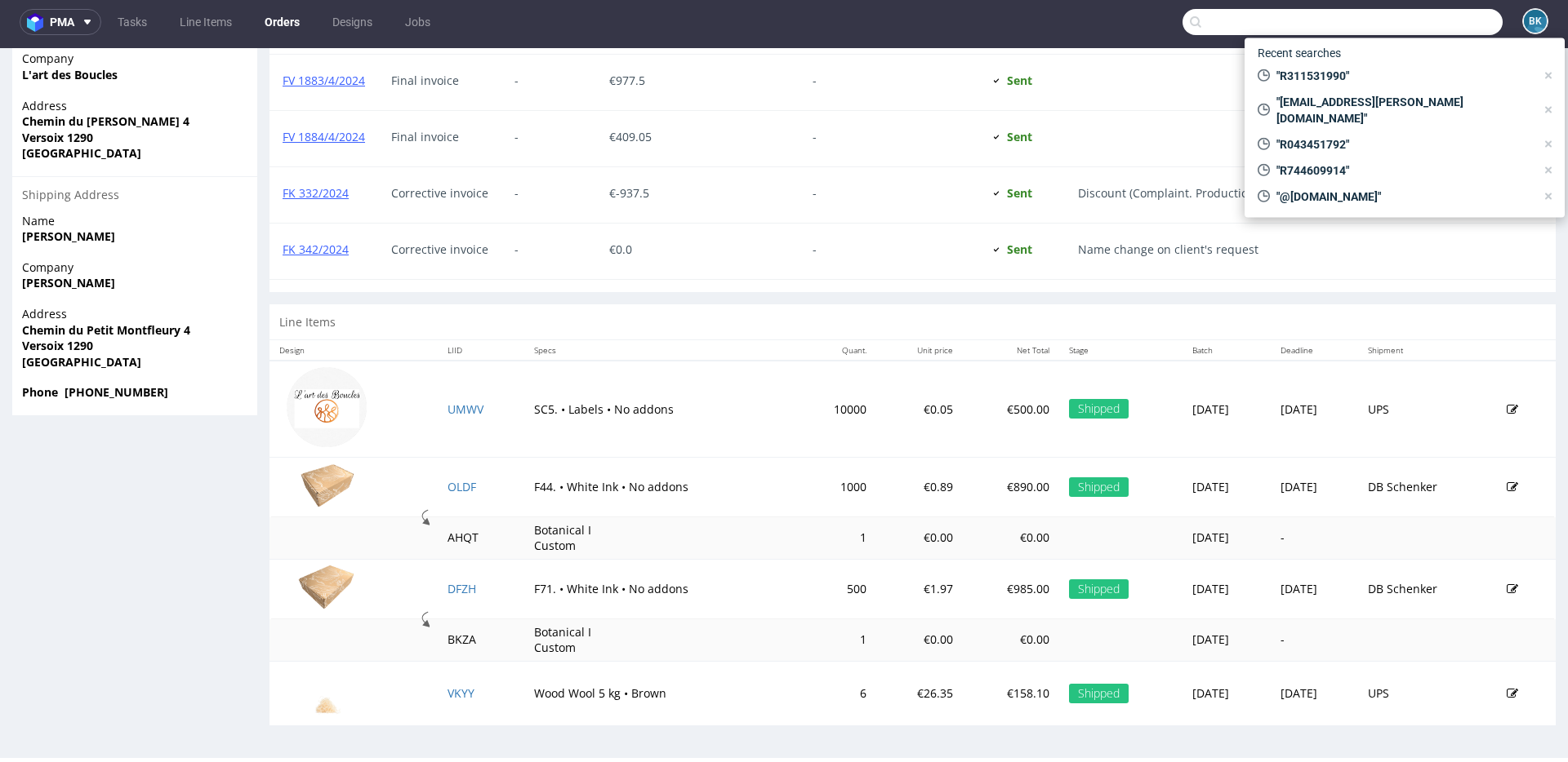
click at [1414, 19] on input "text" at bounding box center [1342, 22] width 320 height 26
paste input "R943938702"
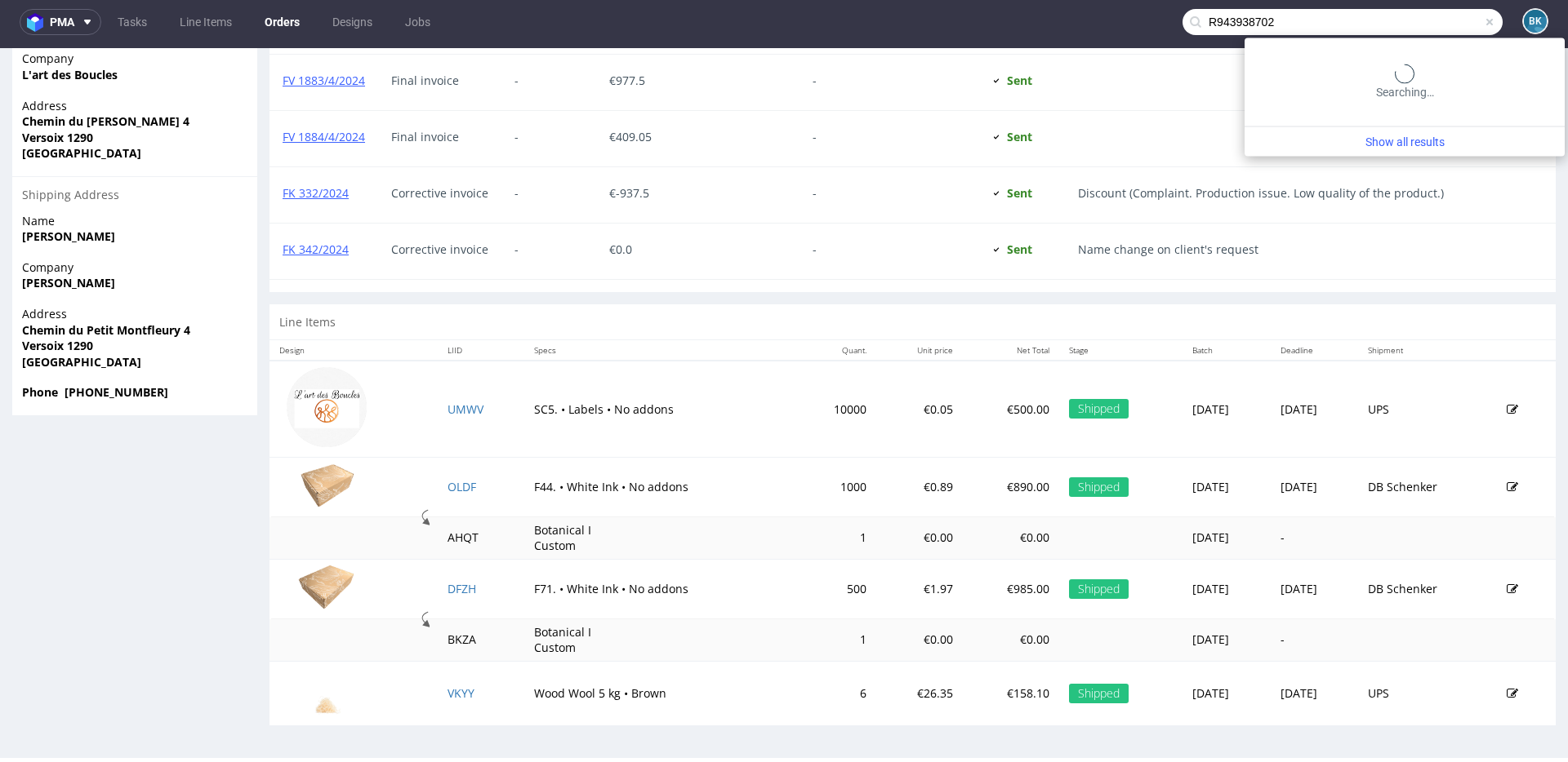
type input "R943938702"
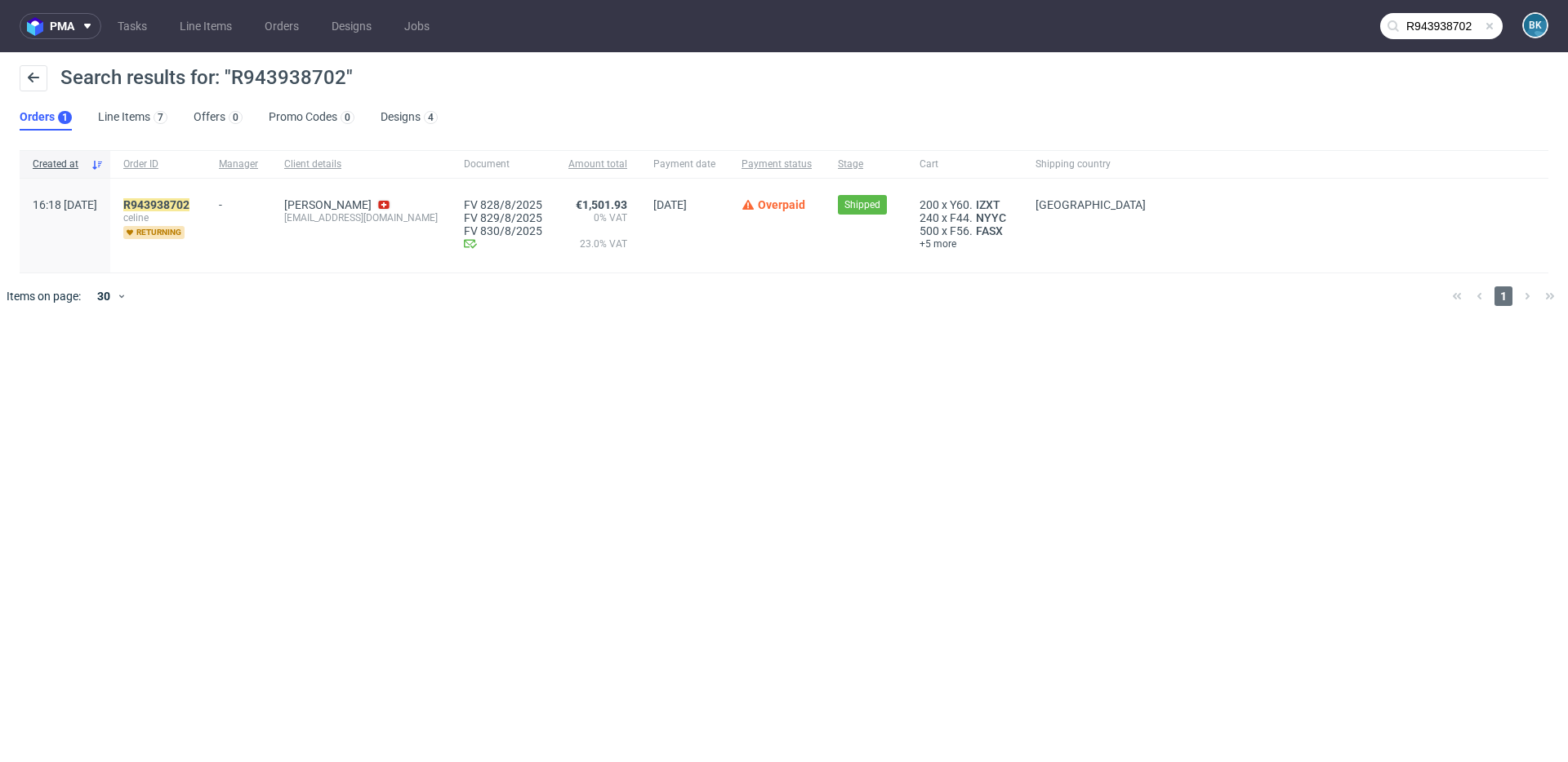
click at [206, 196] on div "R943938702 celine returning" at bounding box center [157, 225] width 96 height 94
click at [189, 203] on mark "R943938702" at bounding box center [156, 205] width 66 height 13
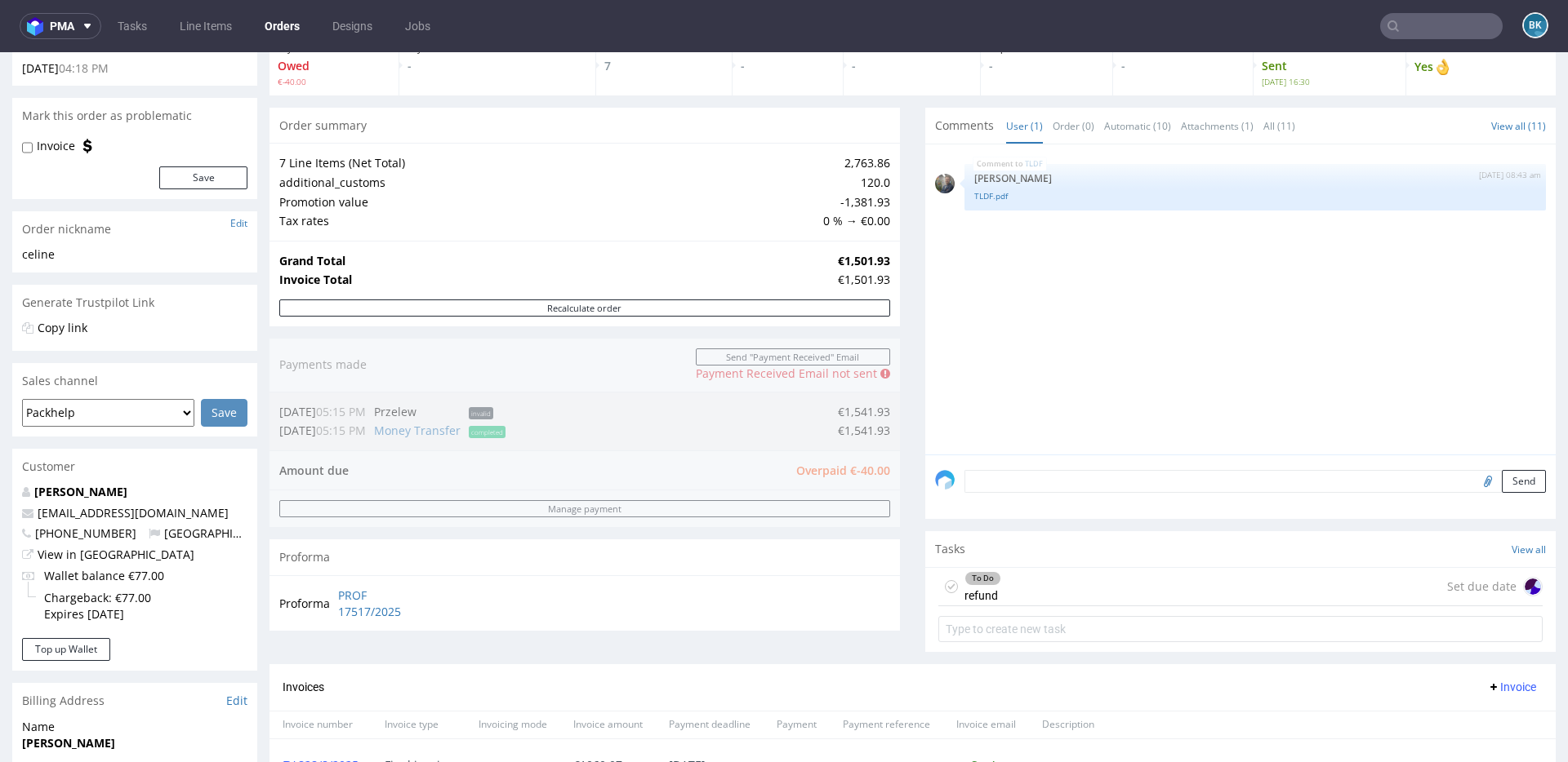
scroll to position [108, 0]
click at [1036, 588] on div "To Do refund Set due date" at bounding box center [1240, 584] width 604 height 39
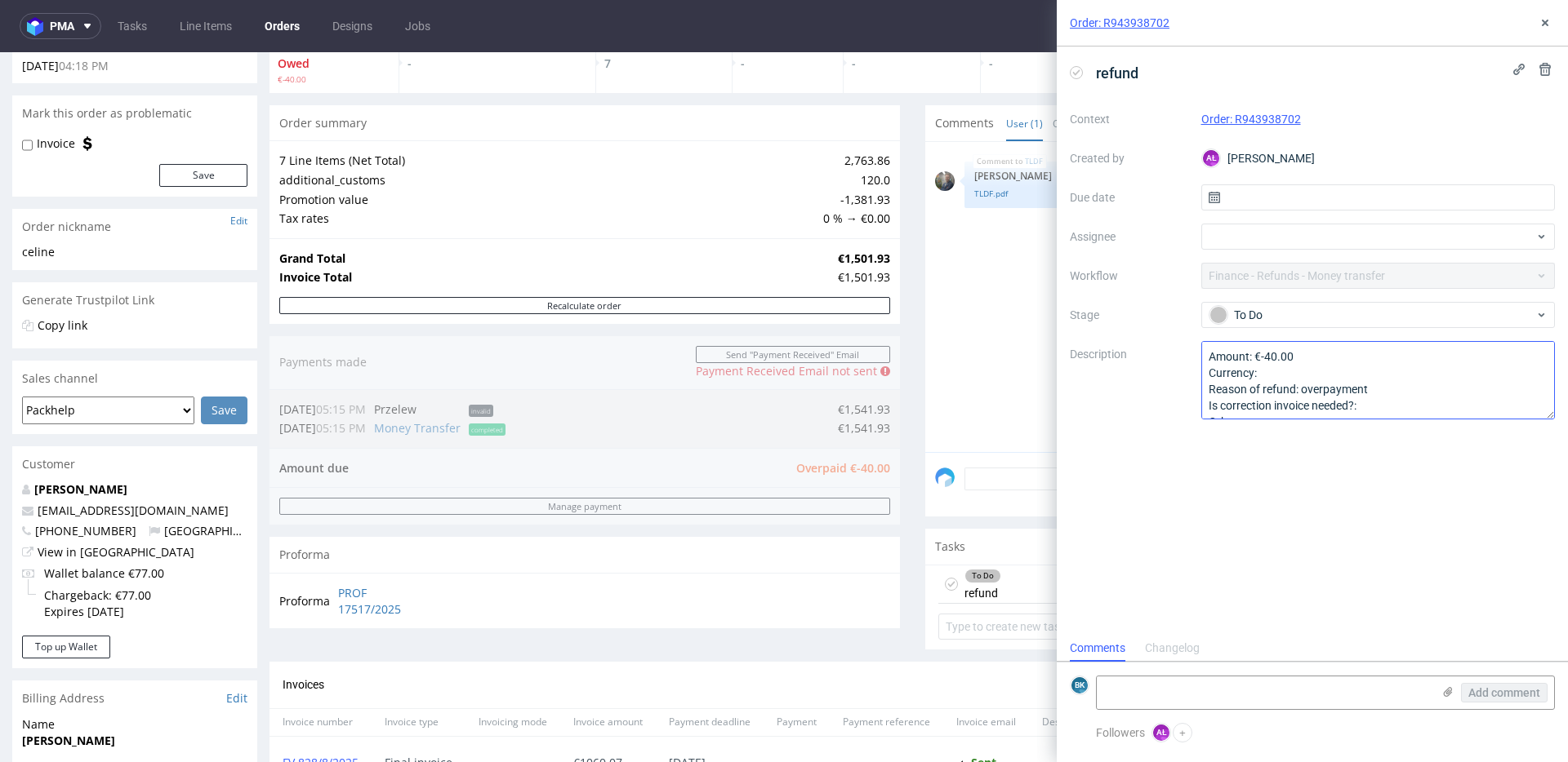
scroll to position [18, 0]
click at [1545, 25] on icon at bounding box center [1545, 23] width 13 height 13
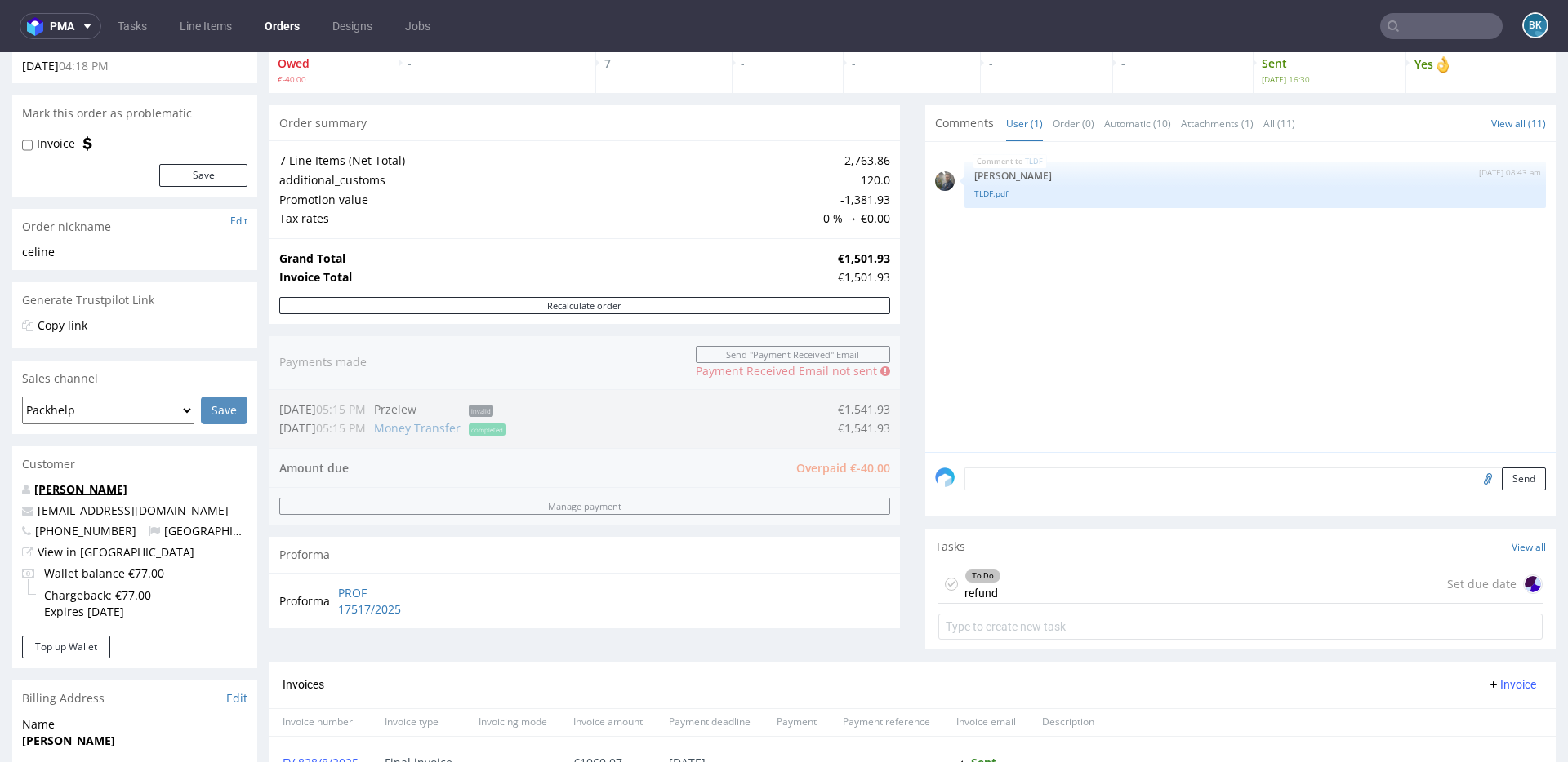
click at [105, 487] on link "[PERSON_NAME]" at bounding box center [81, 489] width 93 height 16
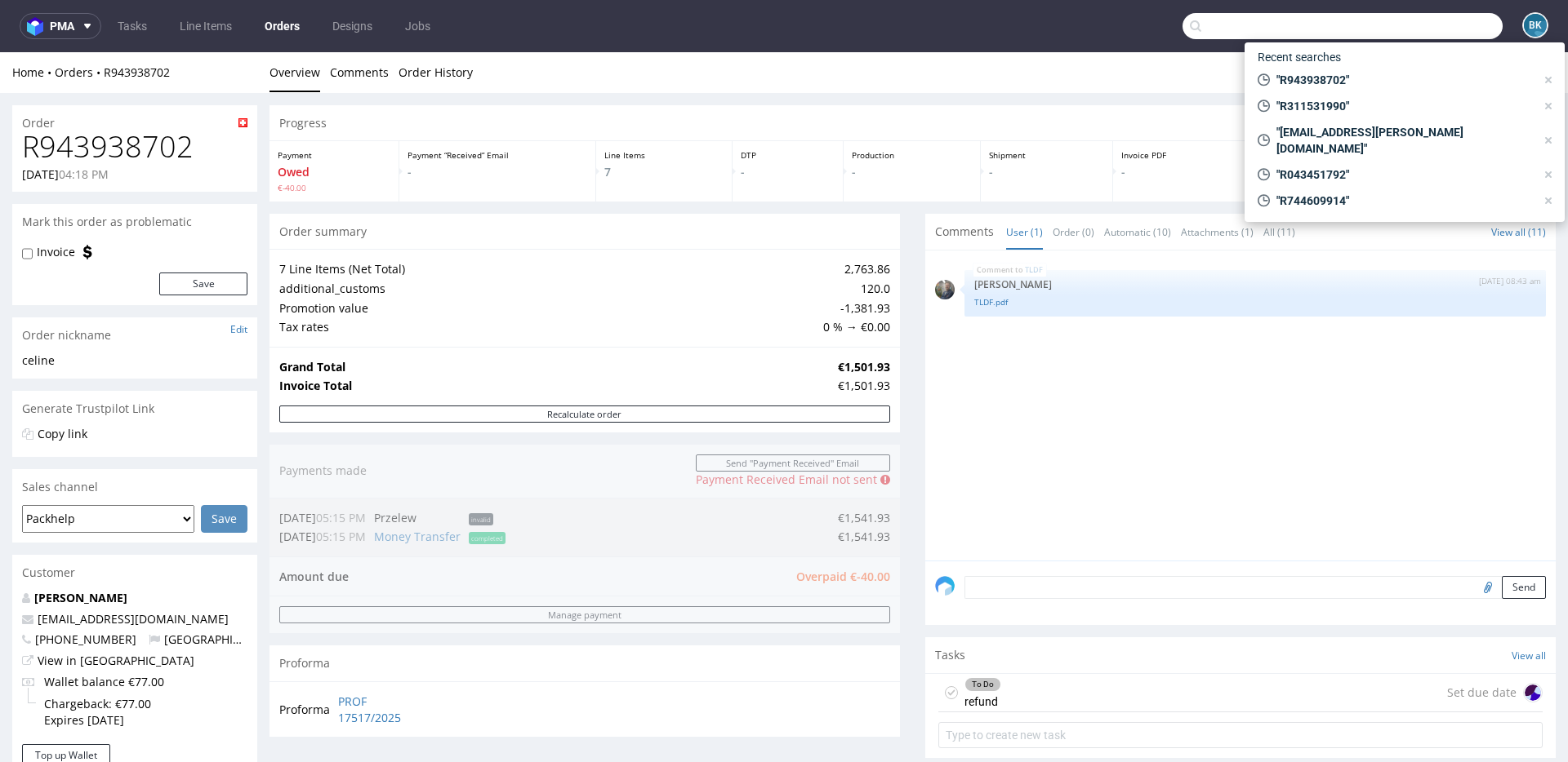
click at [1409, 20] on input "text" at bounding box center [1342, 26] width 320 height 26
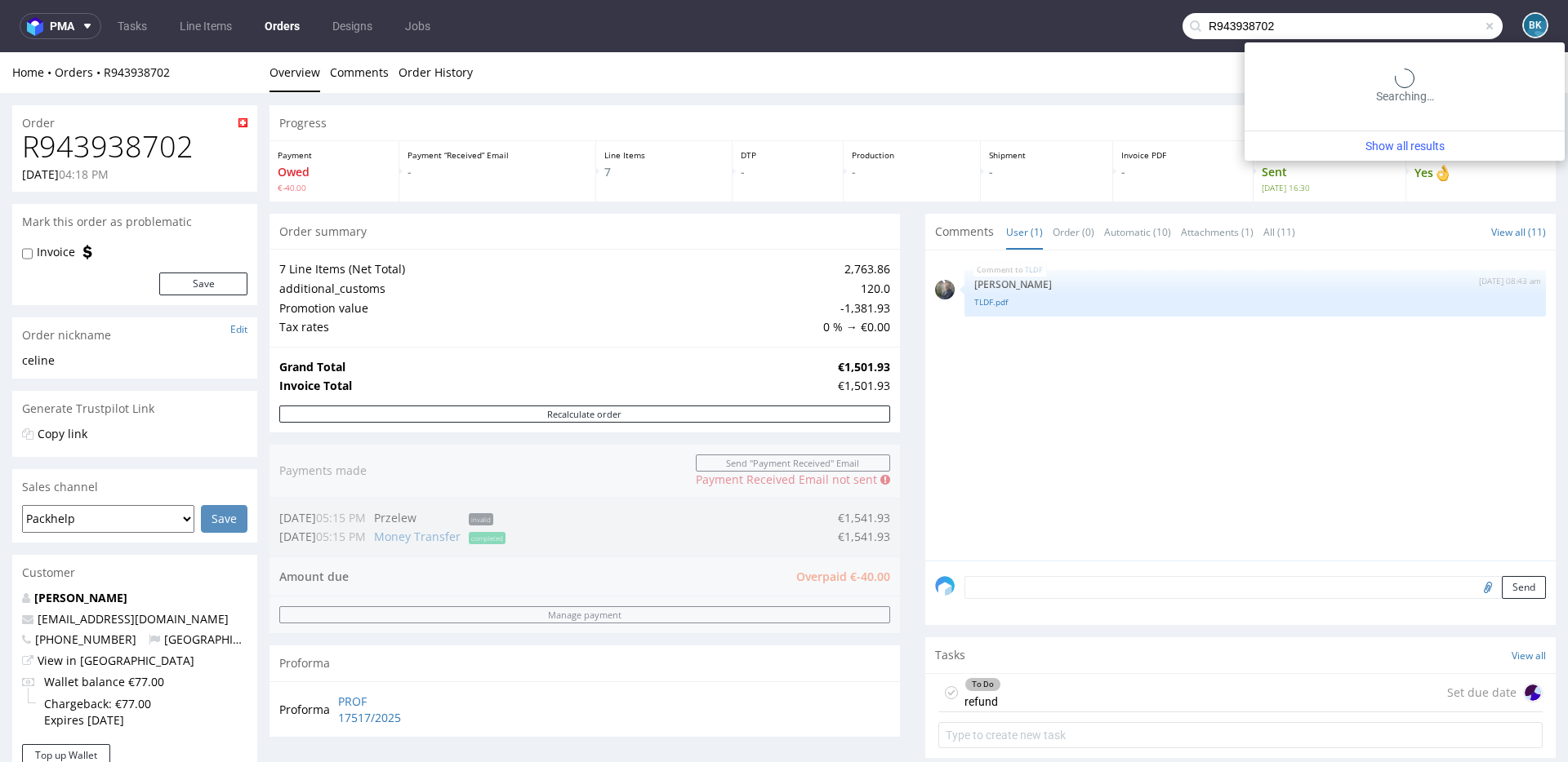
type input "R943938702"
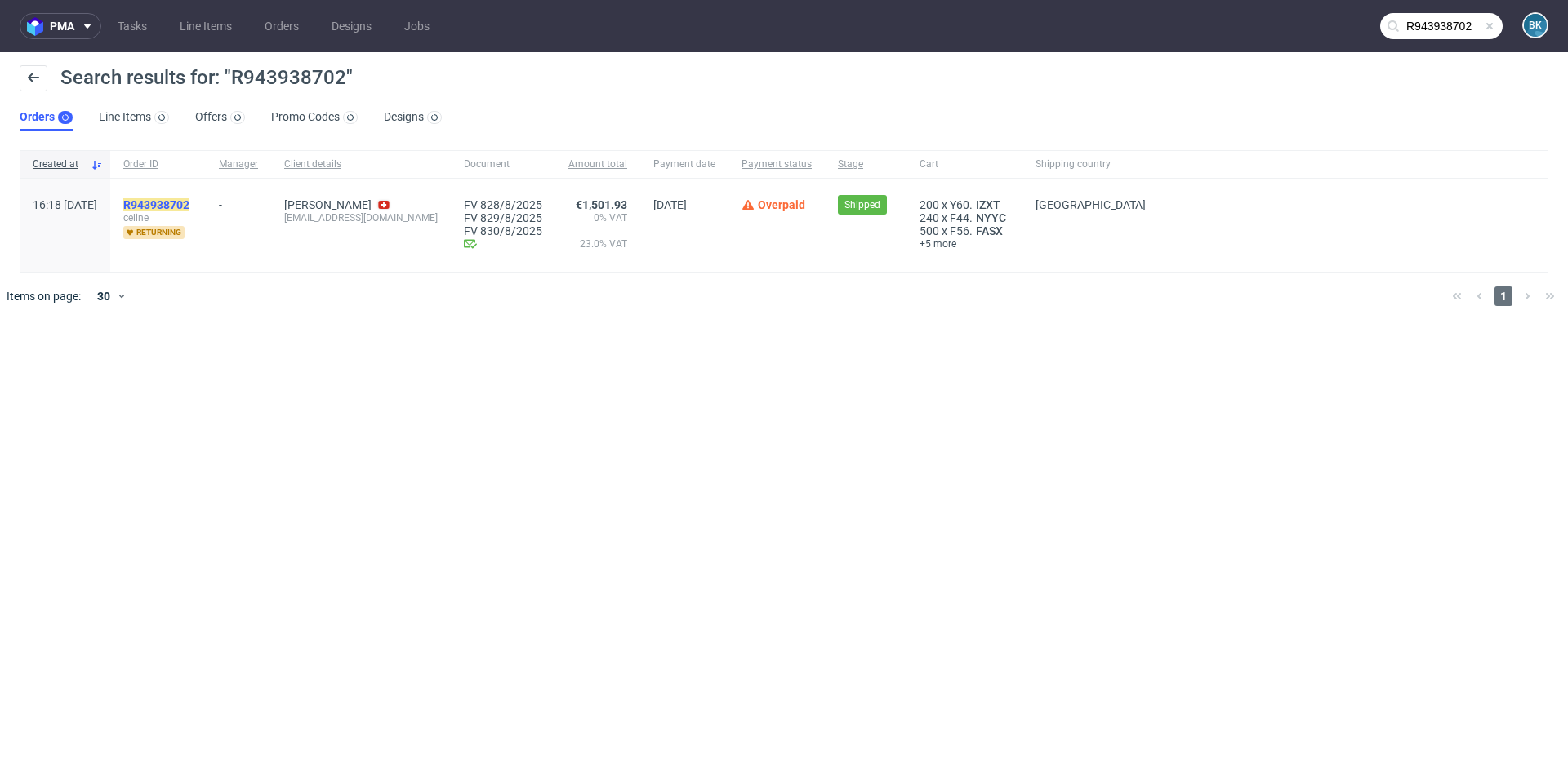
click at [189, 199] on mark "R943938702" at bounding box center [156, 205] width 66 height 13
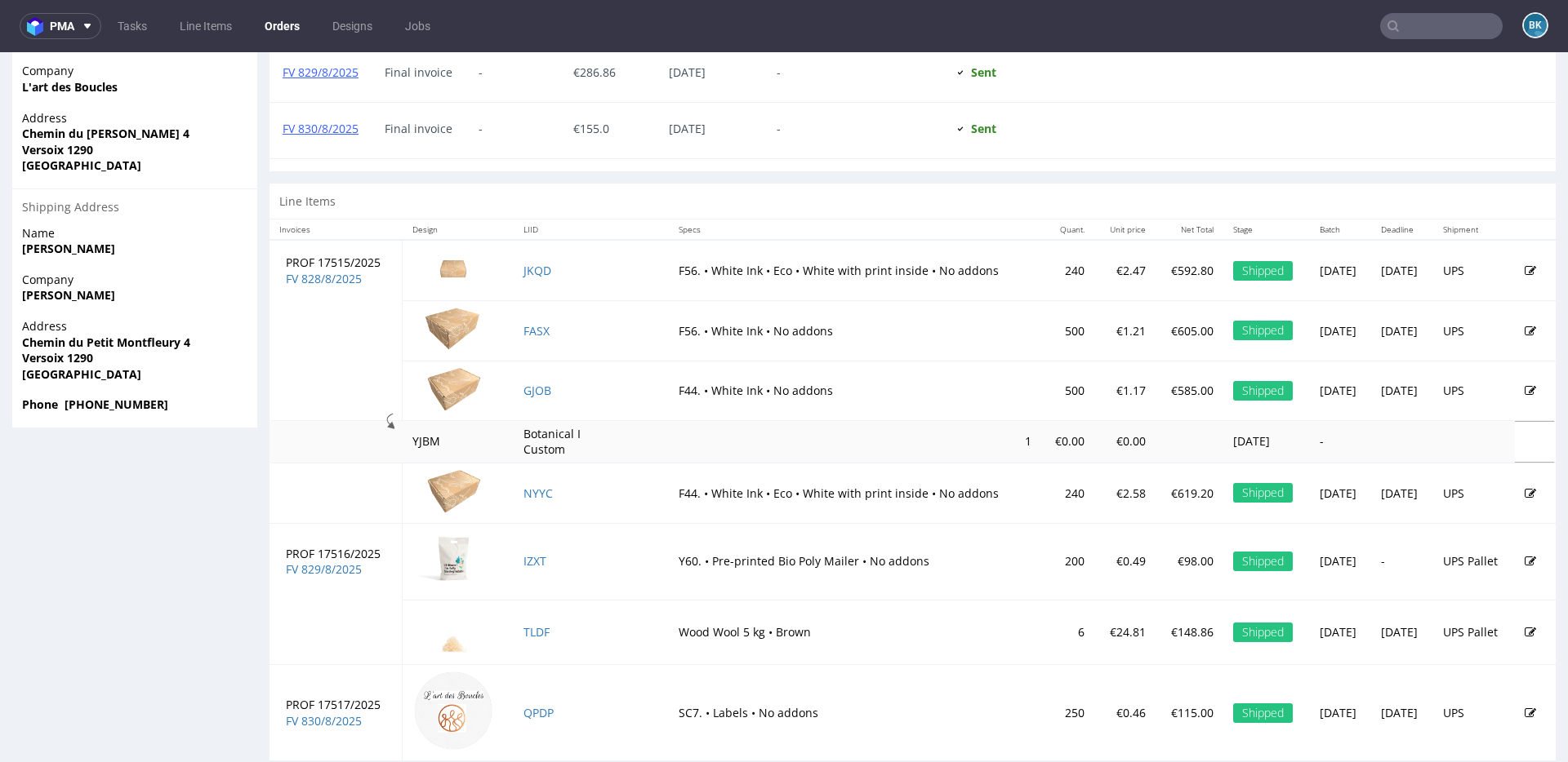
scroll to position [869, 0]
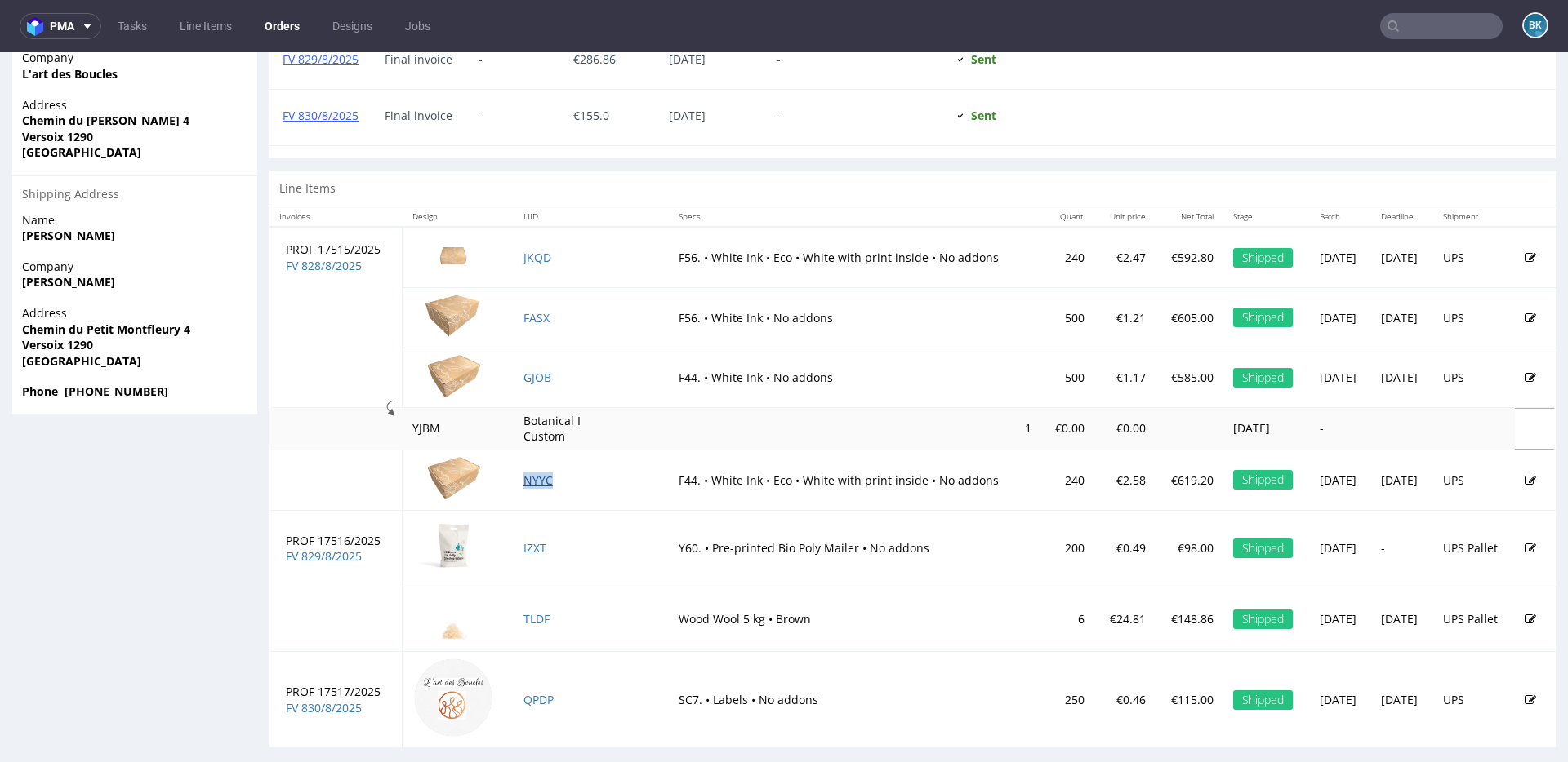
click at [526, 479] on link "NYYC" at bounding box center [538, 480] width 30 height 16
click at [527, 257] on link "JKQD" at bounding box center [537, 257] width 28 height 16
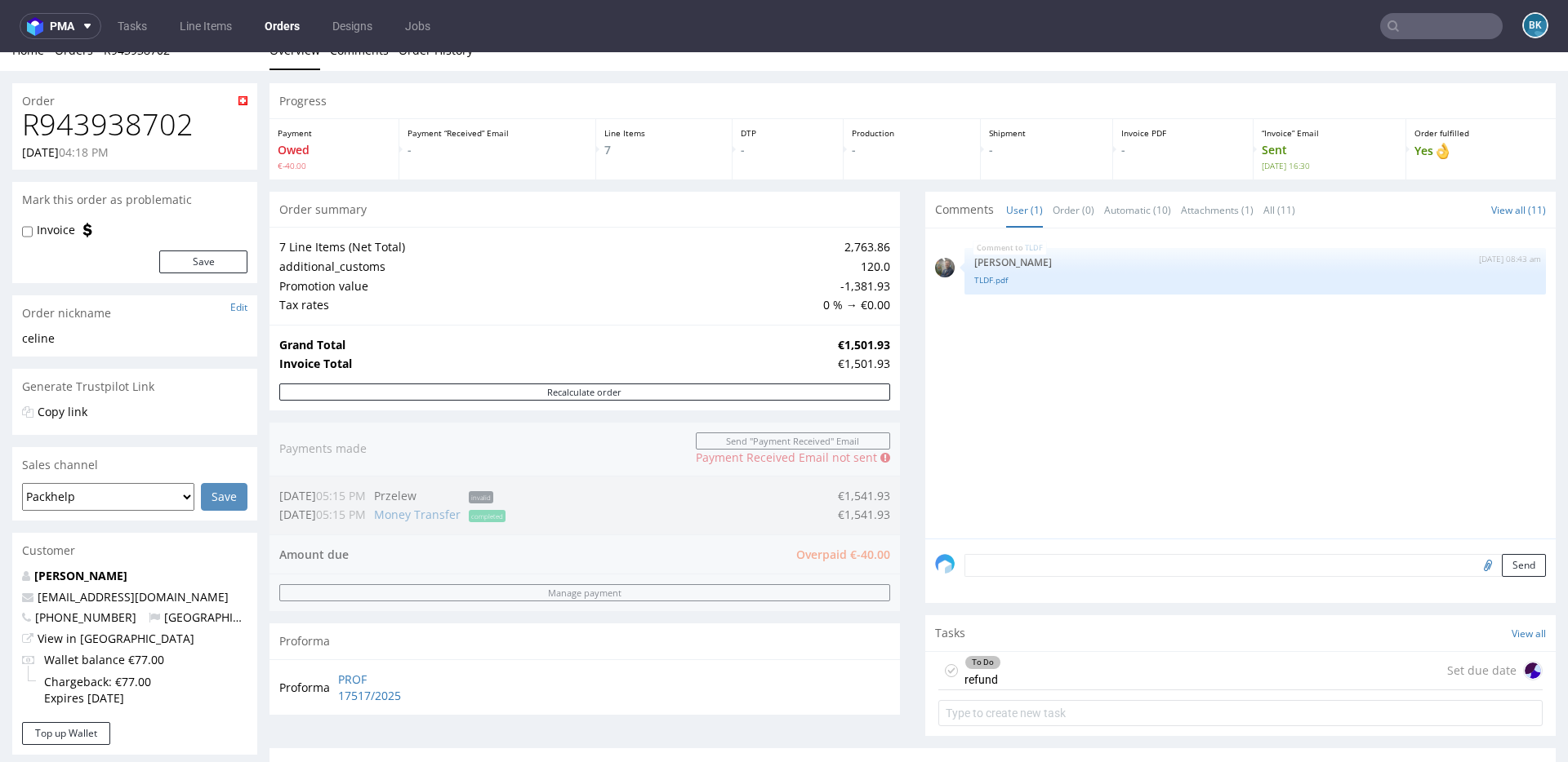
scroll to position [0, 0]
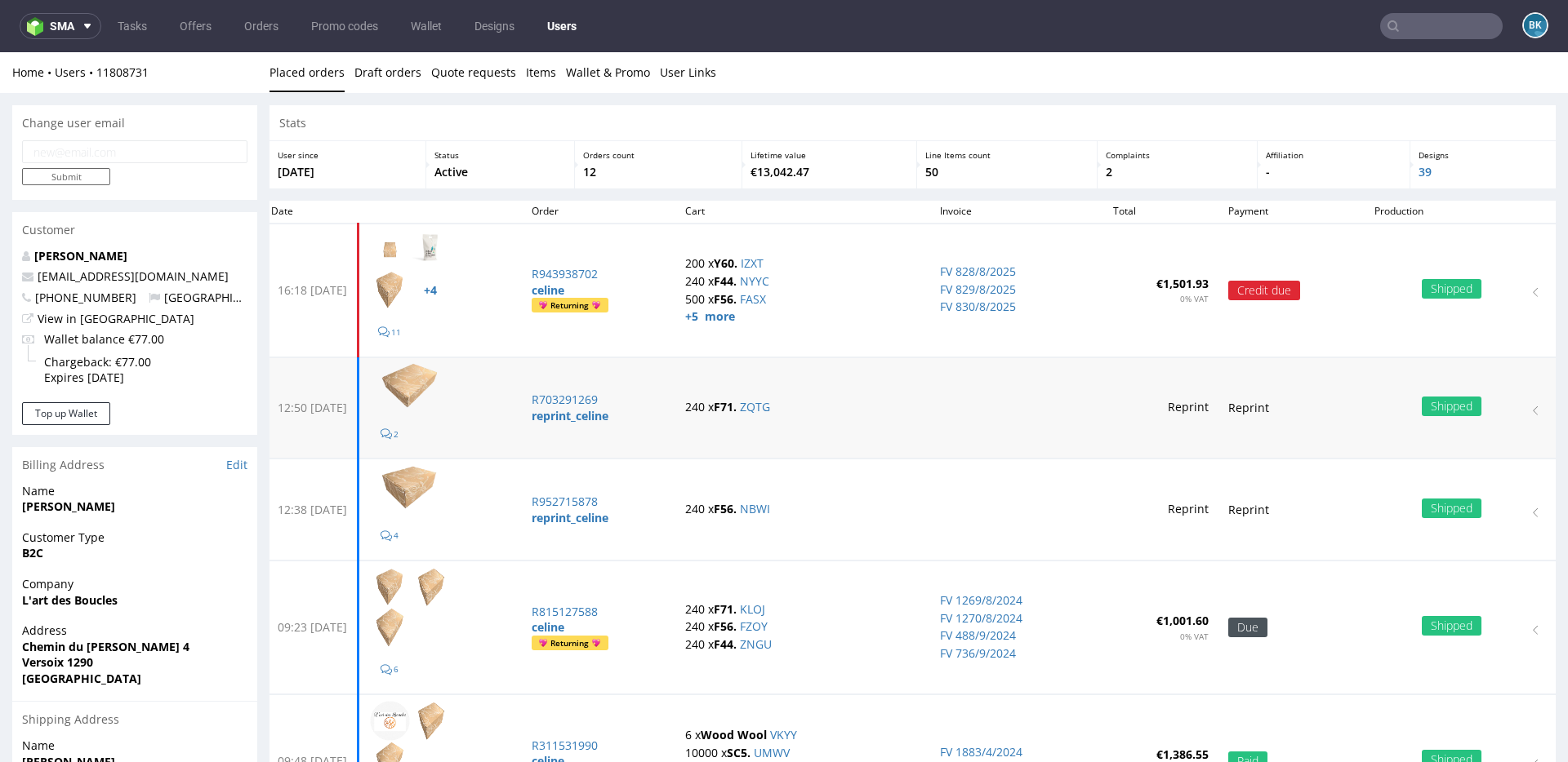
scroll to position [1, 0]
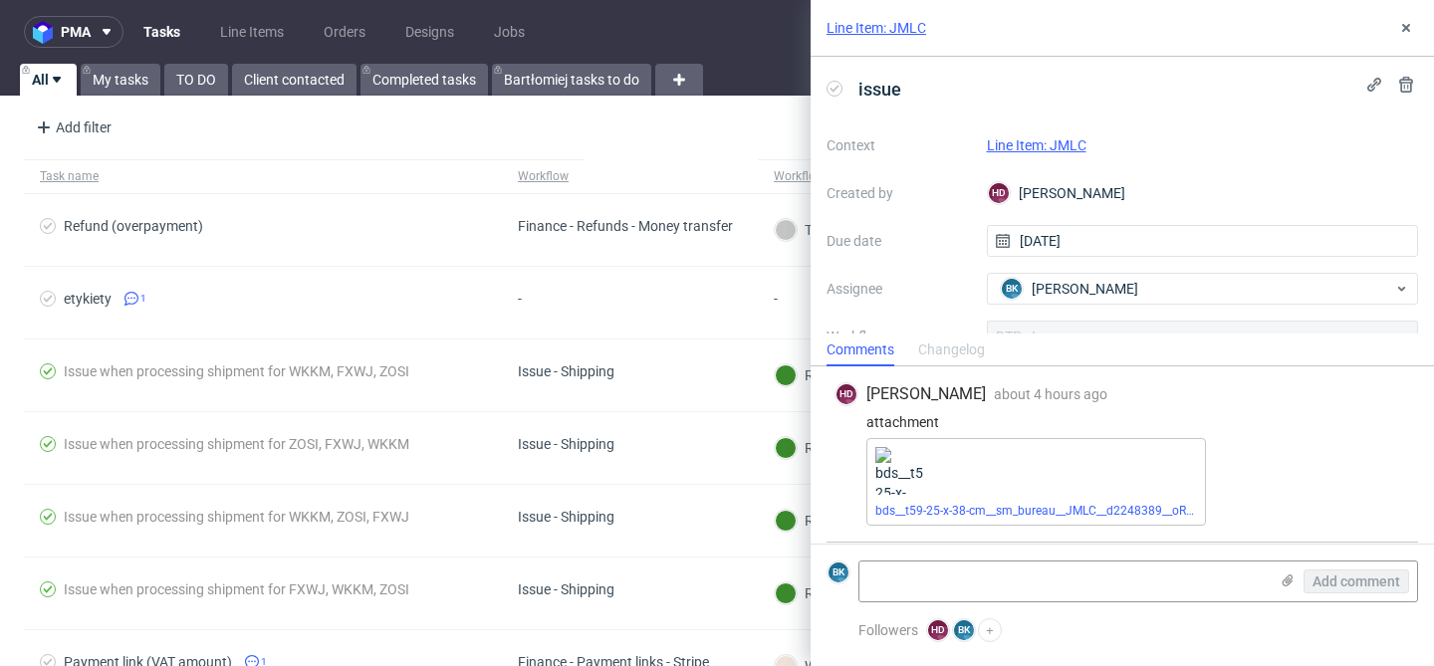
scroll to position [86, 0]
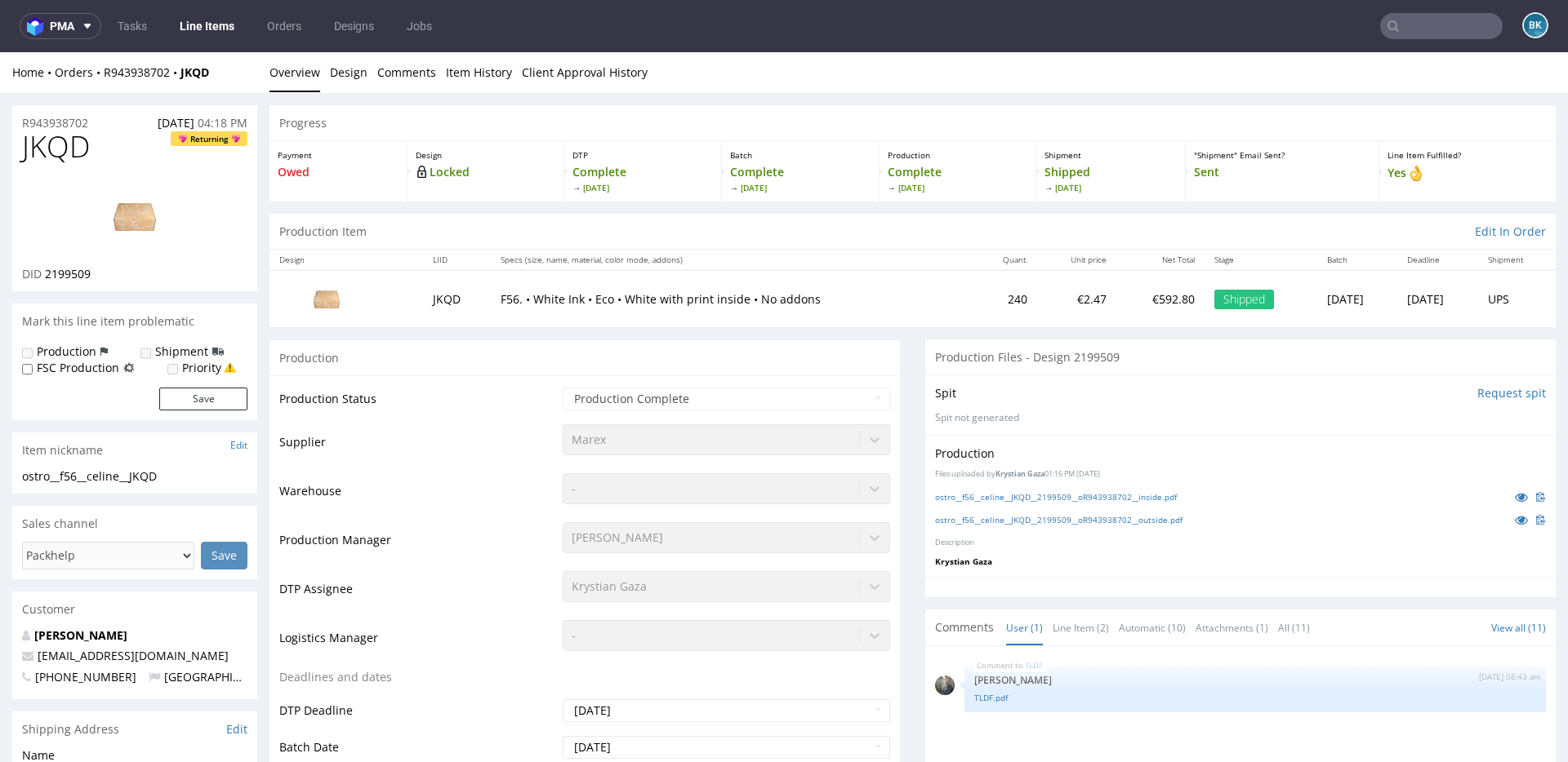
click at [144, 39] on nav "pma Tasks Line Items Orders Designs Jobs BK" at bounding box center [784, 26] width 1568 height 52
click at [134, 35] on link "Tasks" at bounding box center [132, 26] width 49 height 26
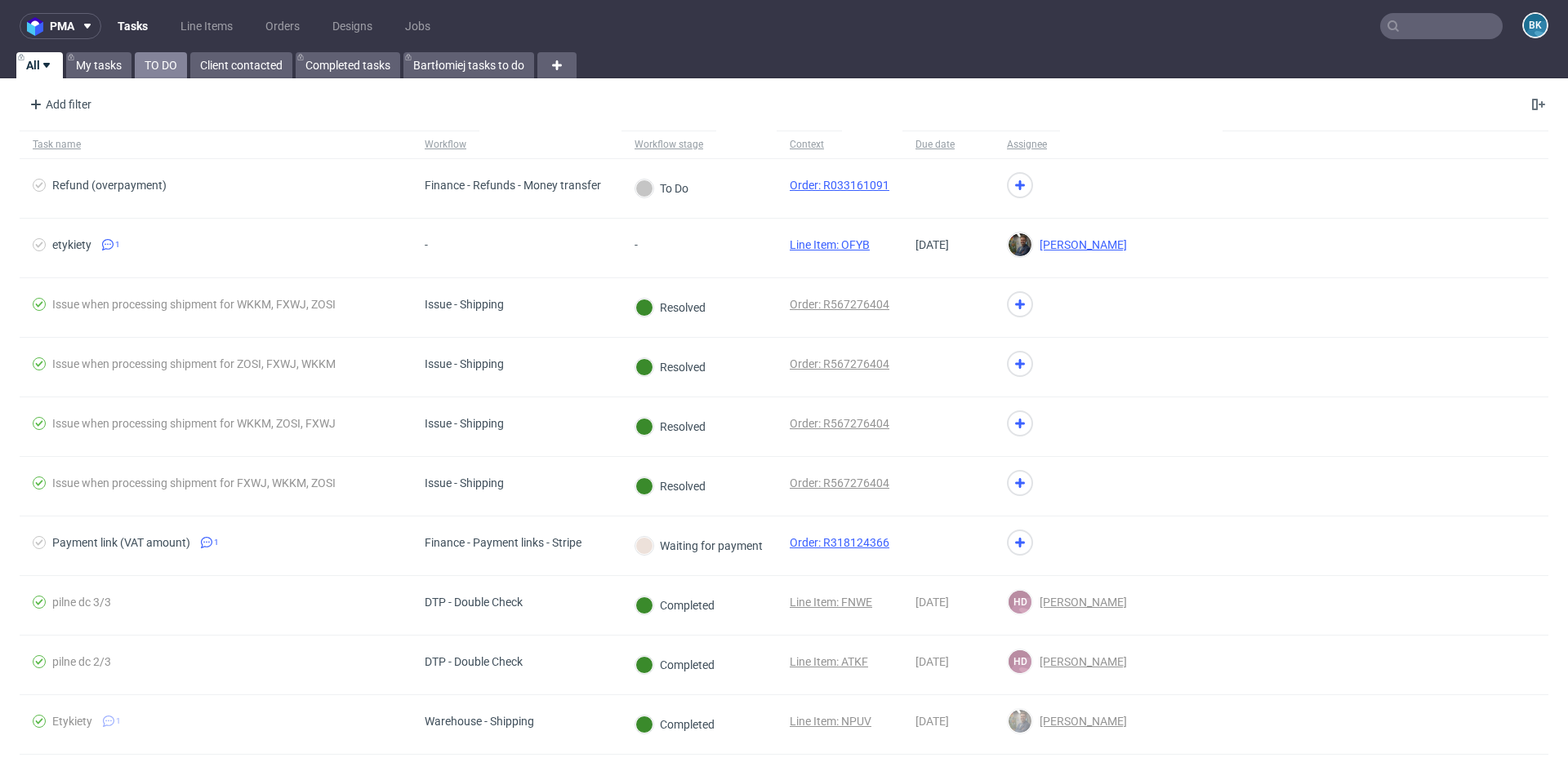
click at [162, 72] on link "TO DO" at bounding box center [161, 66] width 52 height 26
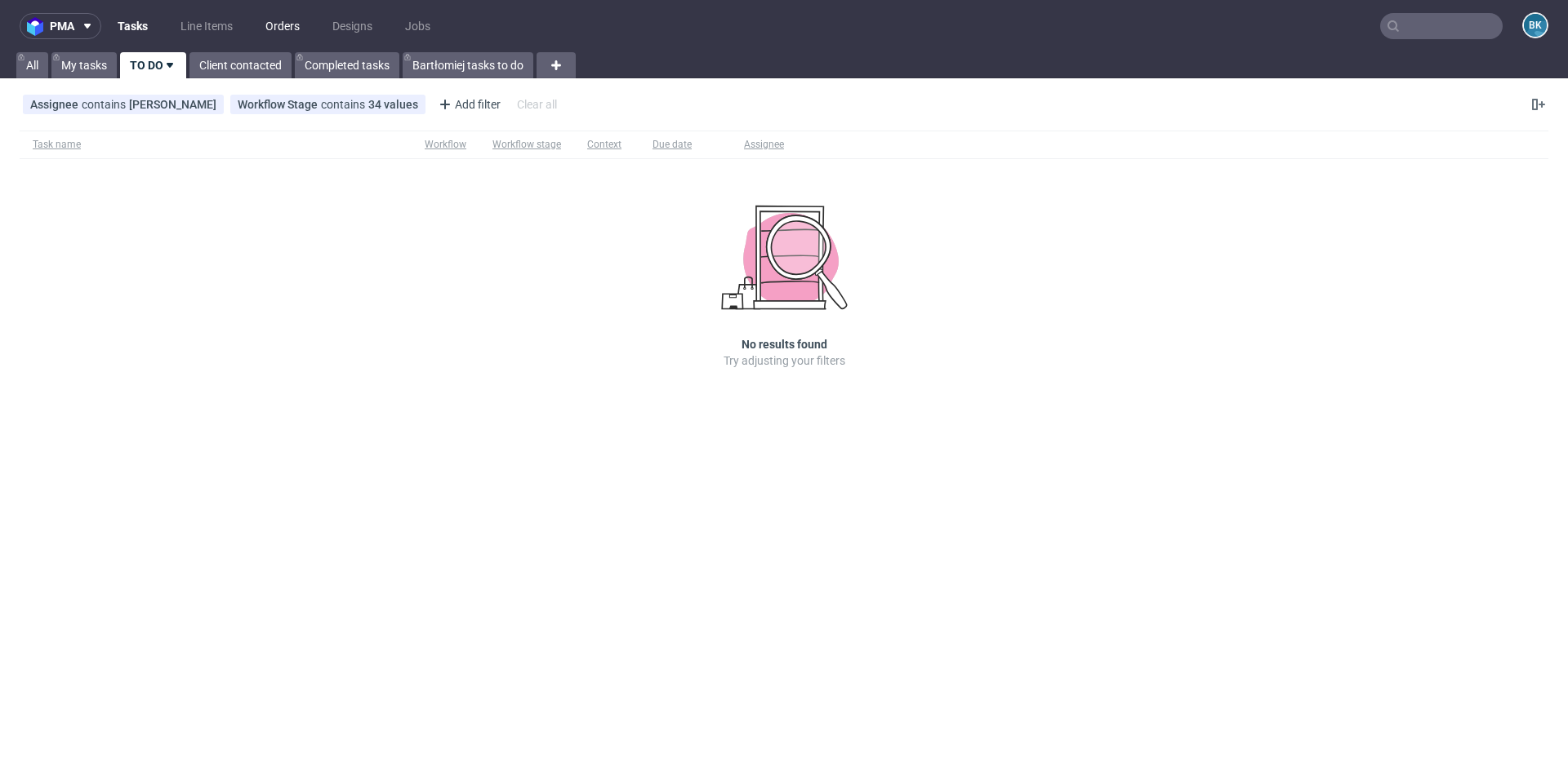
click at [277, 27] on link "Orders" at bounding box center [283, 26] width 54 height 26
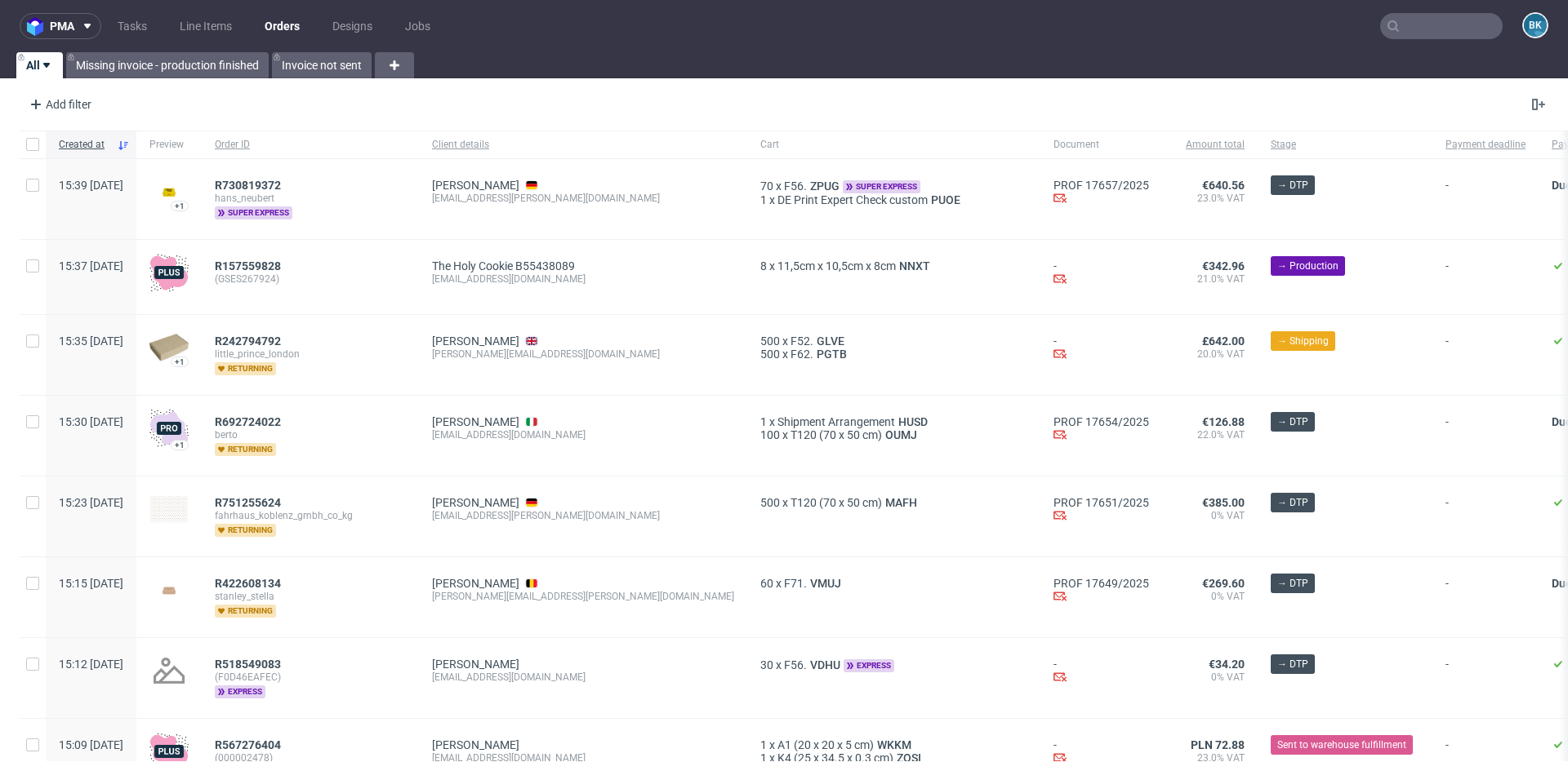
click at [1425, 21] on input "text" at bounding box center [1440, 26] width 122 height 26
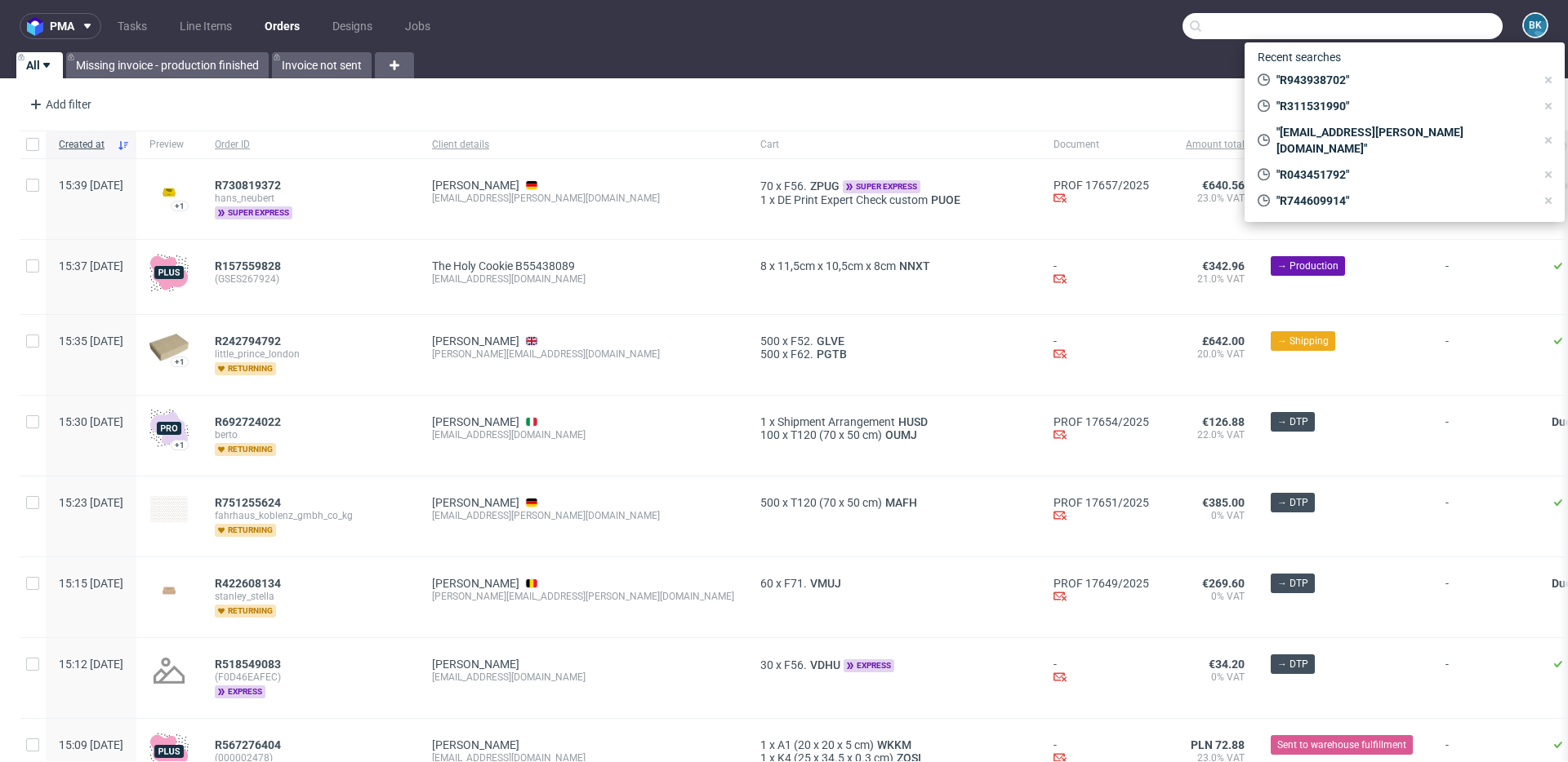
paste input "R693804391"
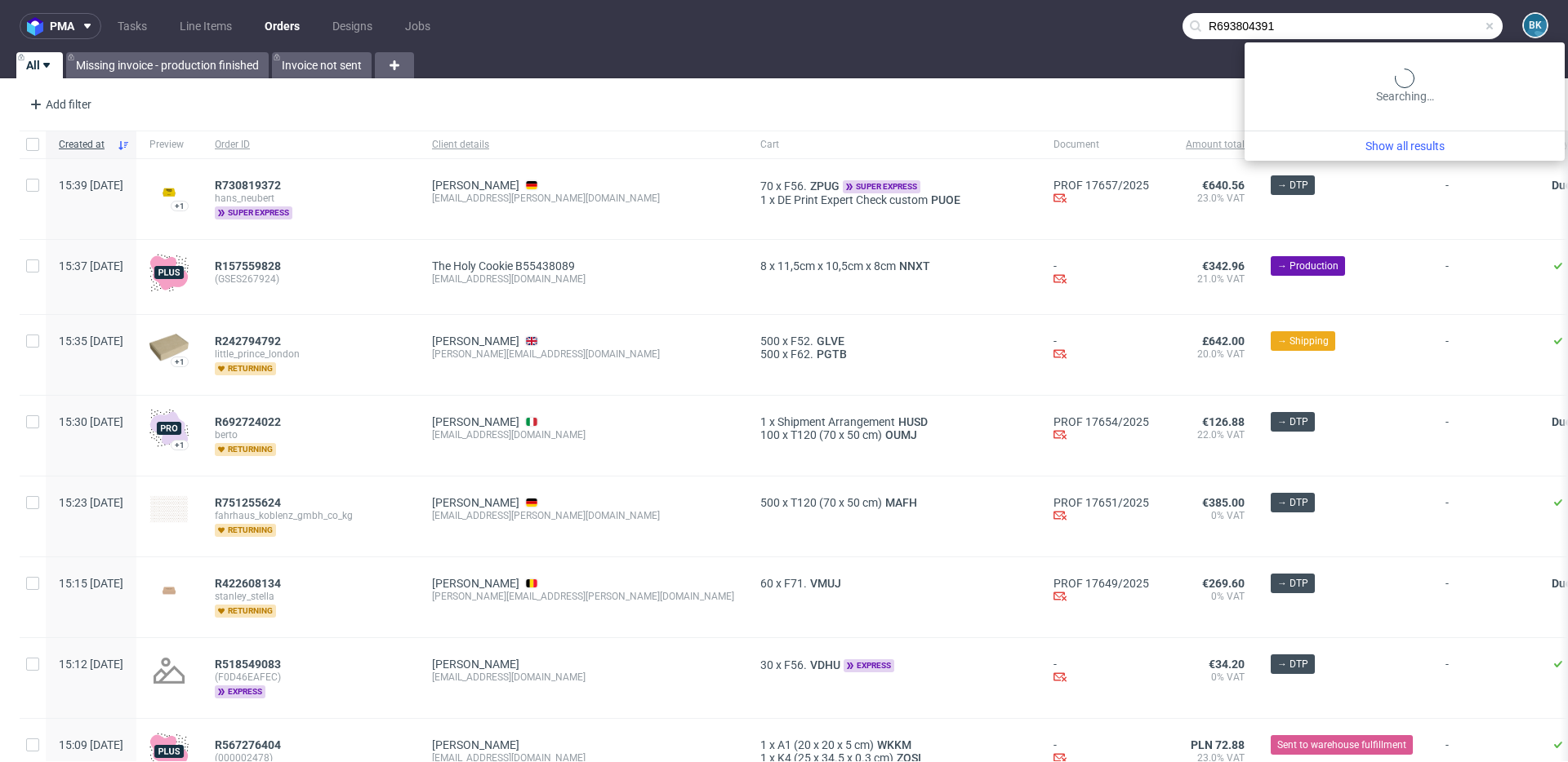
type input "R693804391"
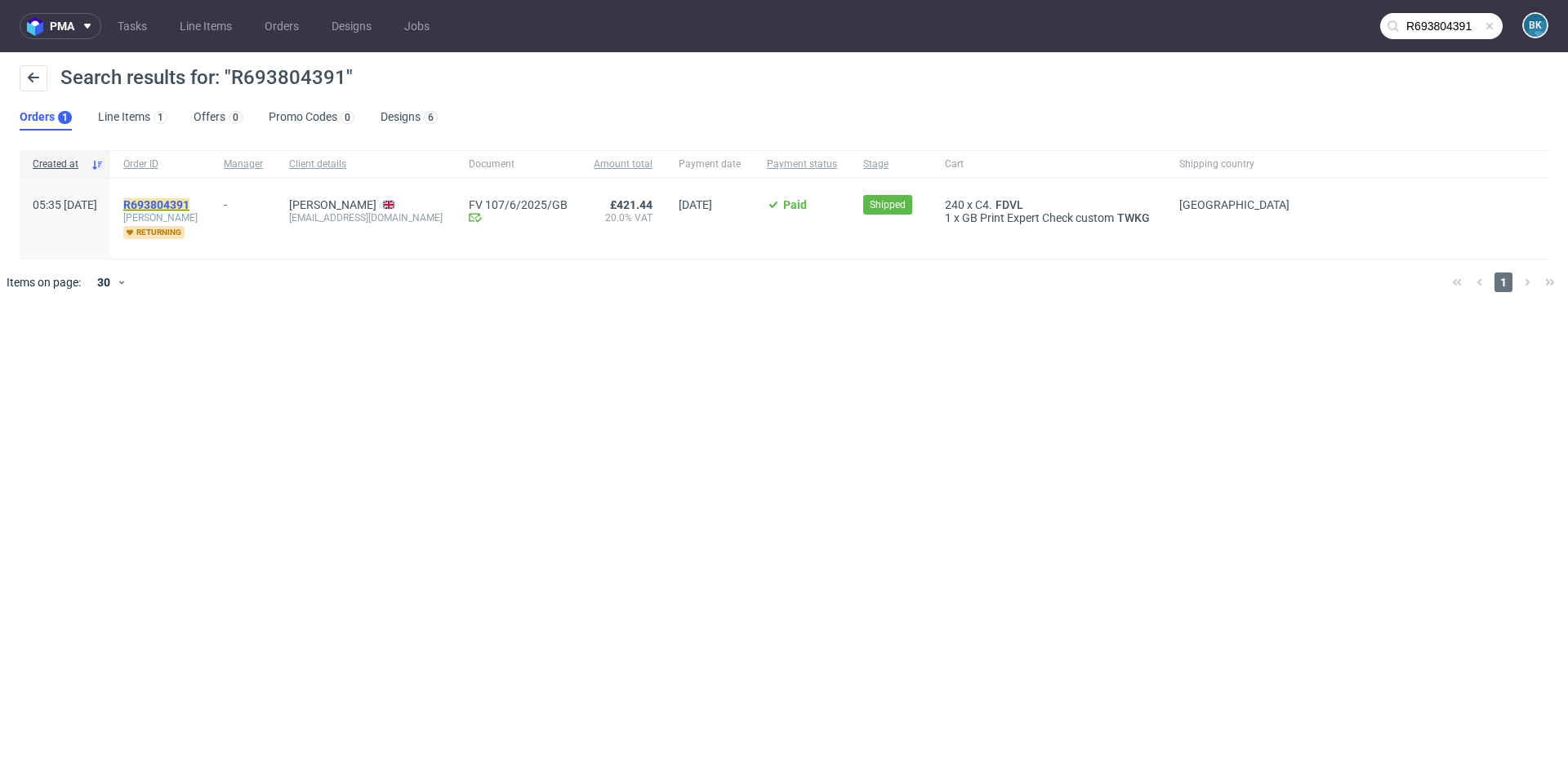
click at [189, 200] on mark "R693804391" at bounding box center [156, 205] width 66 height 13
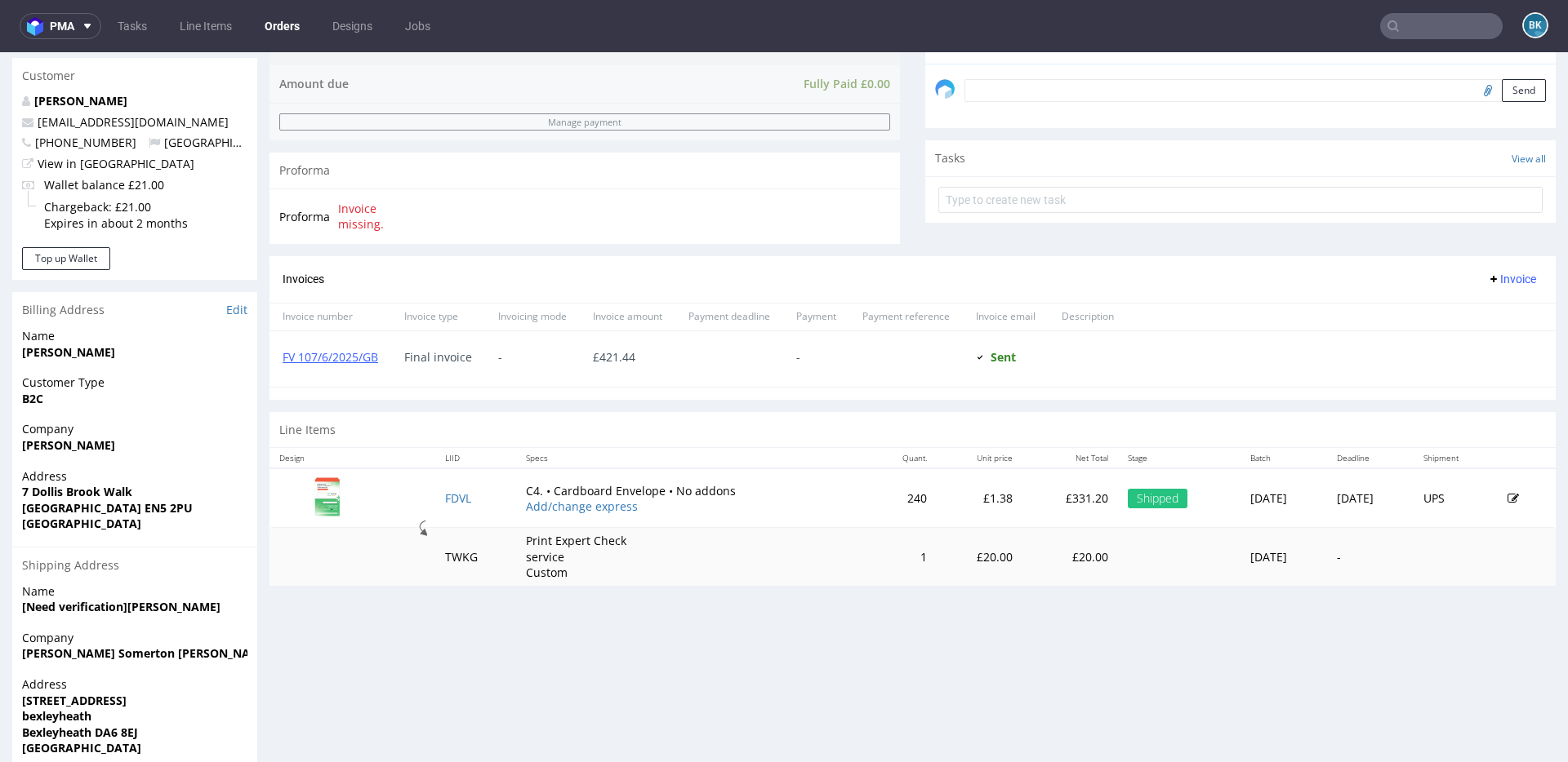
scroll to position [556, 0]
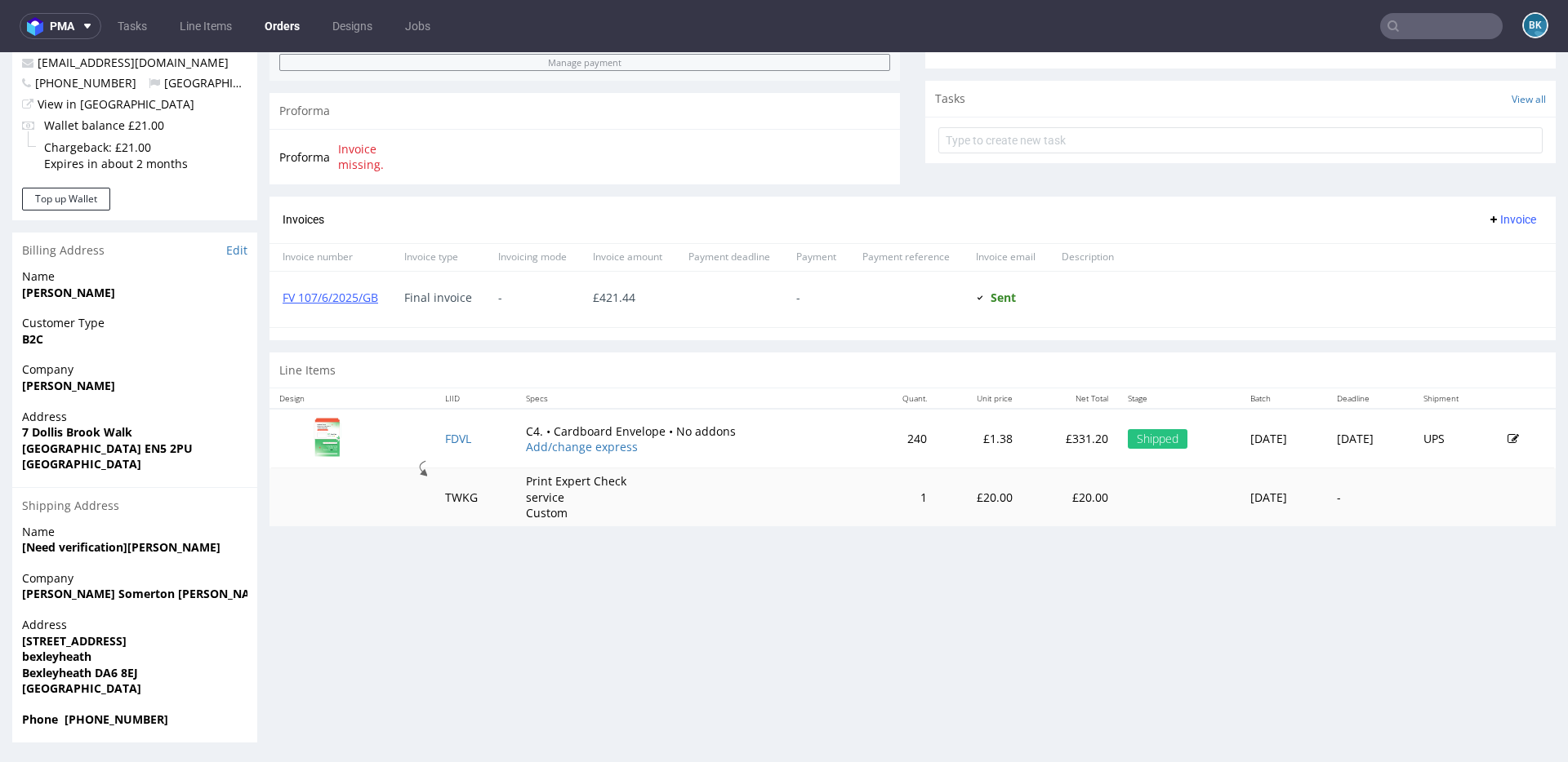
click at [1425, 40] on nav "pma Tasks Line Items Orders Designs Jobs BK" at bounding box center [784, 26] width 1568 height 52
click at [1425, 39] on input "text" at bounding box center [1440, 26] width 122 height 26
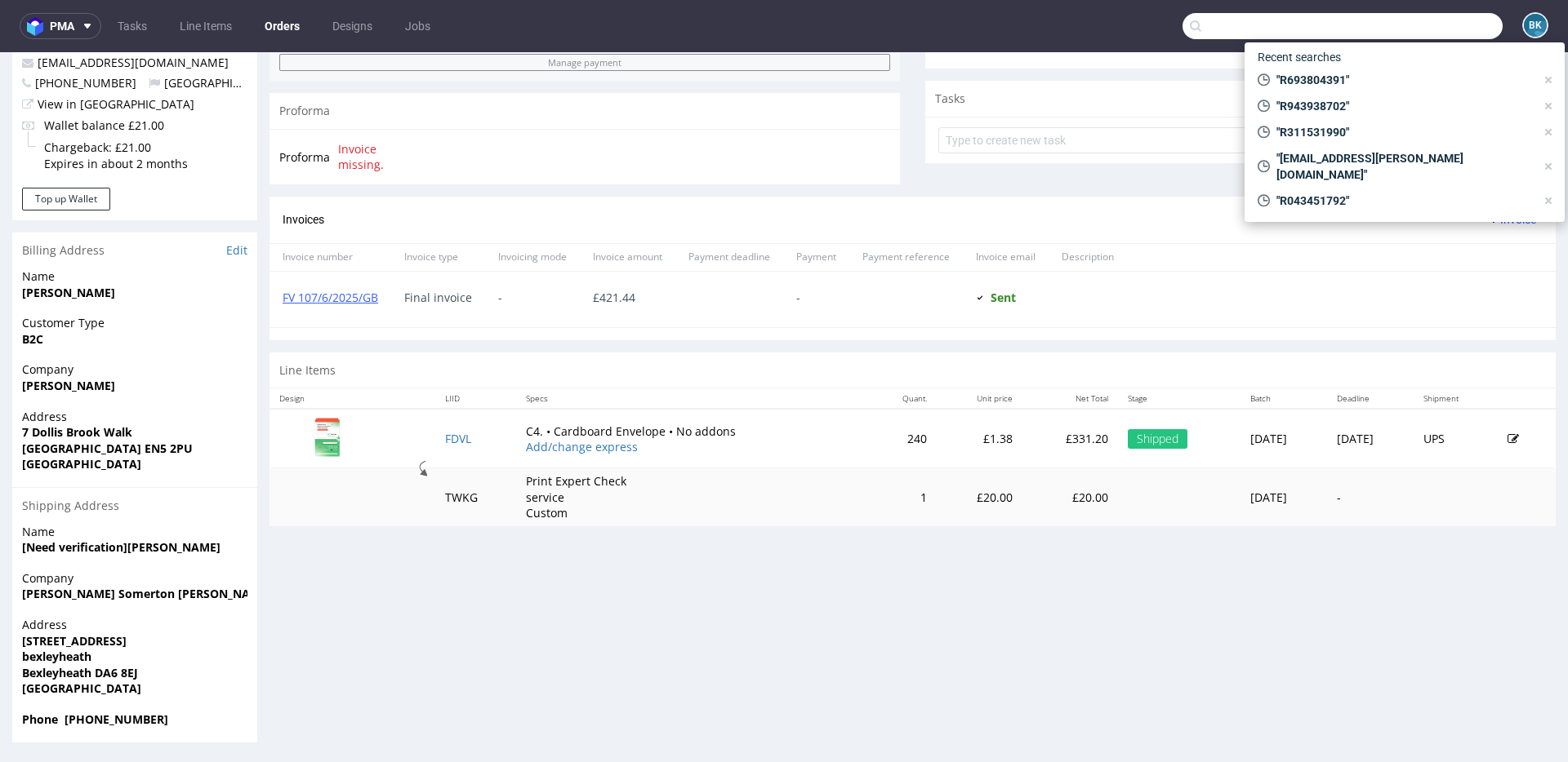
paste input "R809196990"
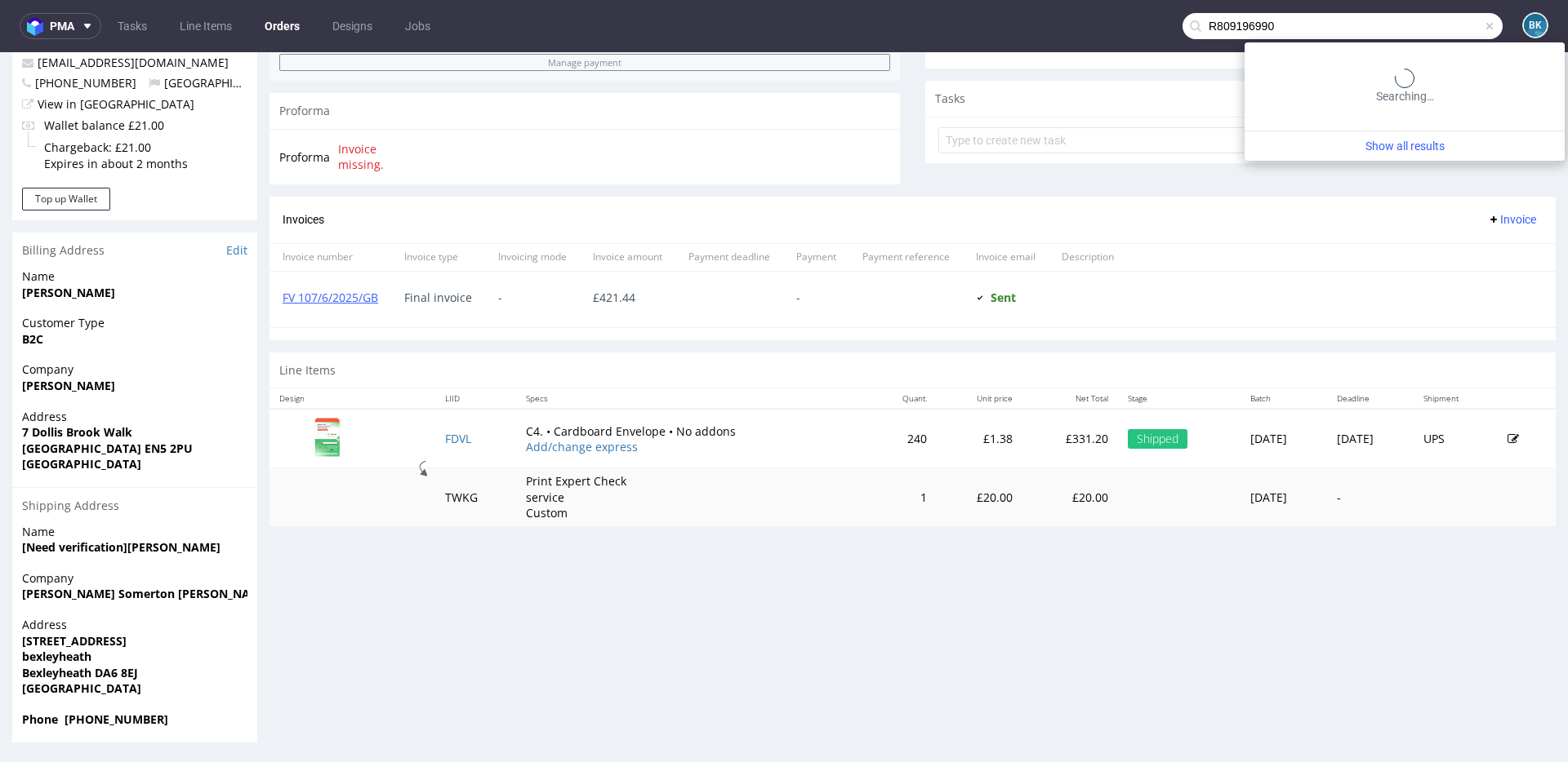
type input "R809196990"
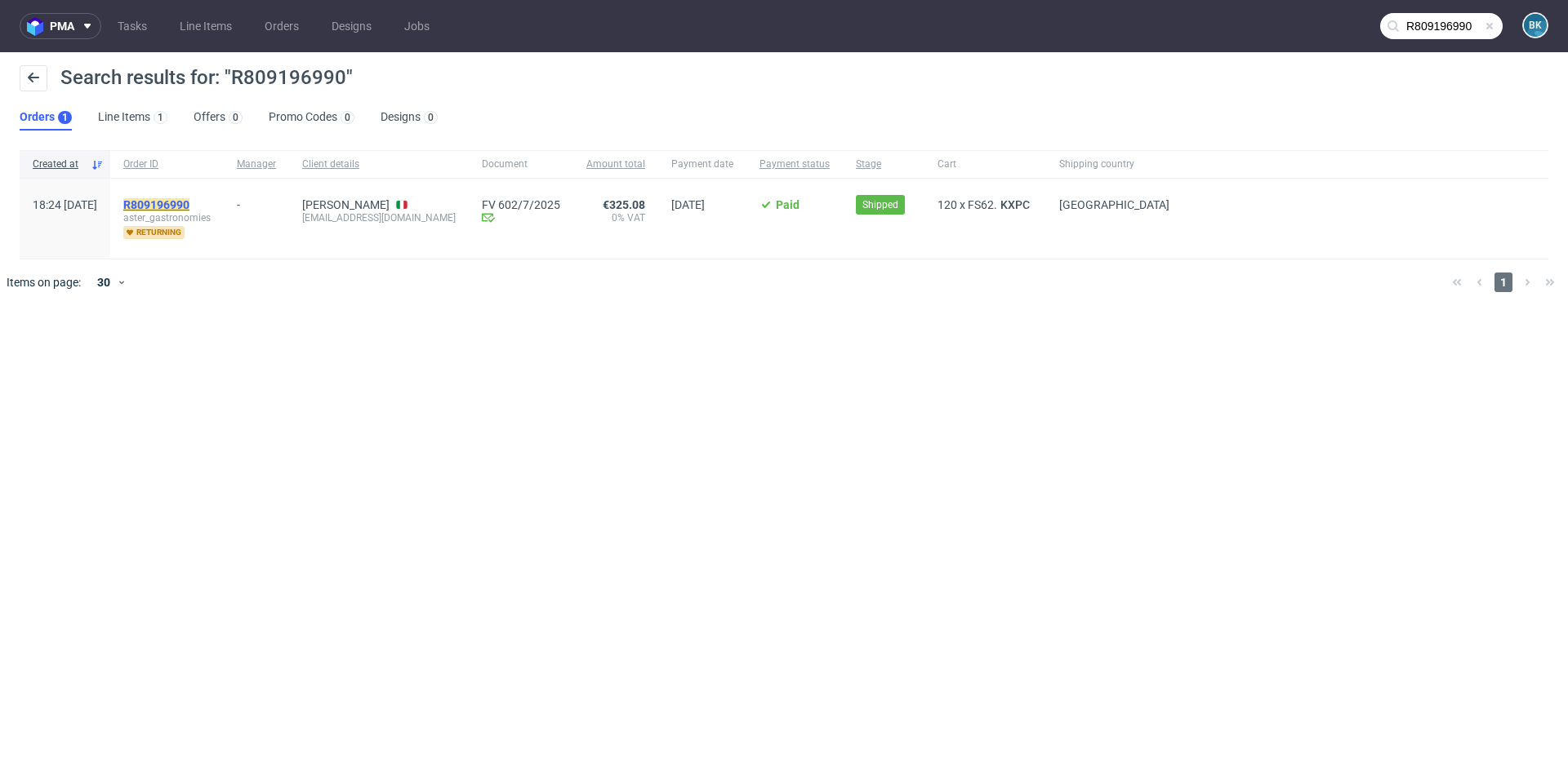
click at [189, 201] on mark "R809196990" at bounding box center [156, 205] width 66 height 13
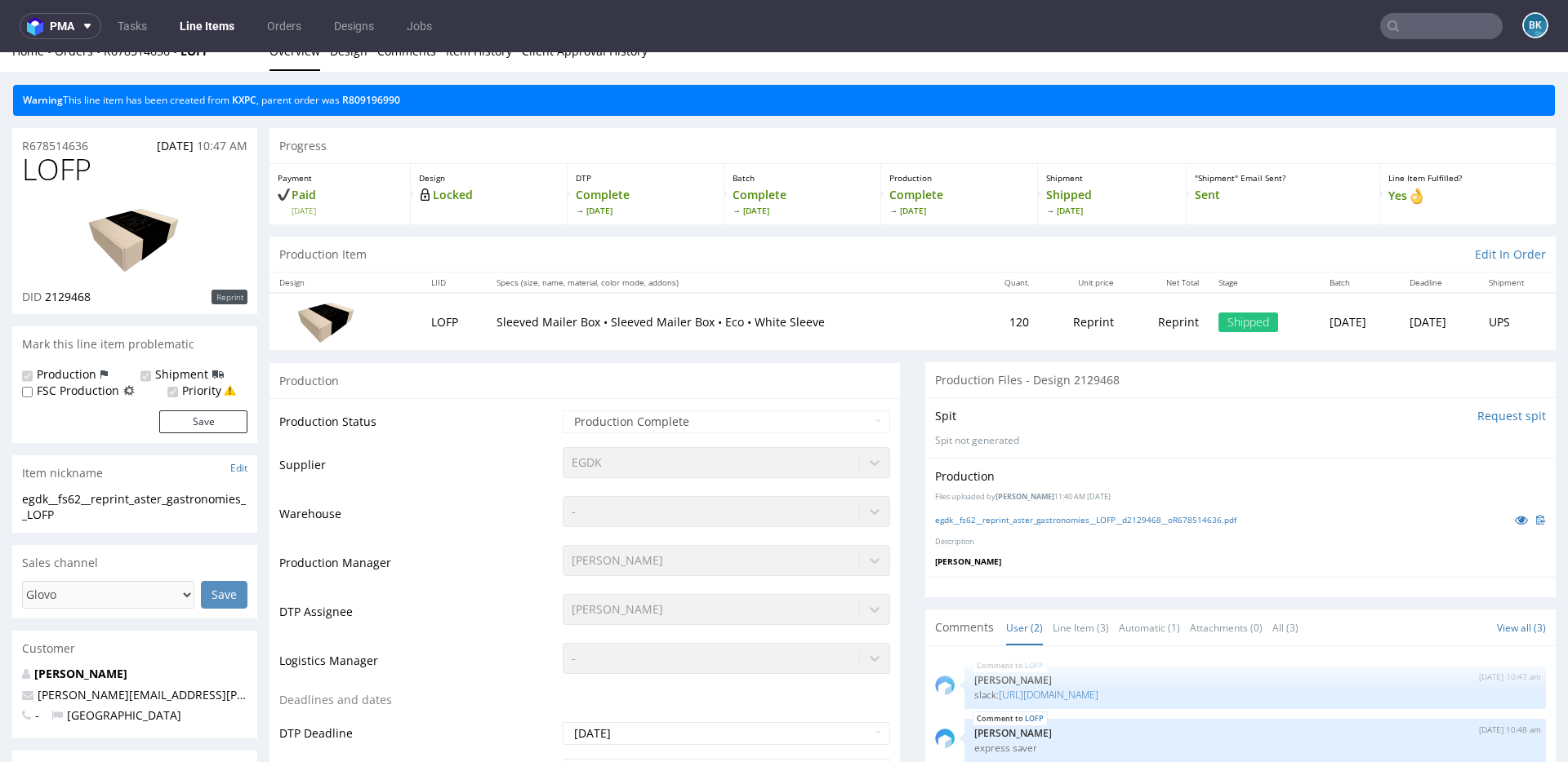
scroll to position [25, 0]
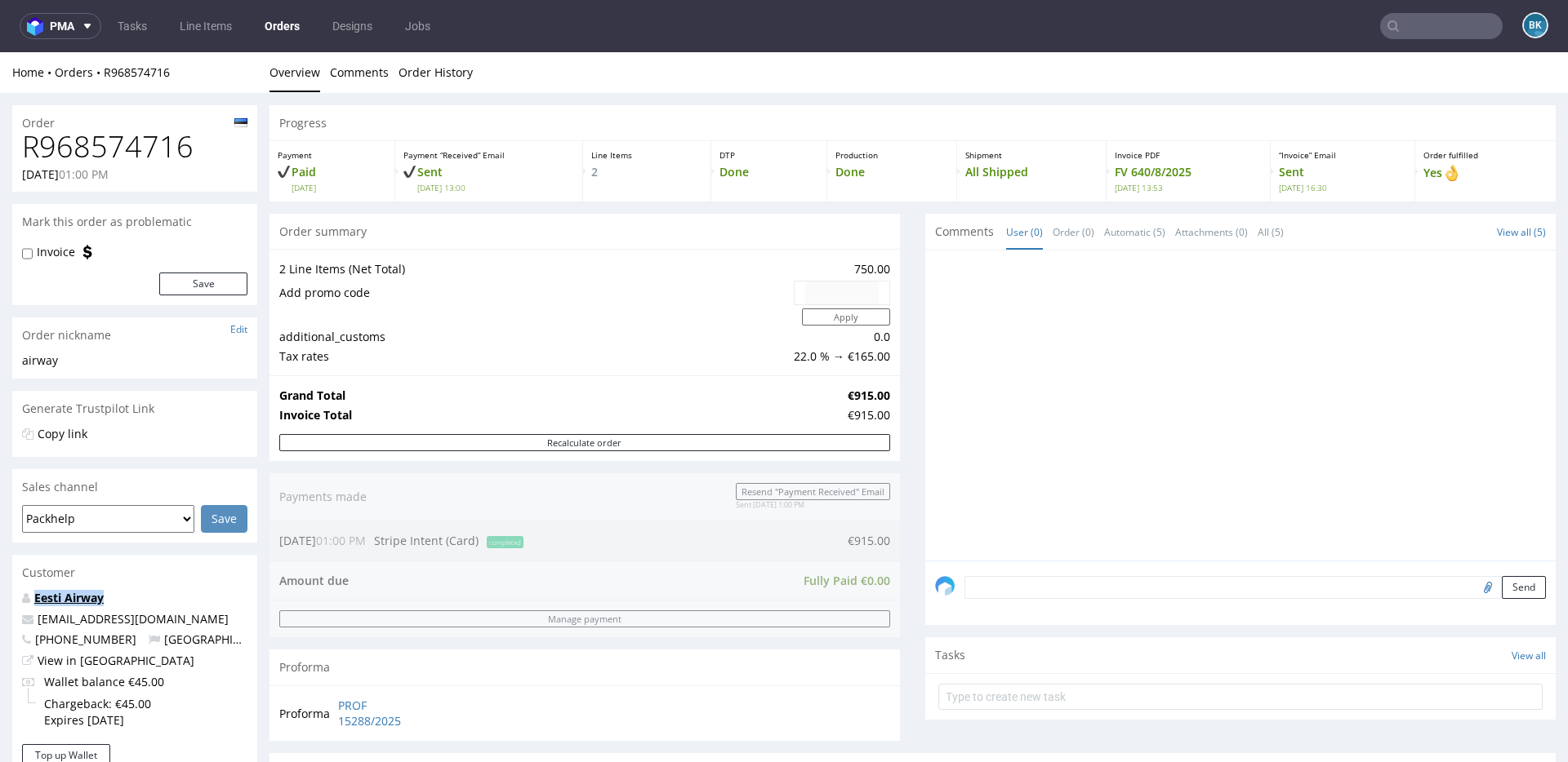
drag, startPoint x: 106, startPoint y: 599, endPoint x: 36, endPoint y: 600, distance: 70.0
click at [35, 600] on p "Eesti Airway" at bounding box center [134, 598] width 225 height 16
copy link "Eesti Airway"
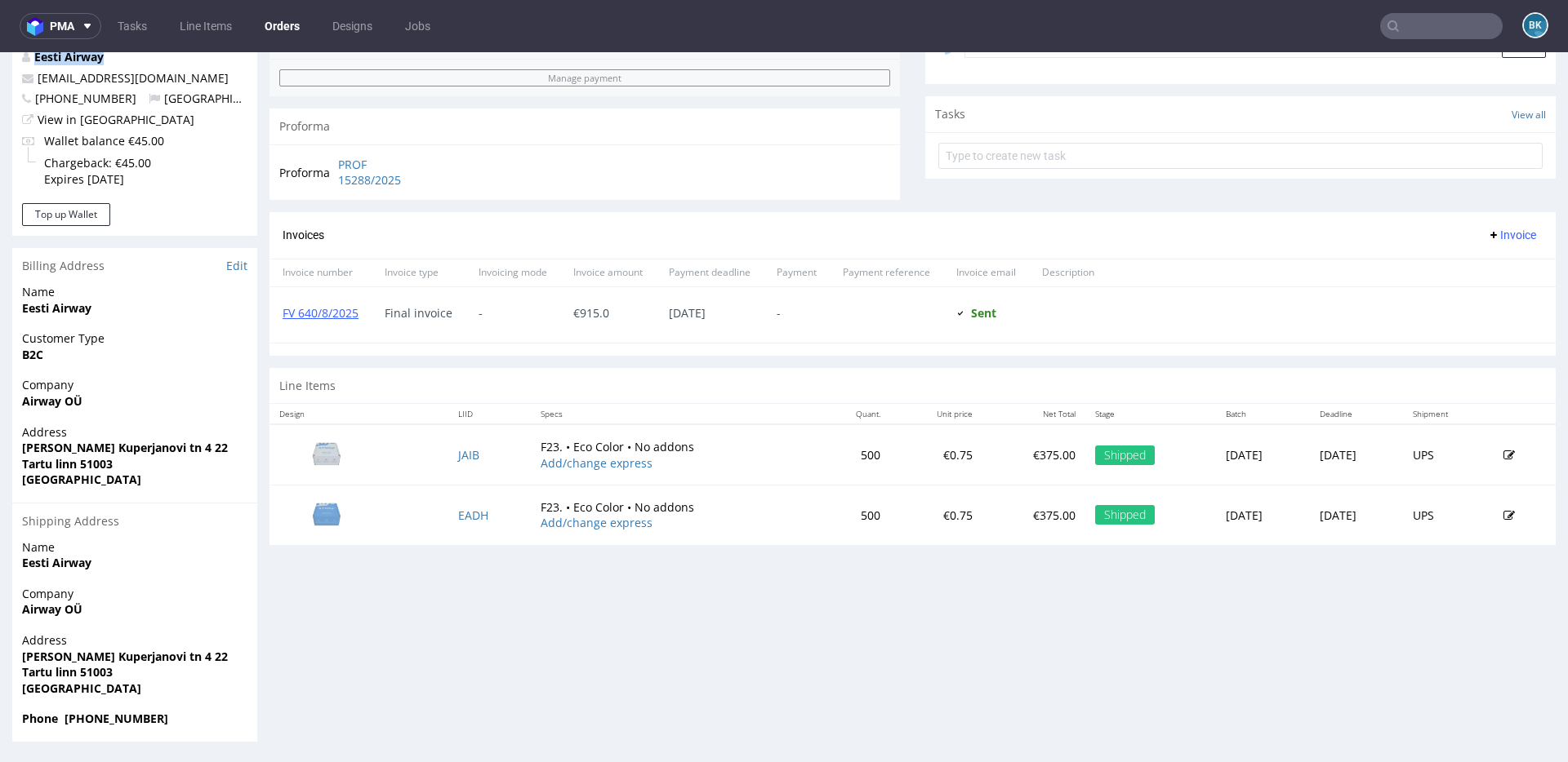
scroll to position [4, 0]
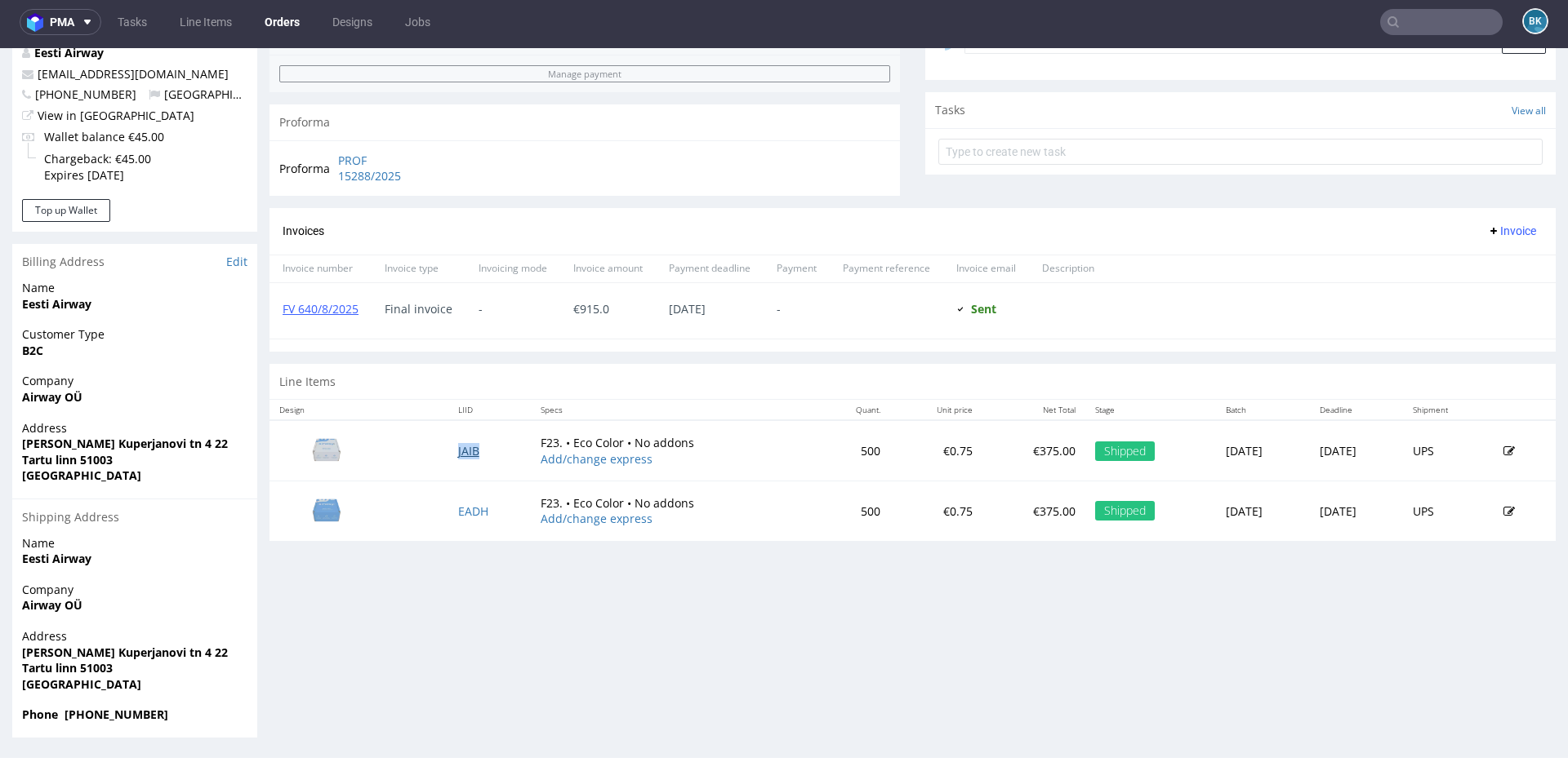
click at [458, 450] on link "JAIB" at bounding box center [469, 451] width 21 height 16
click at [458, 509] on link "EADH" at bounding box center [473, 511] width 30 height 16
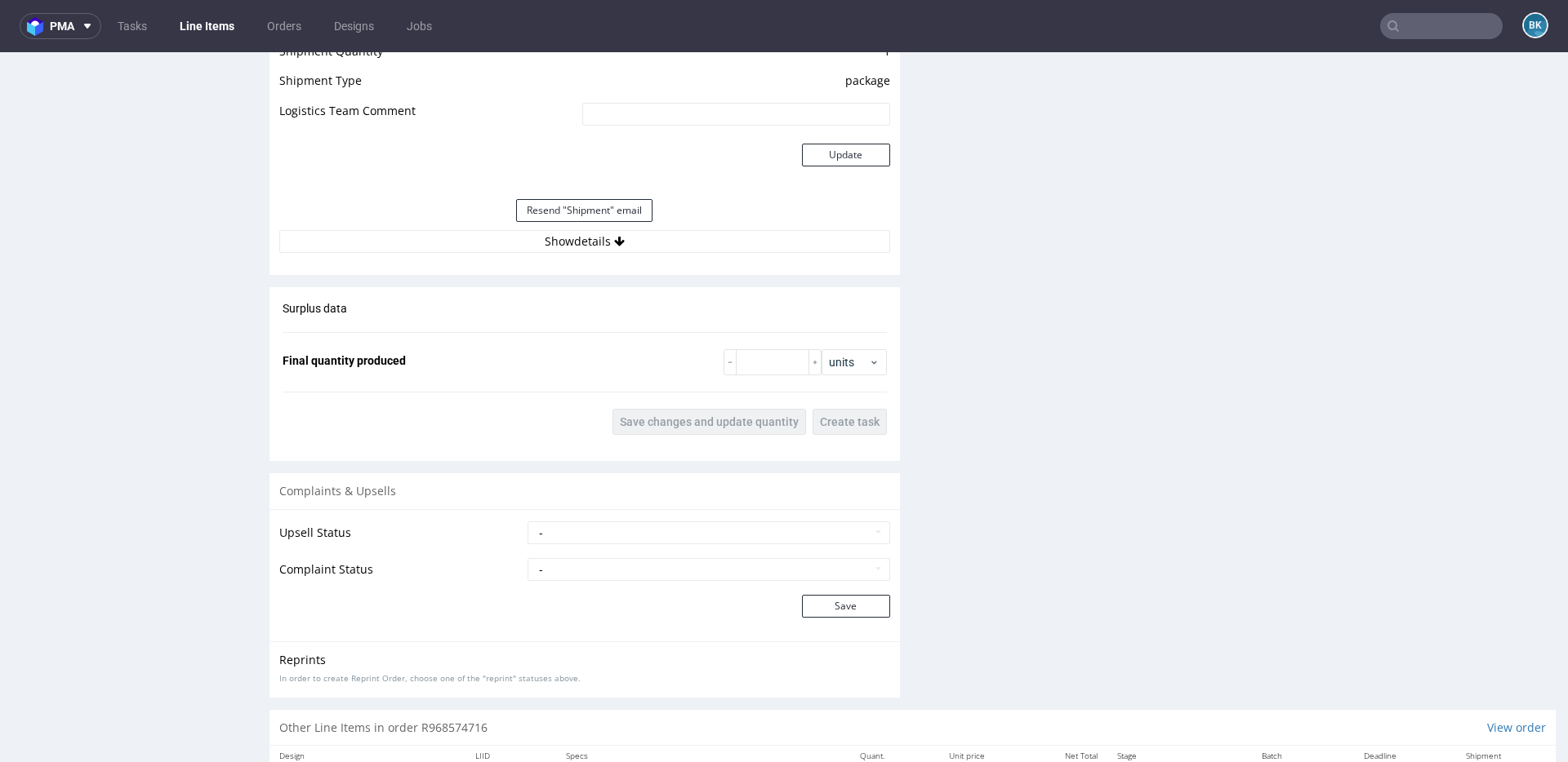
scroll to position [1725, 0]
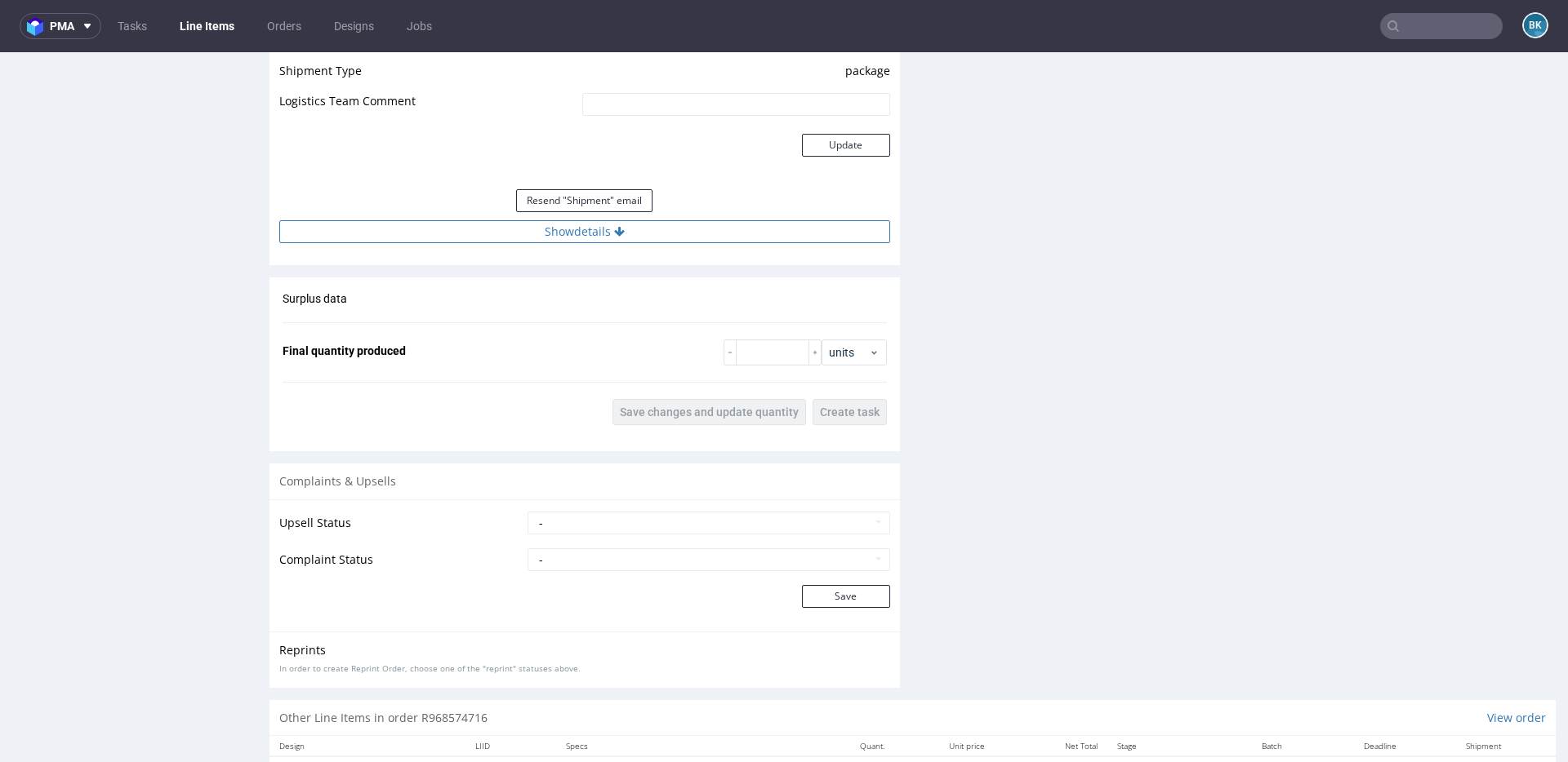
click at [578, 232] on button "Show details" at bounding box center [584, 232] width 611 height 23
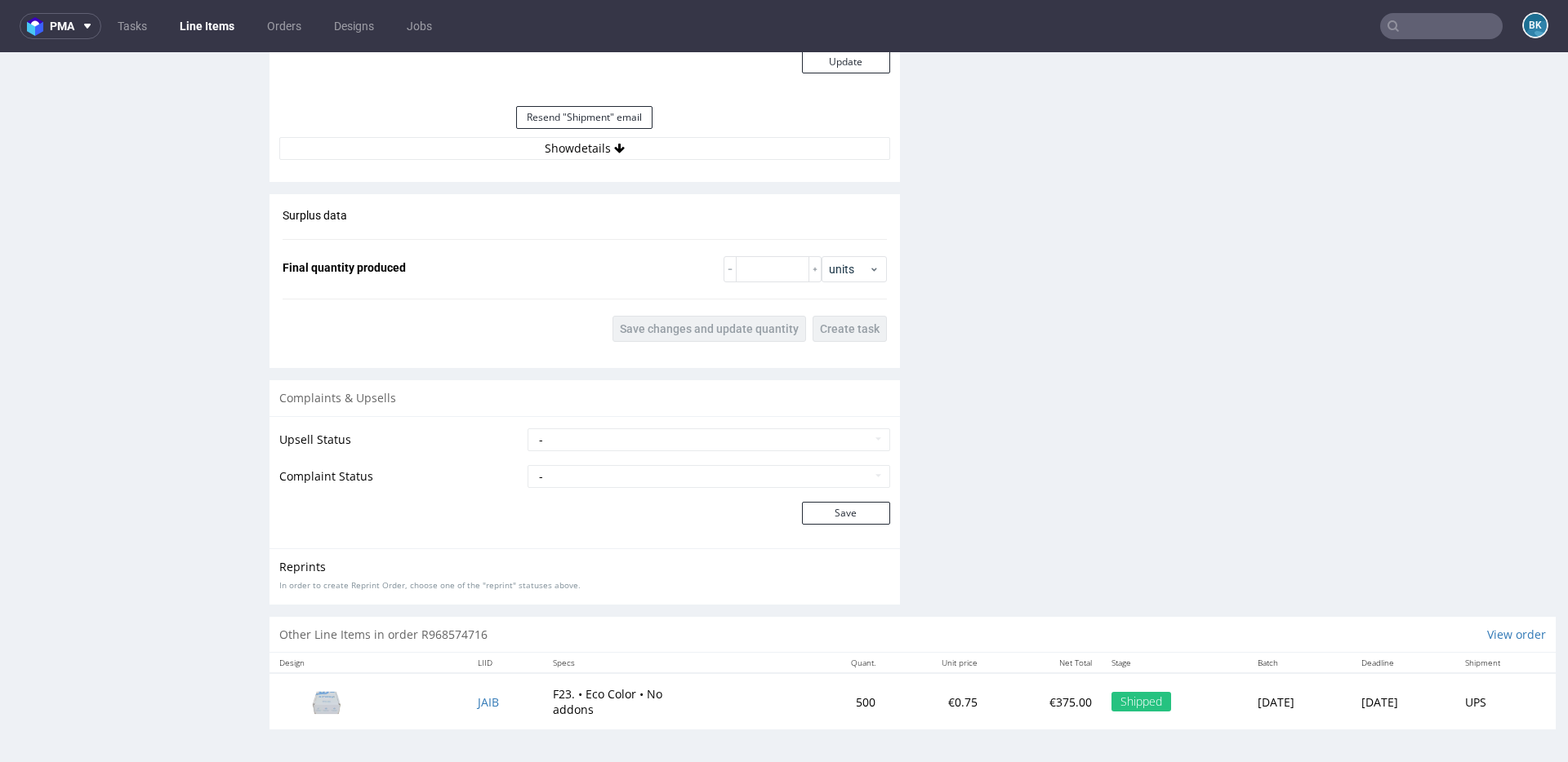
scroll to position [1807, 0]
click at [625, 141] on button "Show details" at bounding box center [584, 149] width 611 height 23
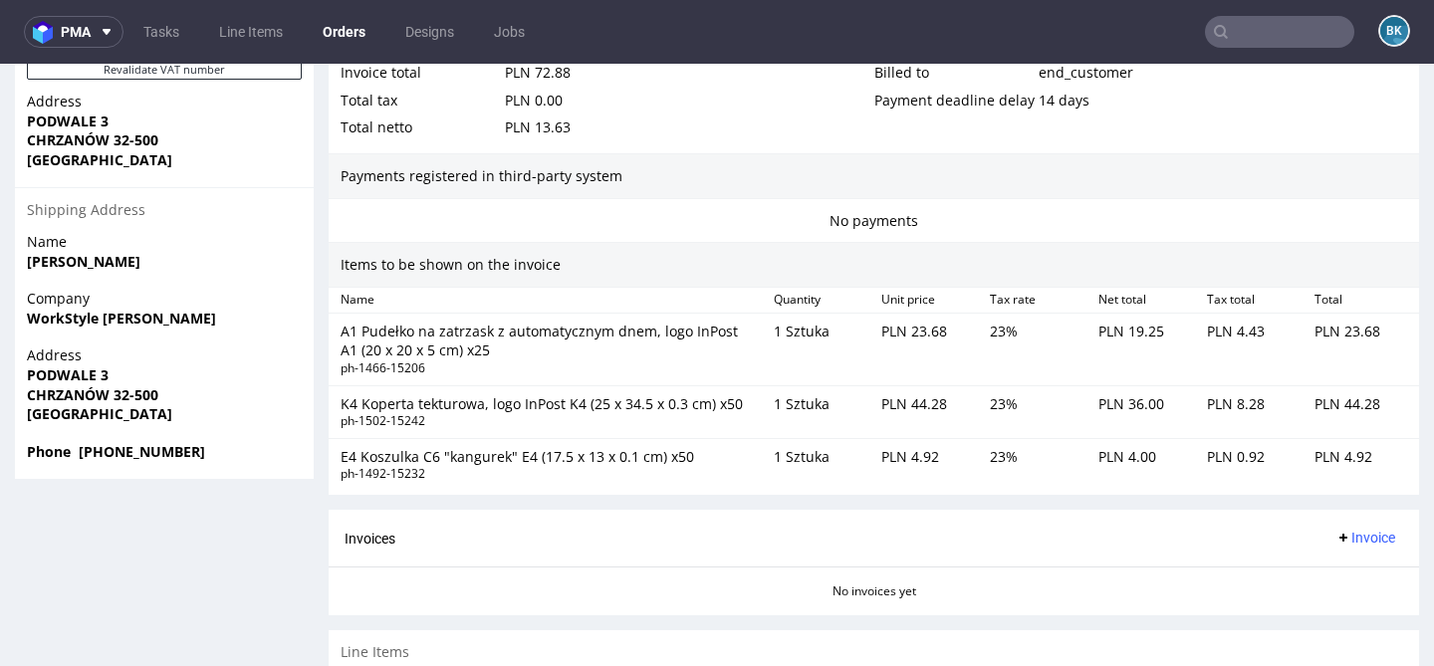
scroll to position [1093, 0]
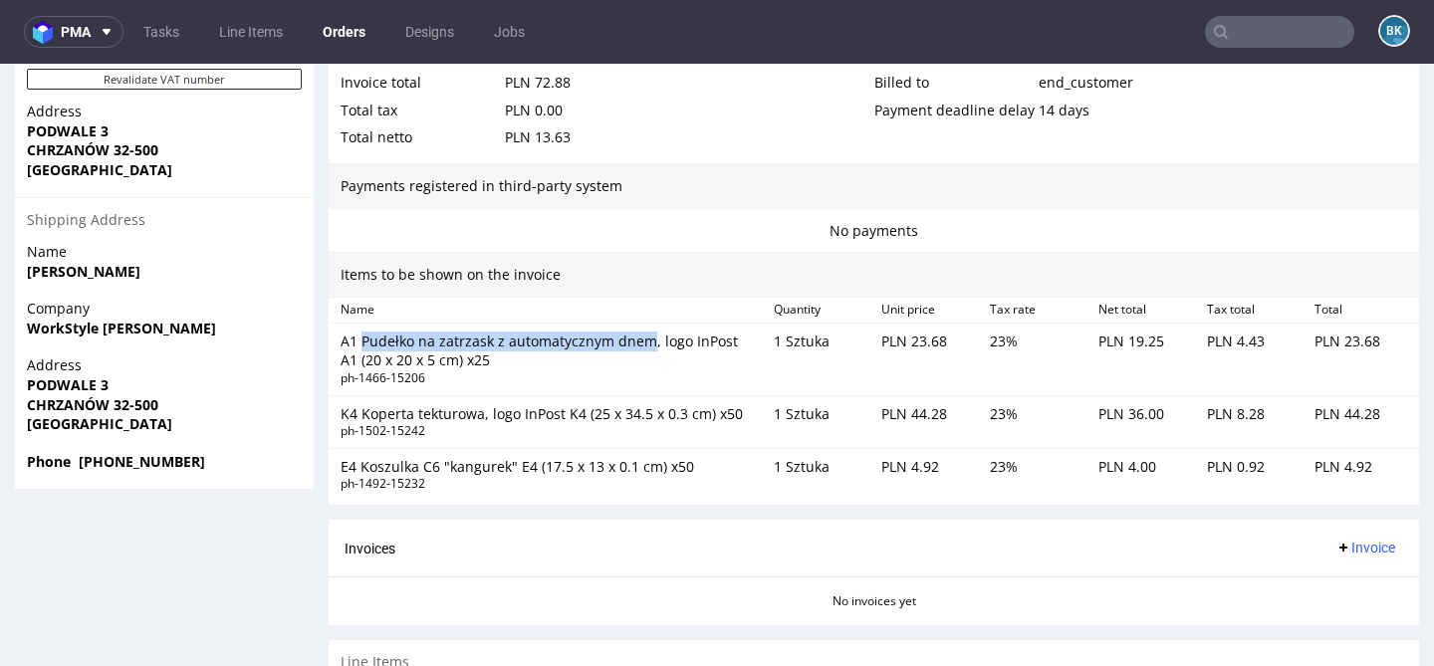
drag, startPoint x: 360, startPoint y: 360, endPoint x: 641, endPoint y: 364, distance: 281.9
click div "A1 Pudełko na zatrzask z automatycznym dnem, logo InPost A1 (20 x 20 x 5 cm) x25"
copy div "Pudełko na zatrzask z automatycznym dnem"
click div "K4 Koperta tekturowa, logo InPost K4 (25 x 34.5 x 0.3 cm) x50"
drag, startPoint x: 338, startPoint y: 432, endPoint x: 478, endPoint y: 441, distance: 140.7
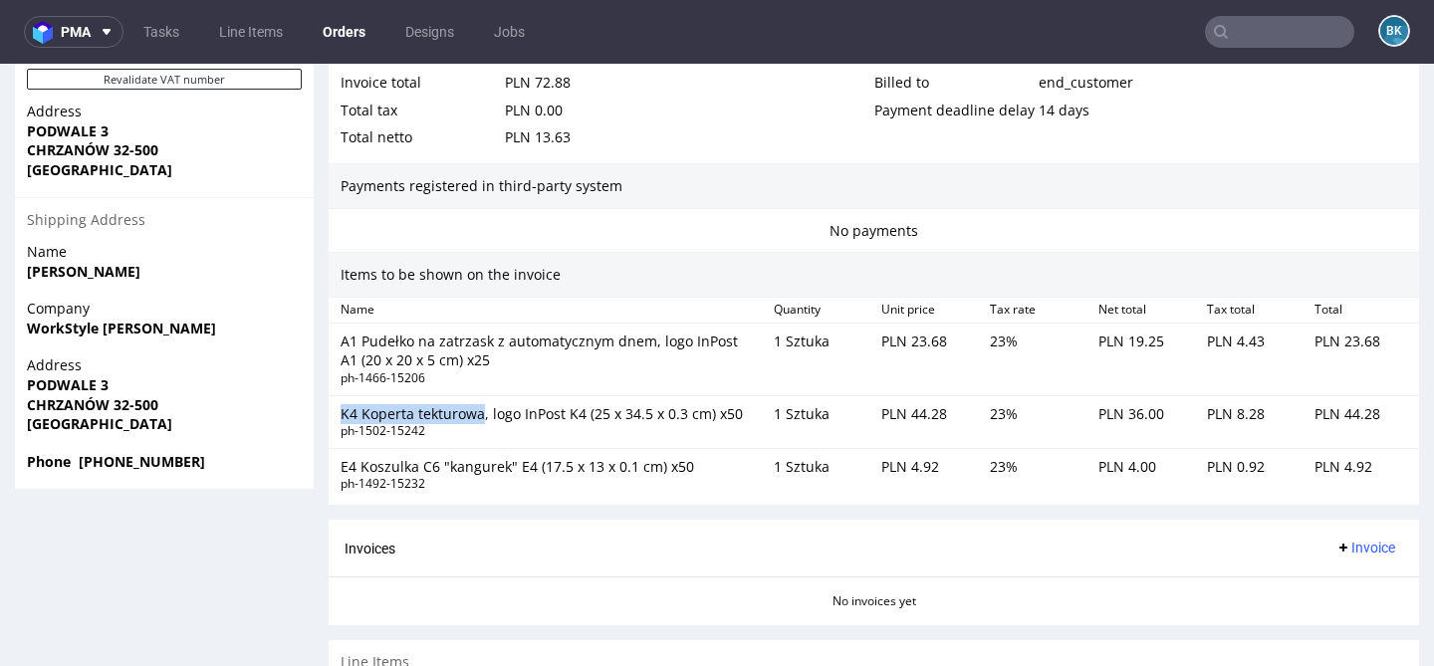
click div "K4 Koperta tekturowa, logo InPost K4 (25 x 34.5 x 0.3 cm) x50 ph-1502-15242"
copy div "K4 Koperta tekturowa"
drag, startPoint x: 342, startPoint y: 485, endPoint x: 538, endPoint y: 489, distance: 196.3
click div "E4 Koszulka C6 "kangurek" E4 (17.5 x 13 x 0.1 cm) x50"
copy div "E4 Koszulka C6 "kangurek" E4"
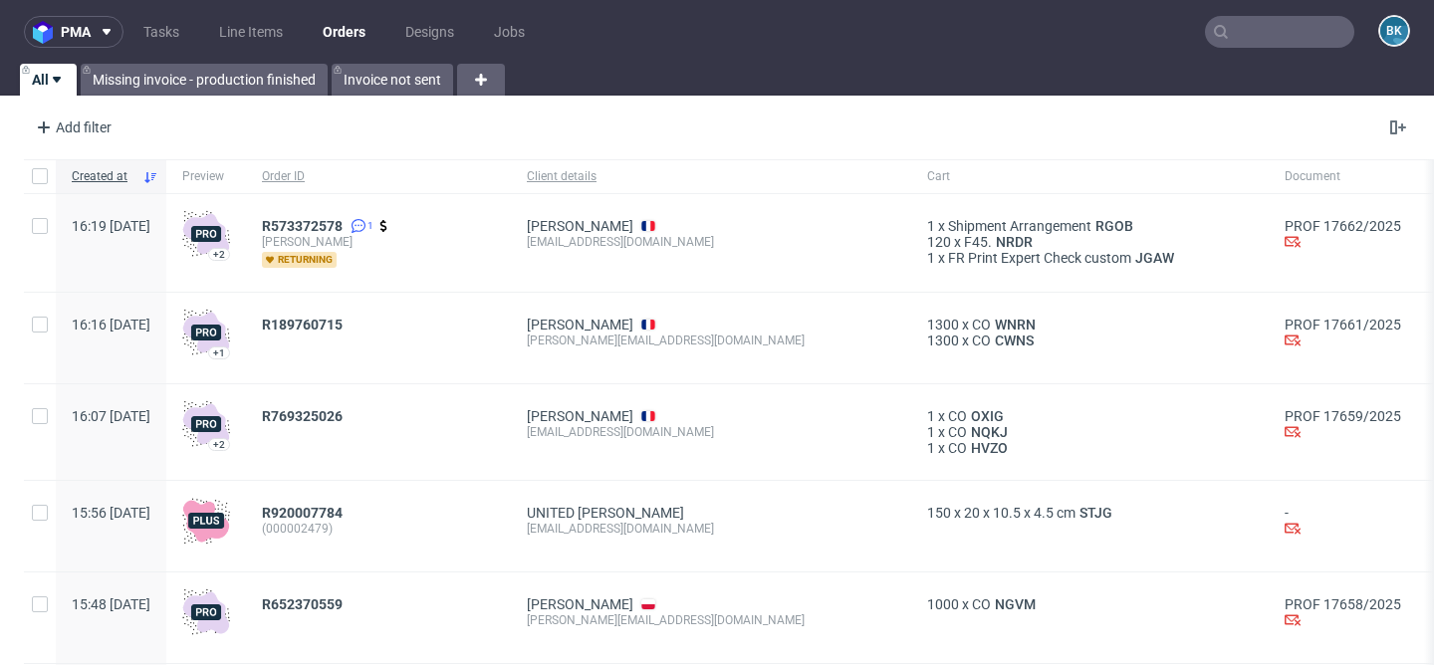
click at [1240, 19] on input "text" at bounding box center [1279, 32] width 149 height 32
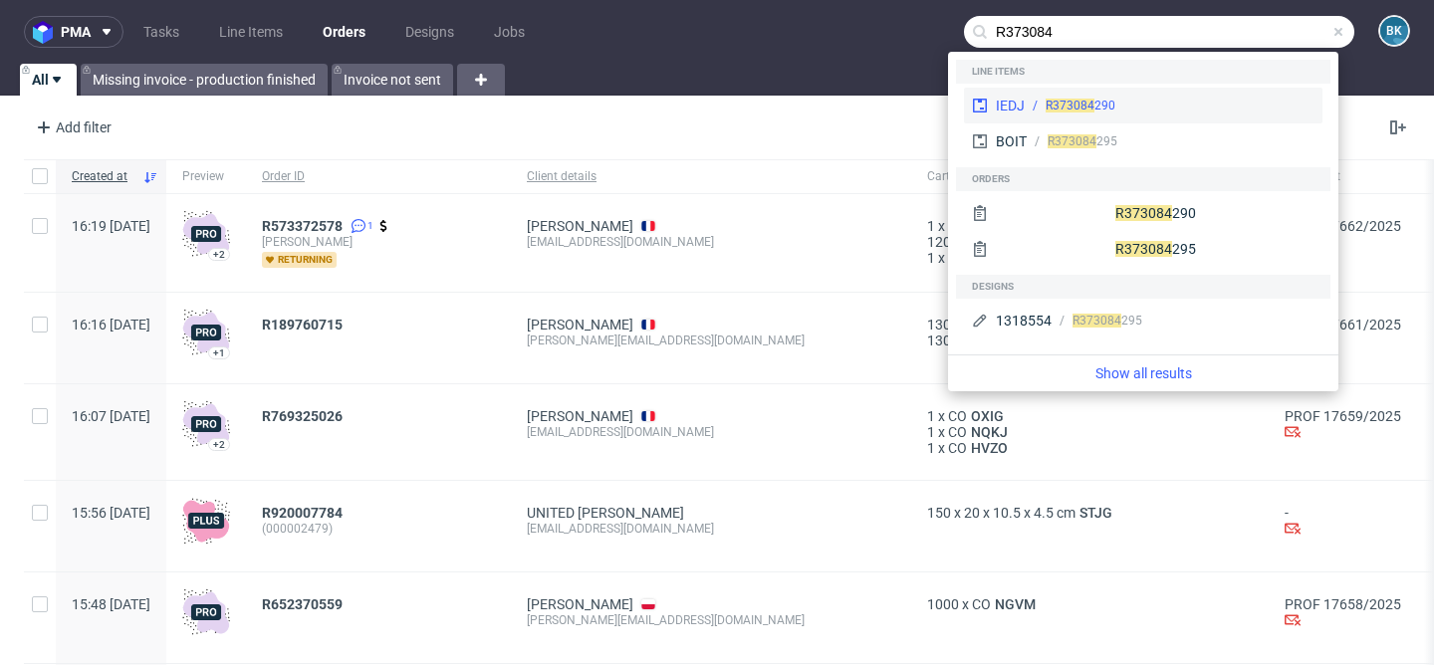
type input "R373084"
click at [1107, 97] on div "R373084 290" at bounding box center [1081, 106] width 70 height 18
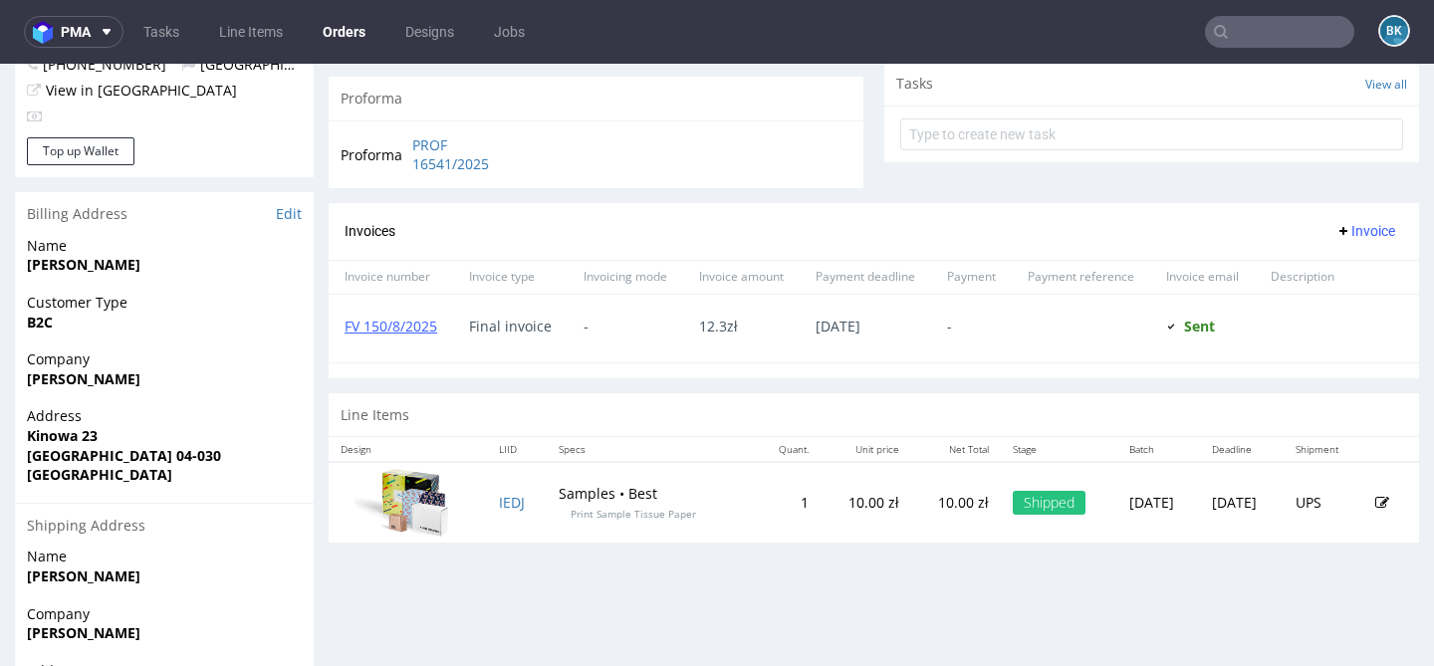
scroll to position [869, 0]
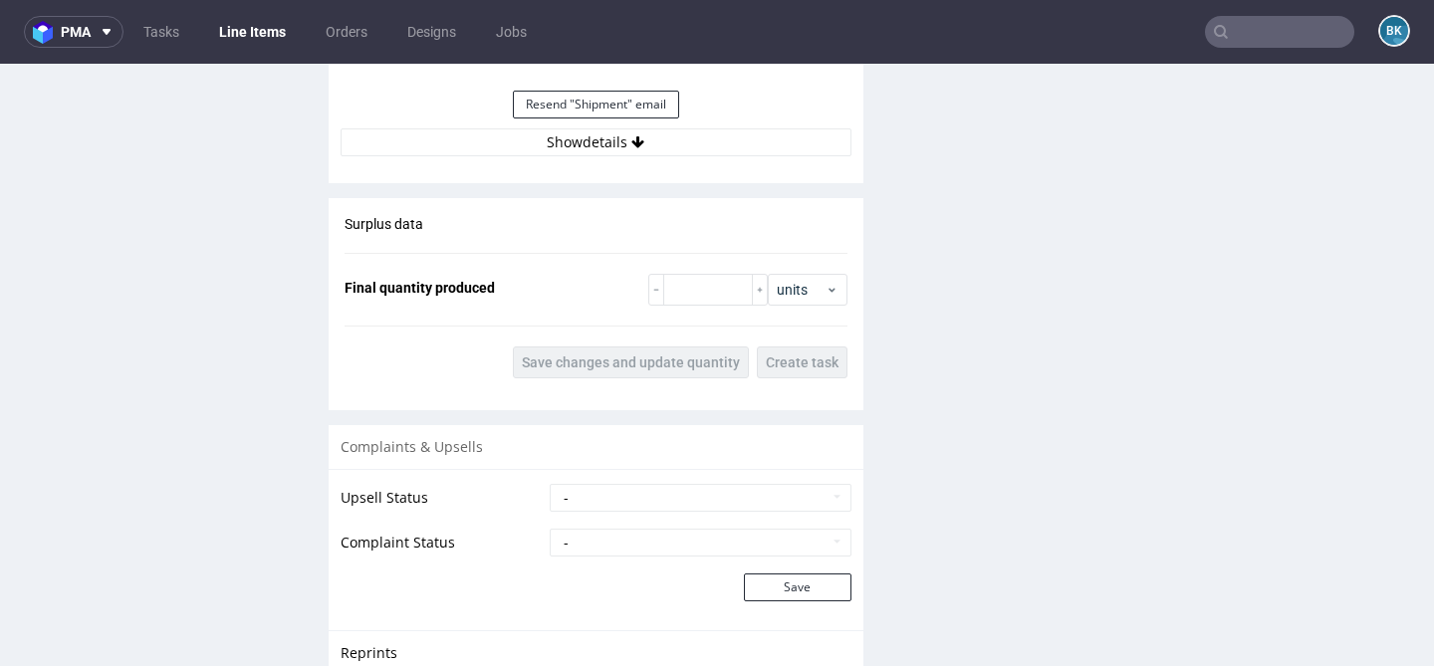
scroll to position [1987, 0]
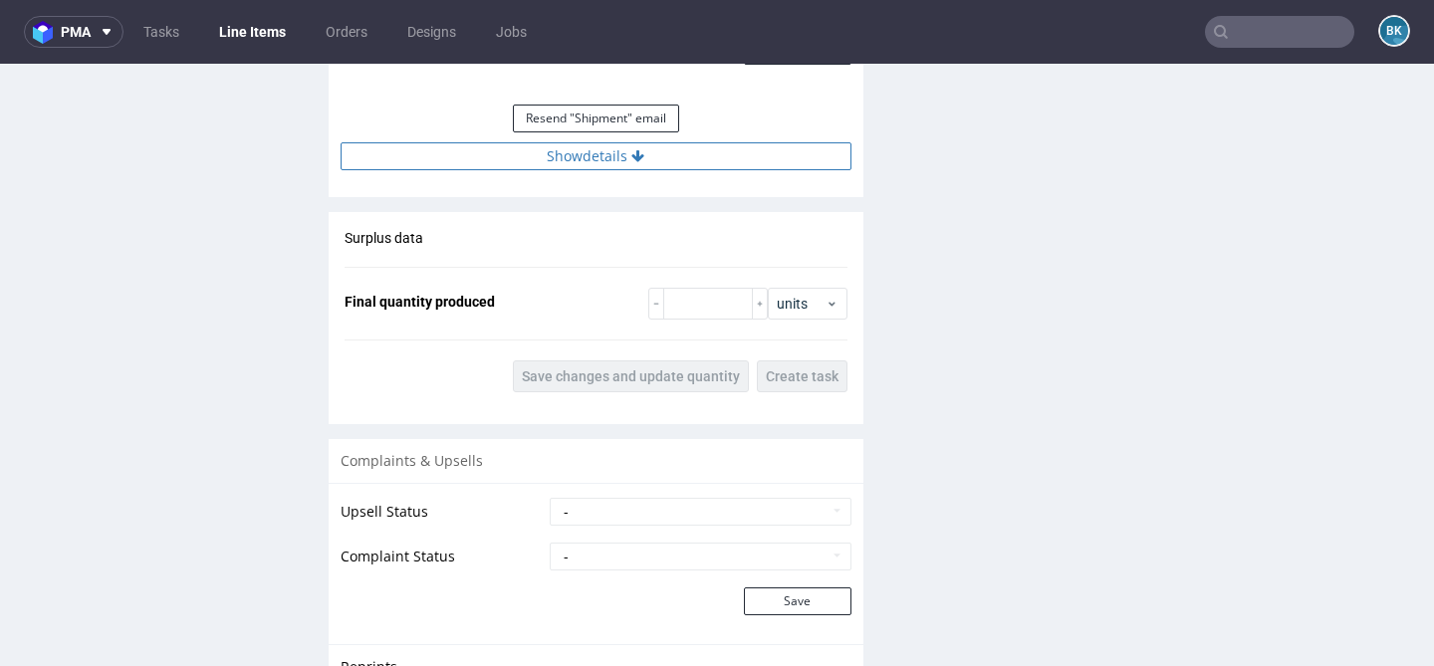
click at [615, 150] on button "Show details" at bounding box center [596, 156] width 511 height 28
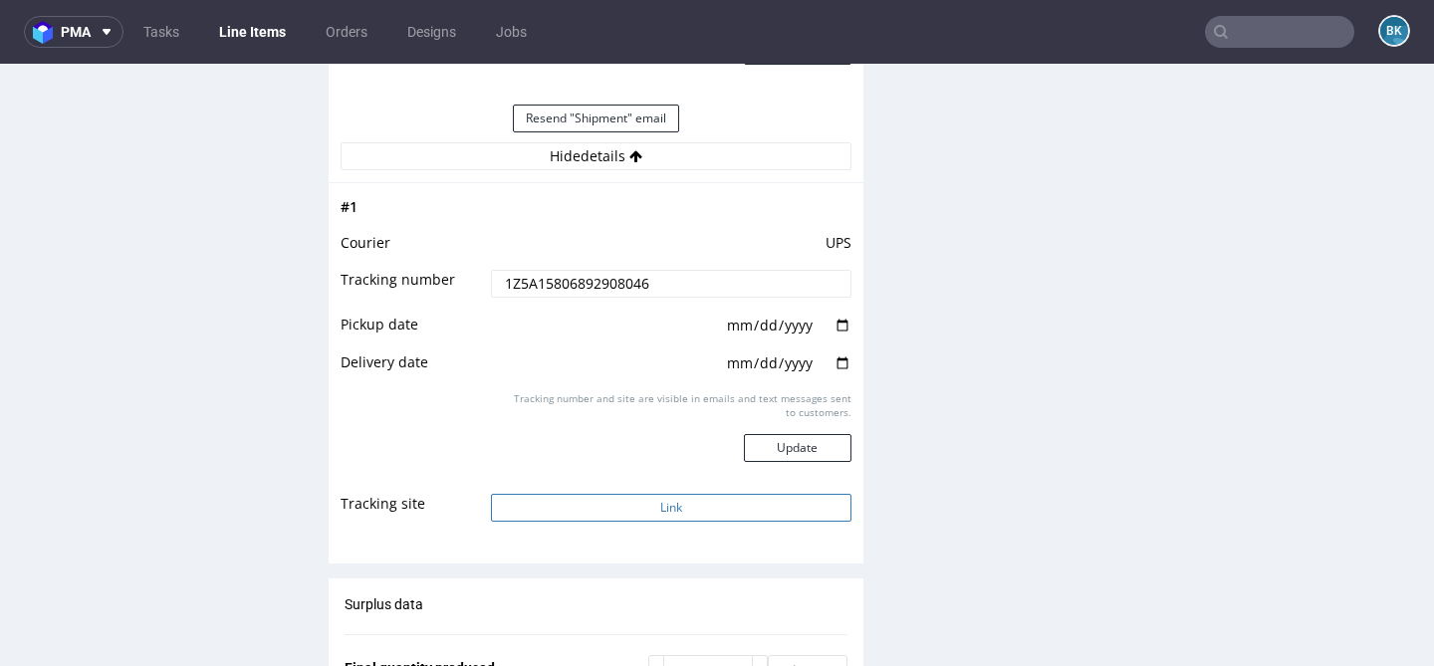
click at [660, 514] on button "Link" at bounding box center [671, 508] width 360 height 28
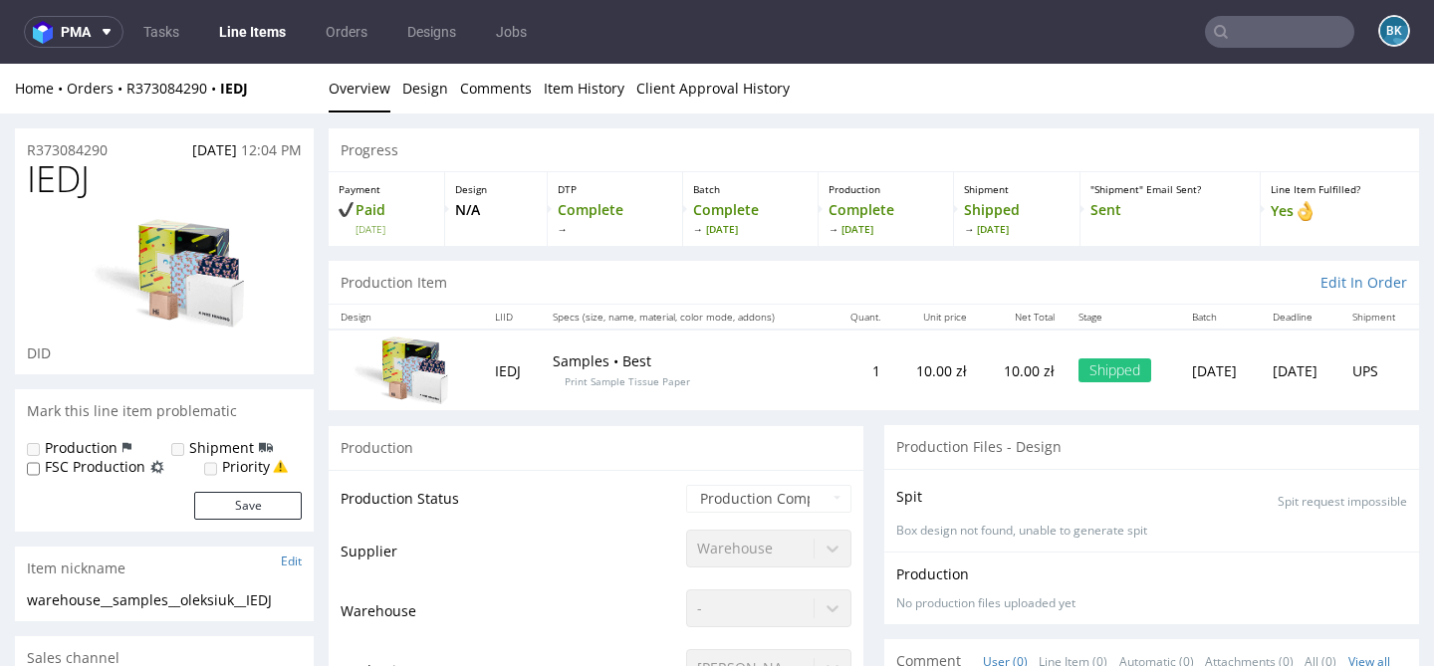
scroll to position [7, 0]
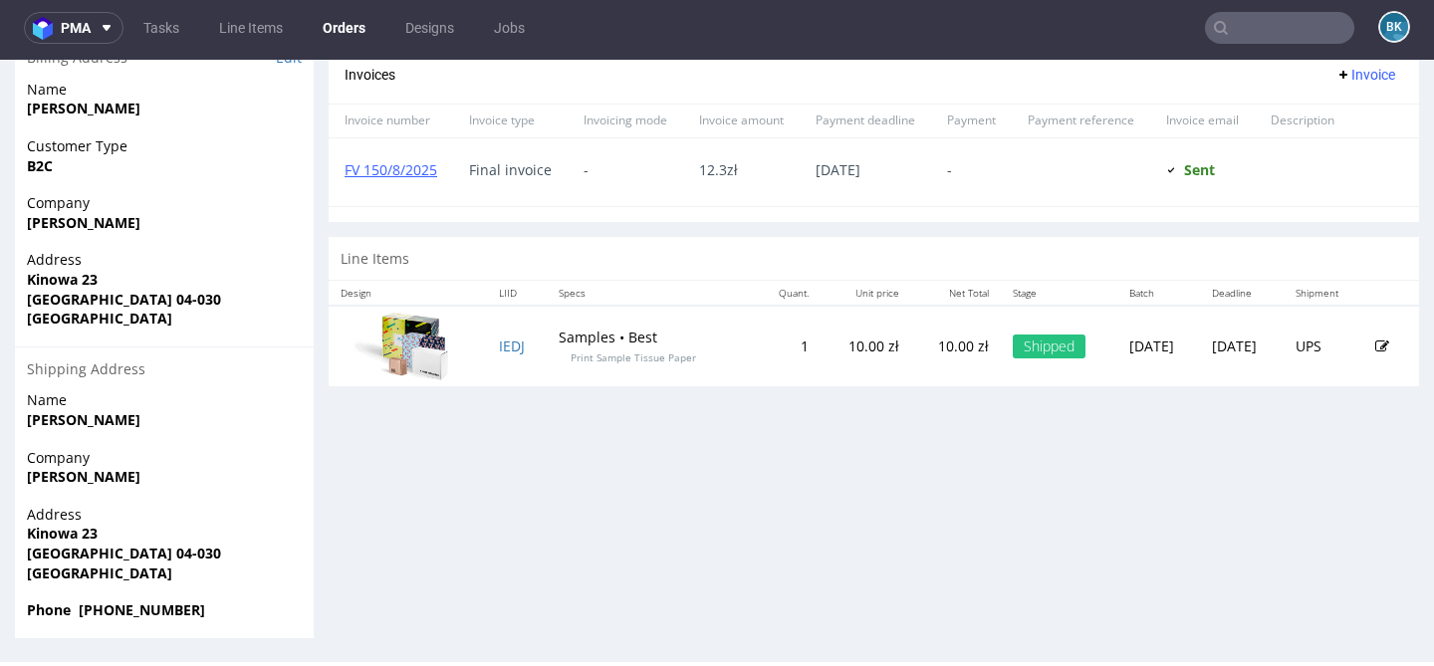
scroll to position [5, 0]
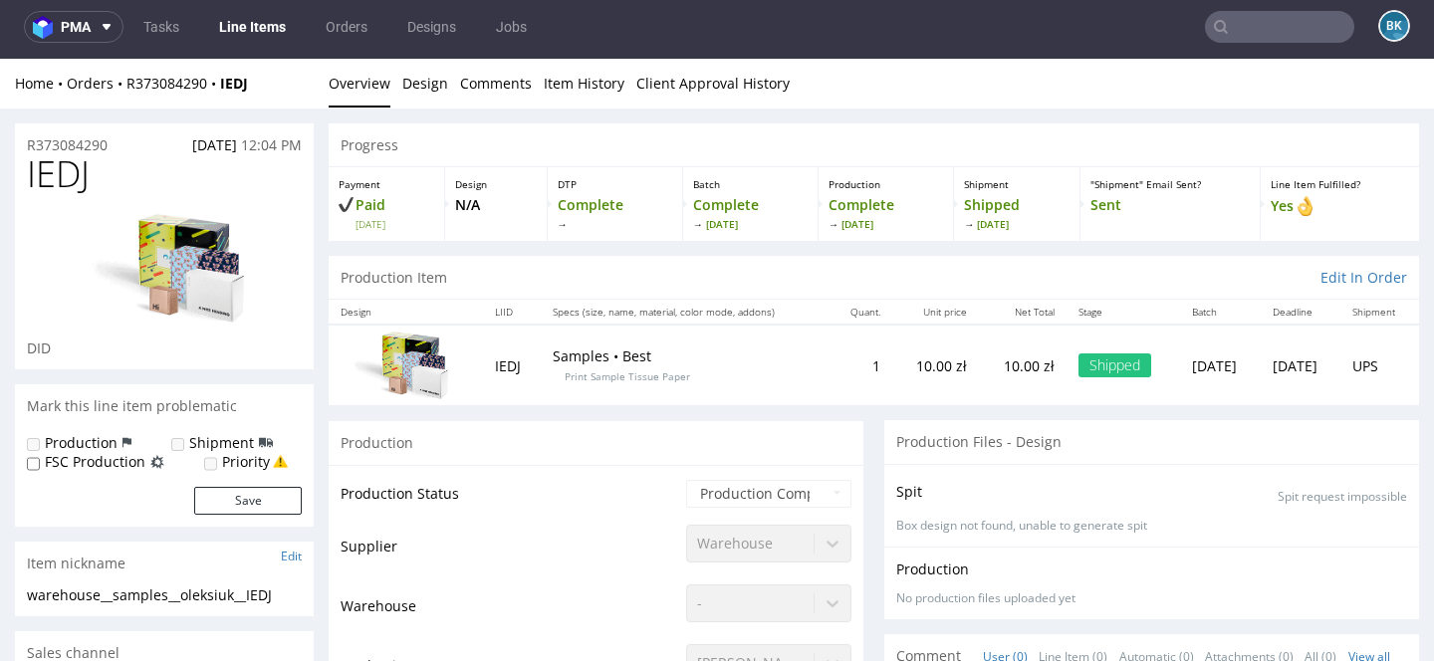
click at [48, 154] on span "IEDJ" at bounding box center [58, 174] width 63 height 40
